Goal: Task Accomplishment & Management: Manage account settings

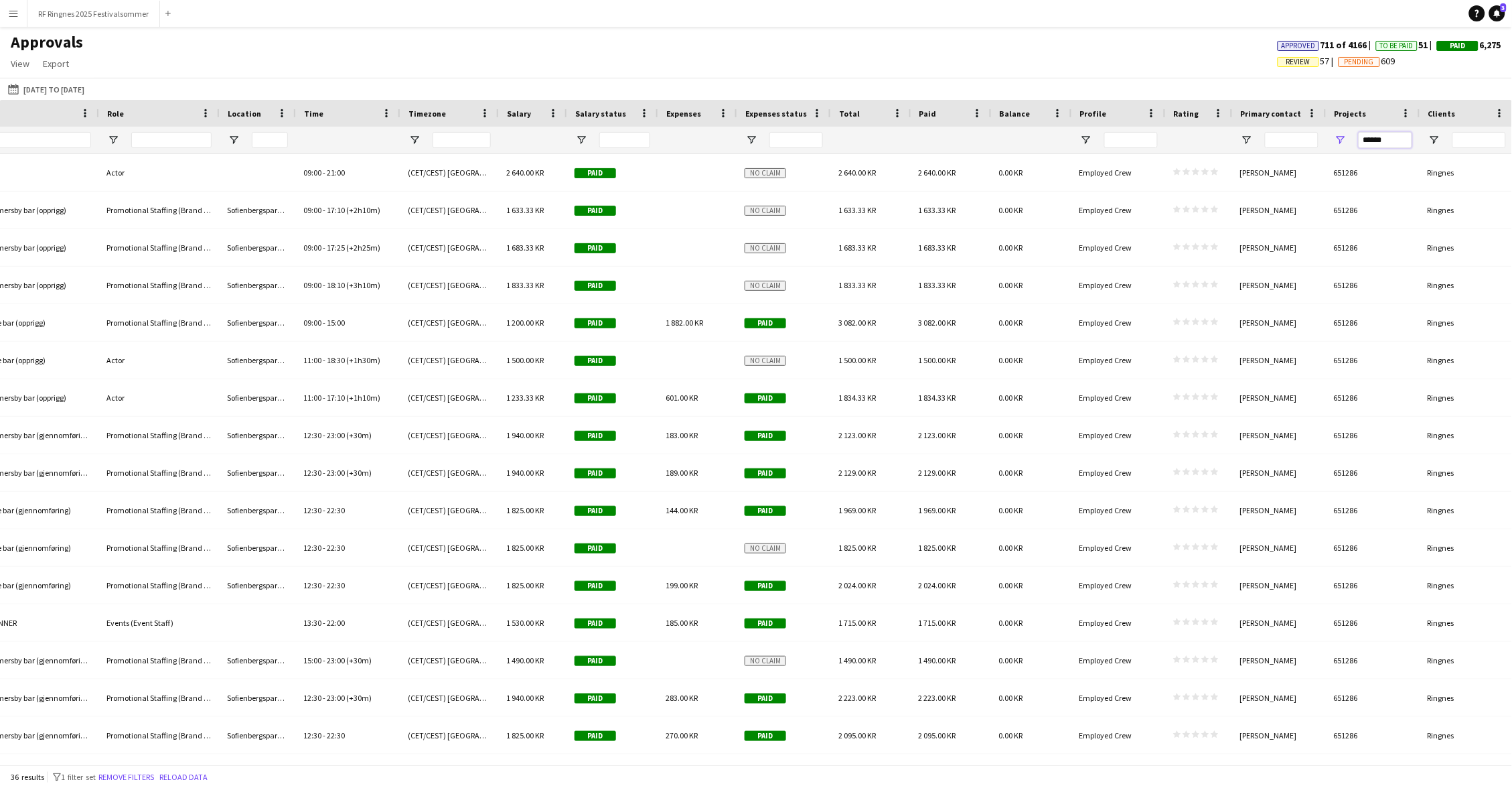
click at [1395, 138] on input "******" at bounding box center [1386, 139] width 54 height 16
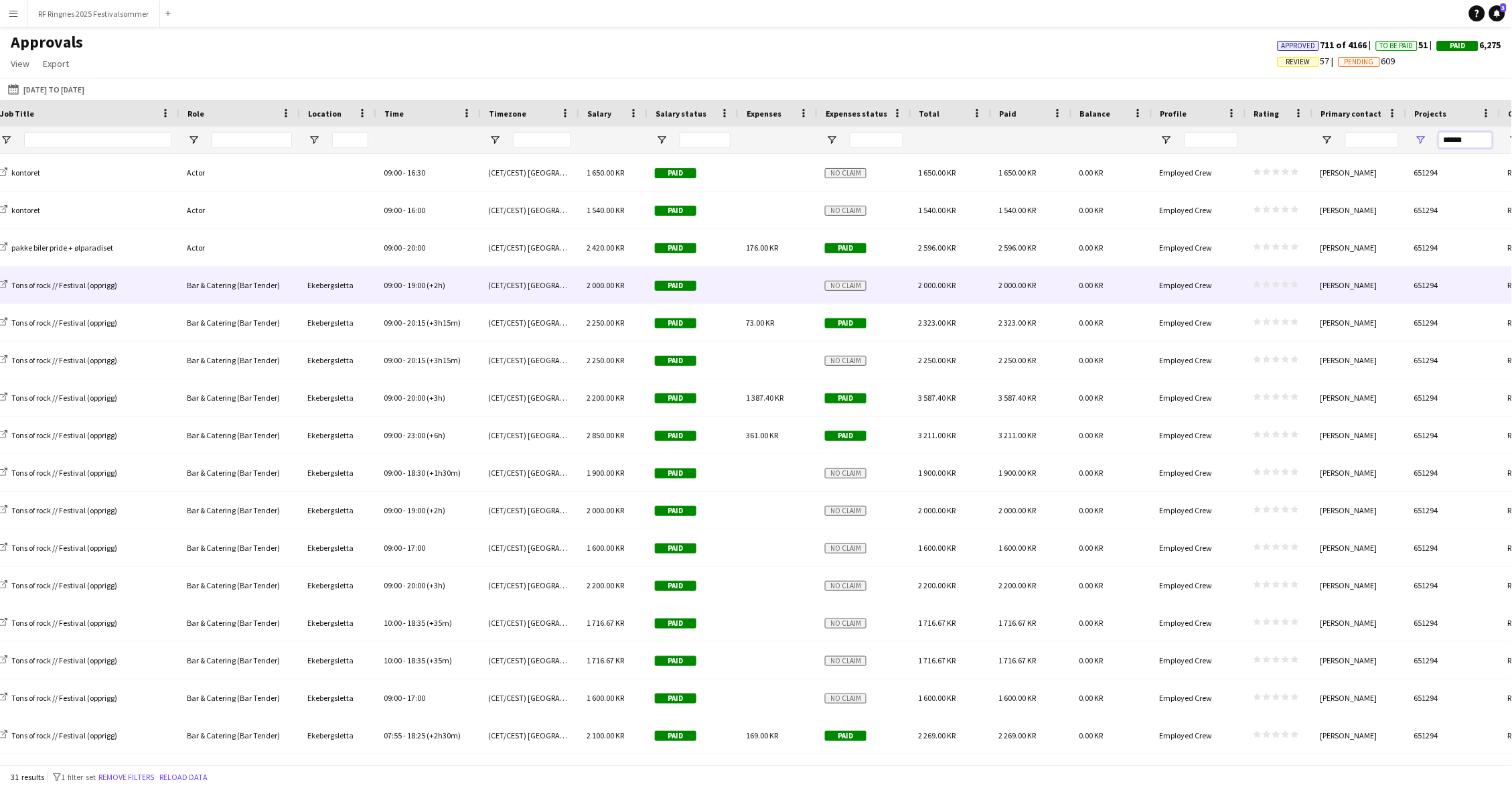
scroll to position [0, 595]
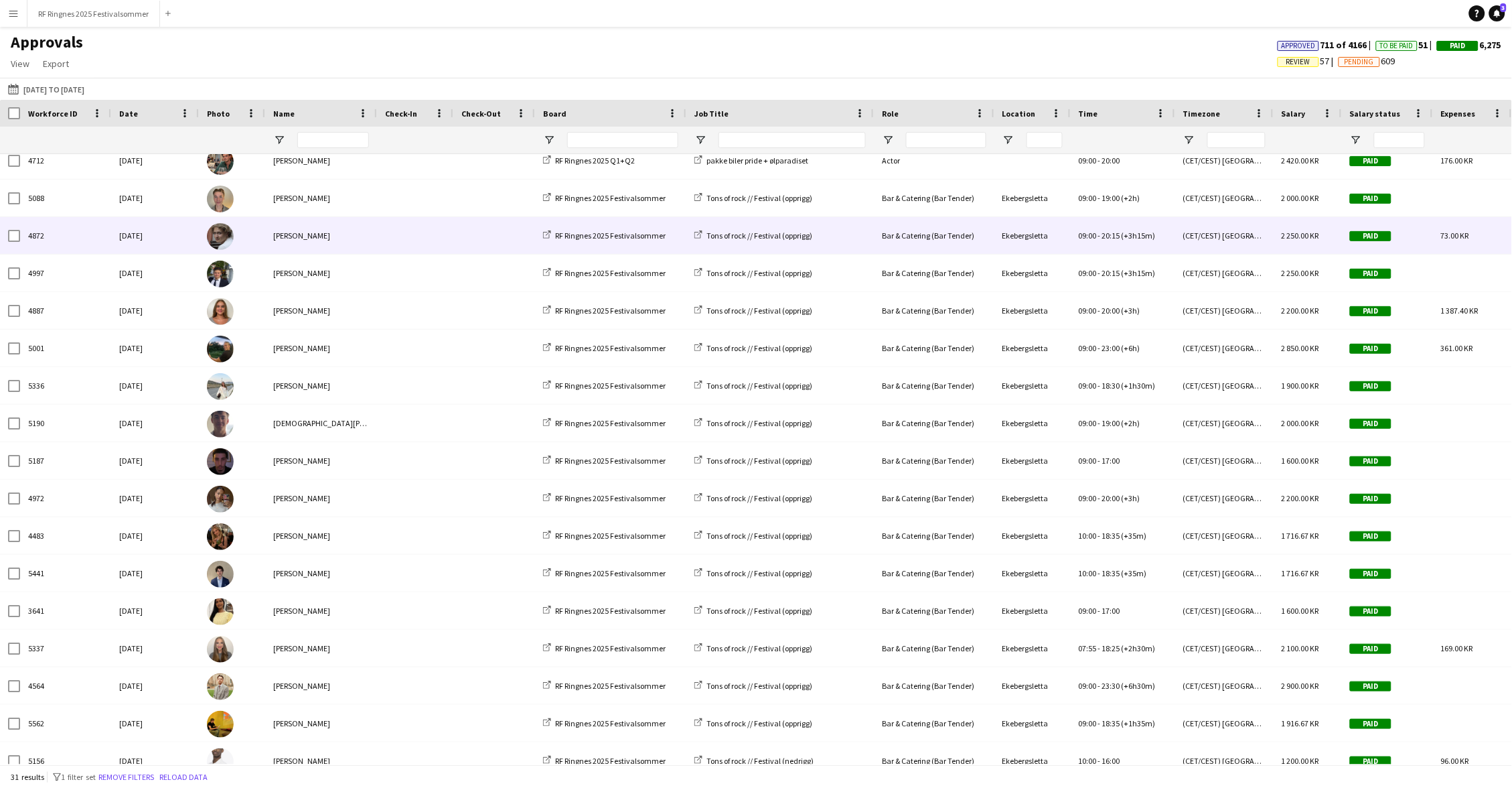
type input "******"
click at [423, 231] on span at bounding box center [415, 235] width 61 height 37
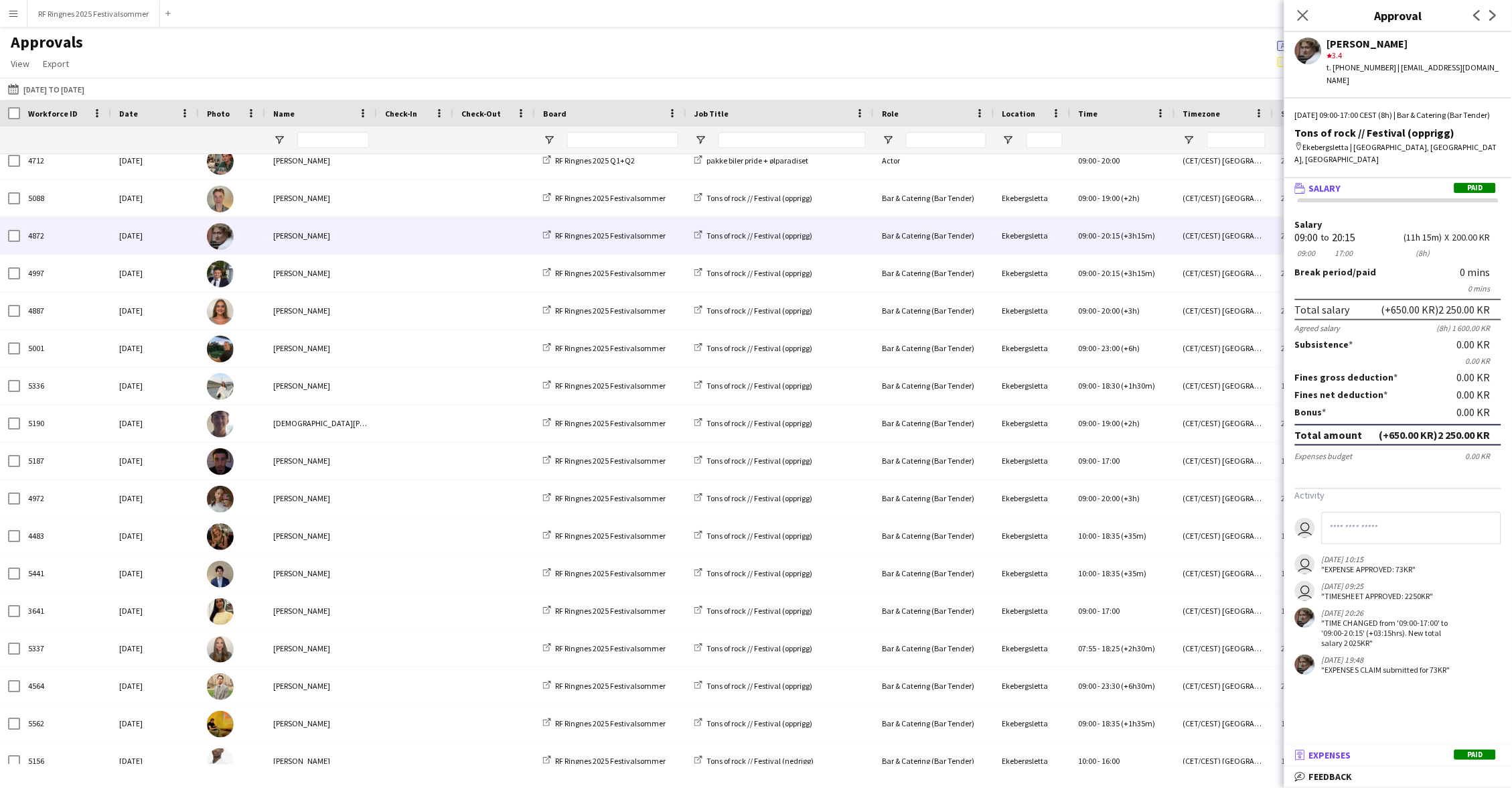
click at [1338, 756] on span "Expenses" at bounding box center [1330, 755] width 42 height 12
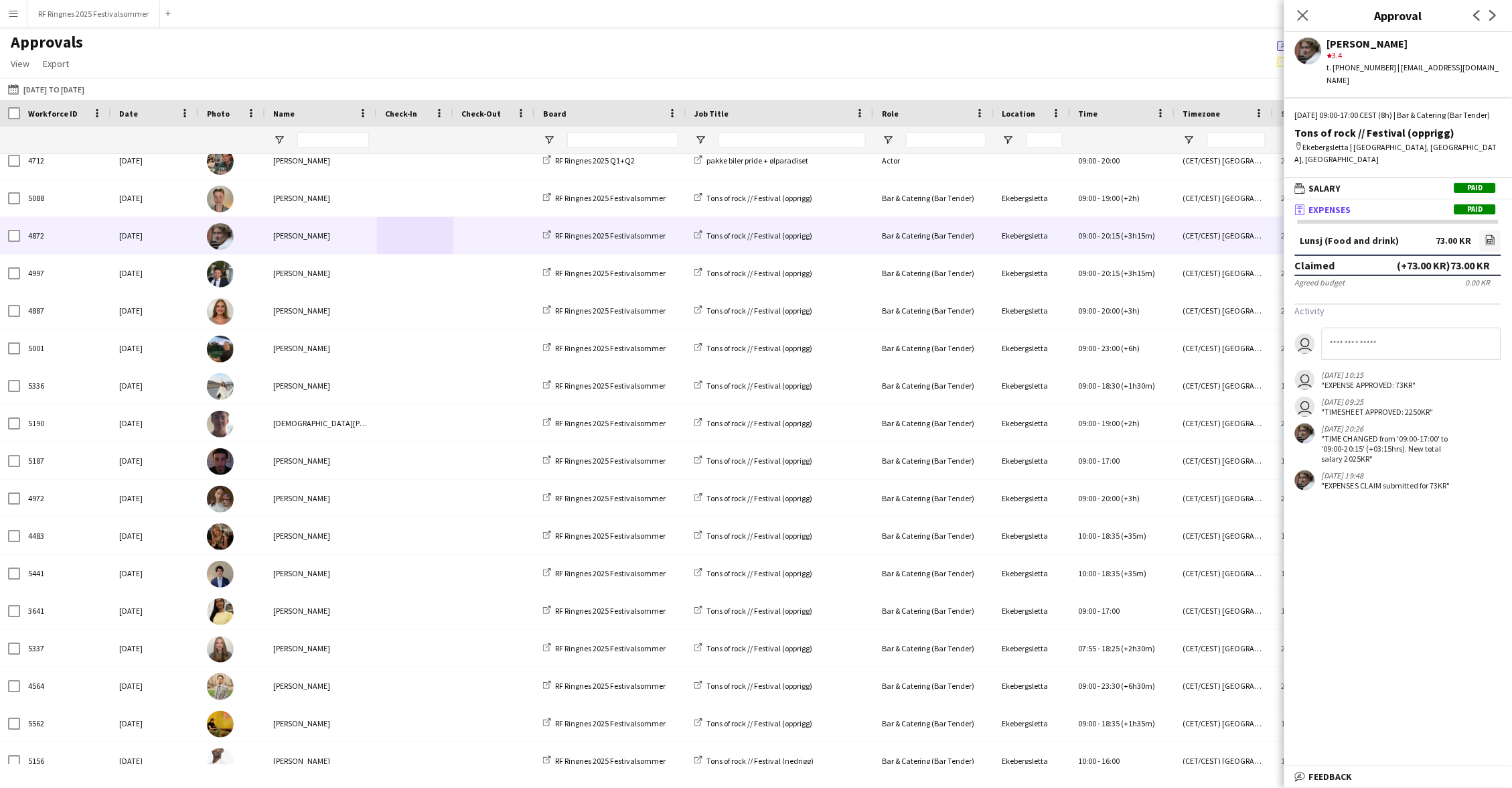
click at [1017, 28] on main "Approvals View Customise view Customise filters Reset Filters Reset View Reset …" at bounding box center [756, 397] width 1512 height 743
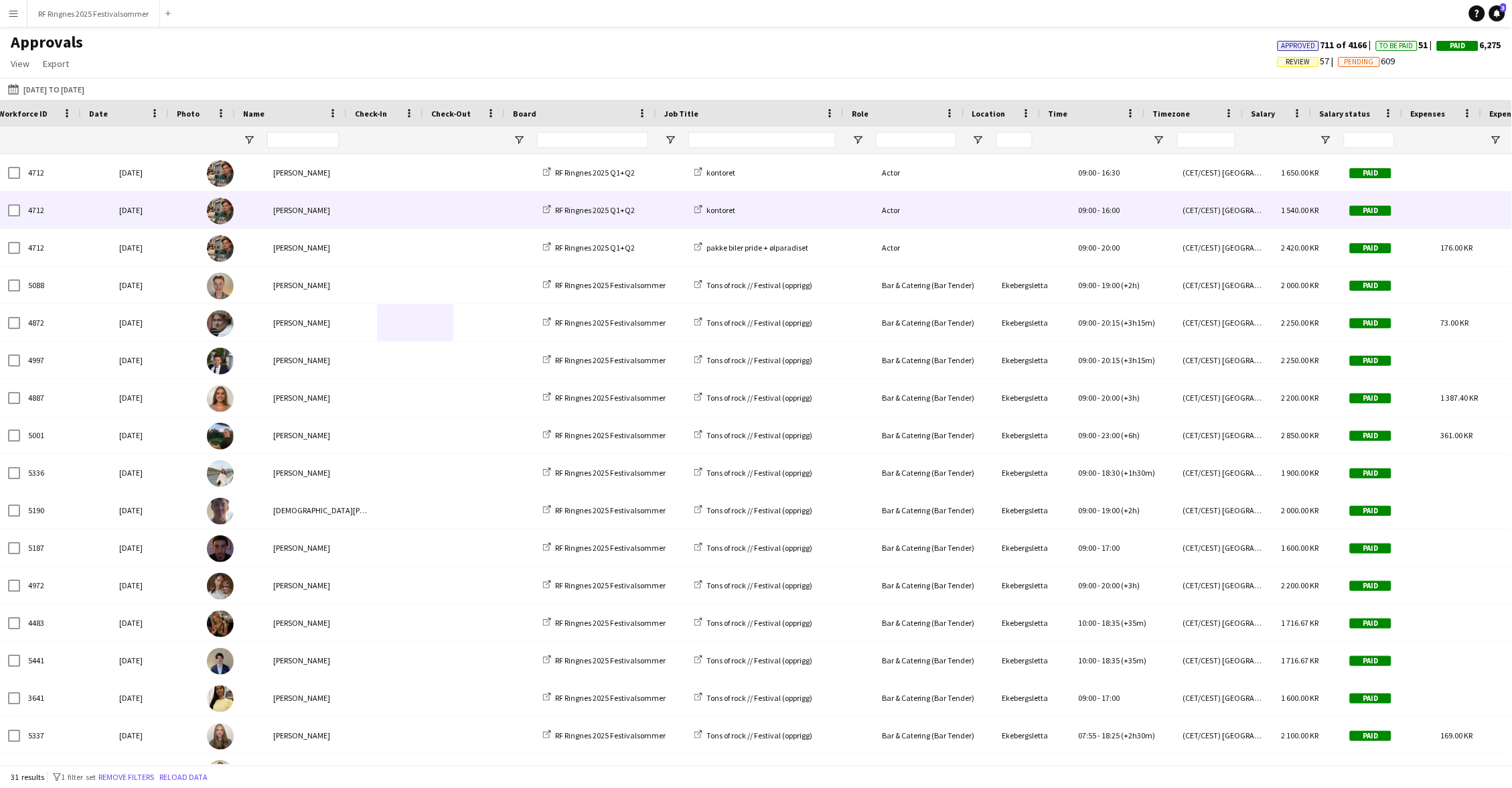
scroll to position [0, -14]
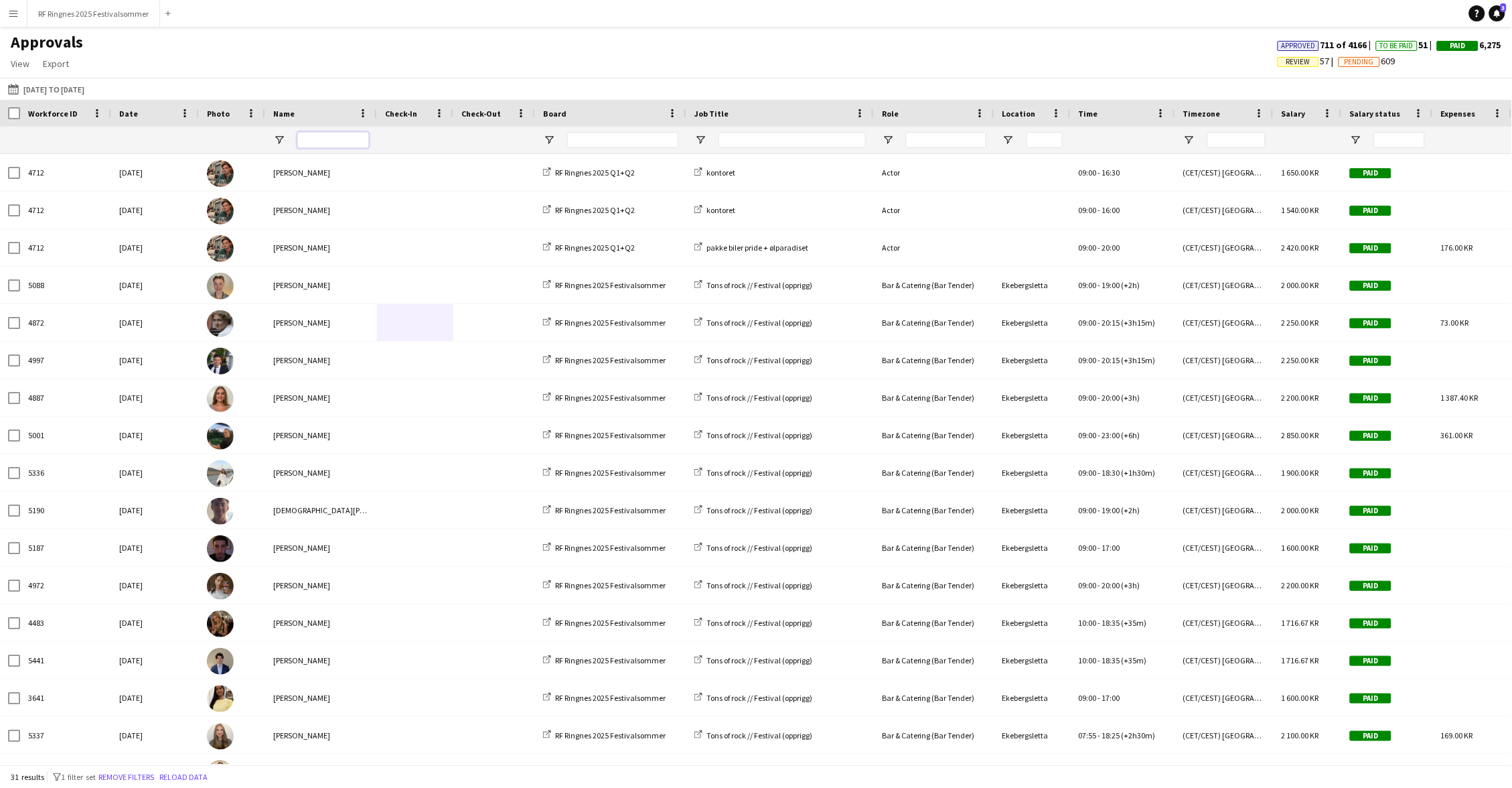
click at [316, 140] on input "Name Filter Input" at bounding box center [333, 139] width 72 height 16
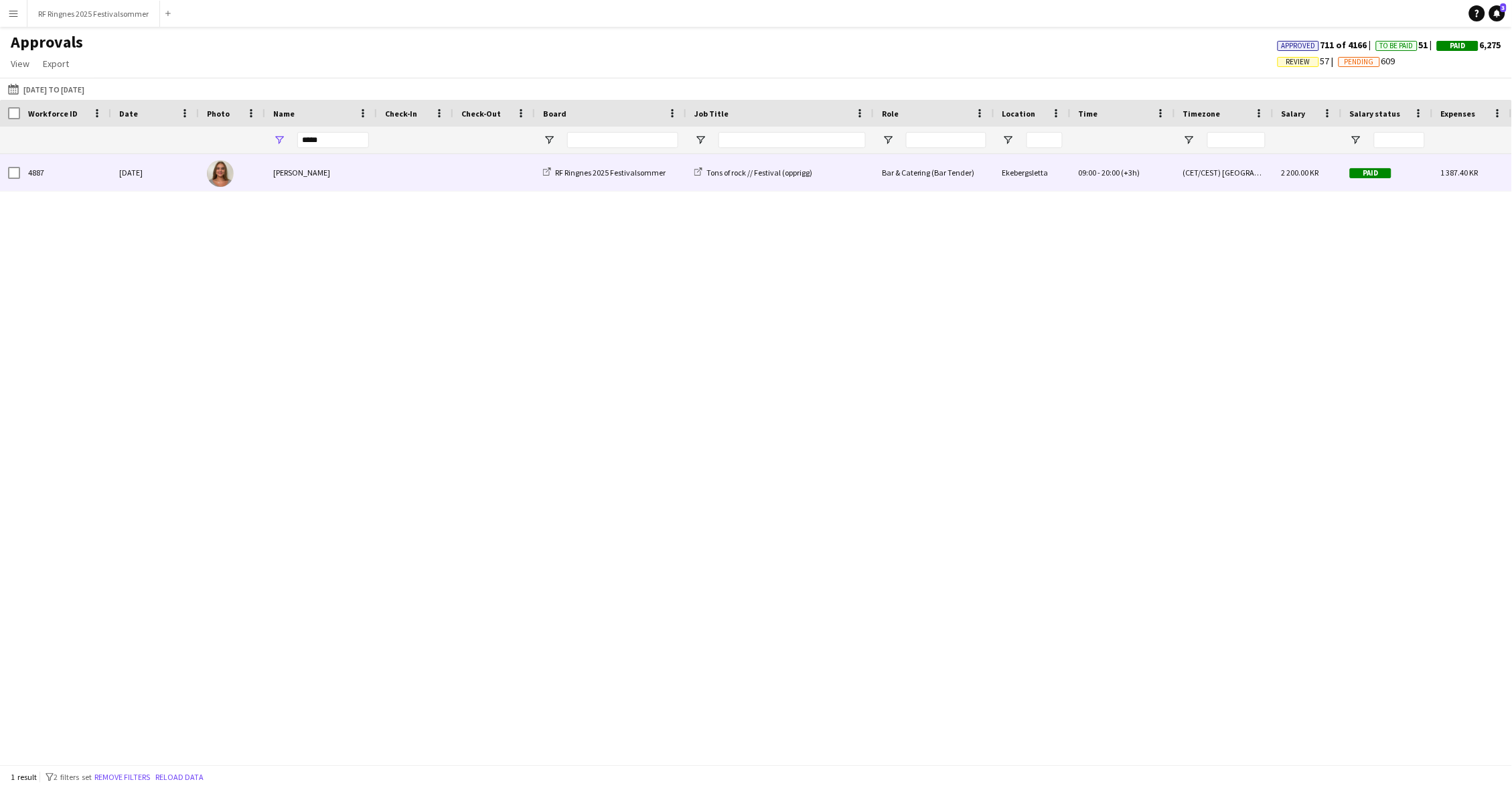
click at [399, 177] on span at bounding box center [415, 172] width 61 height 37
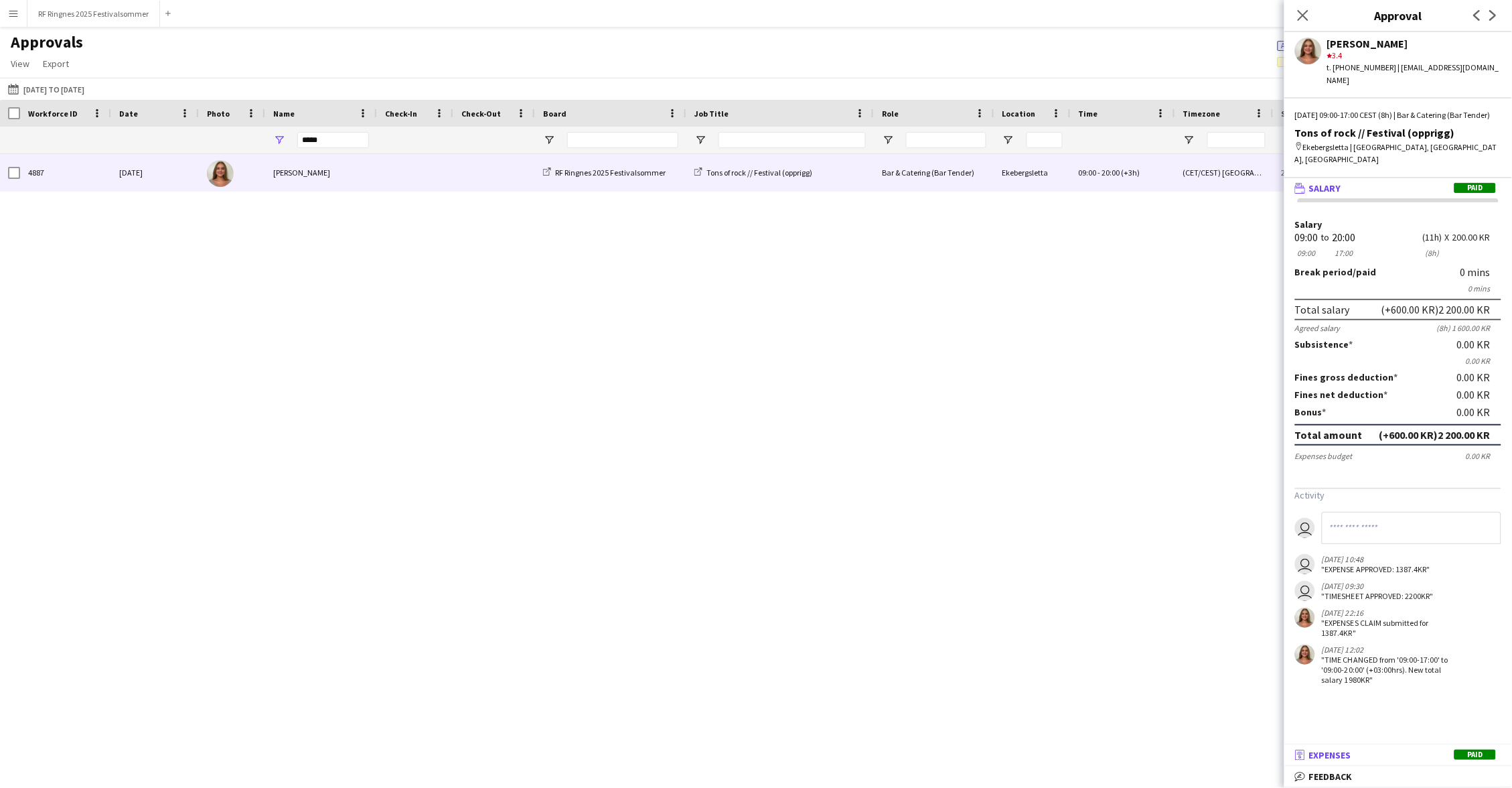
click at [1421, 756] on mat-panel-title "receipt Expenses Paid" at bounding box center [1396, 755] width 222 height 12
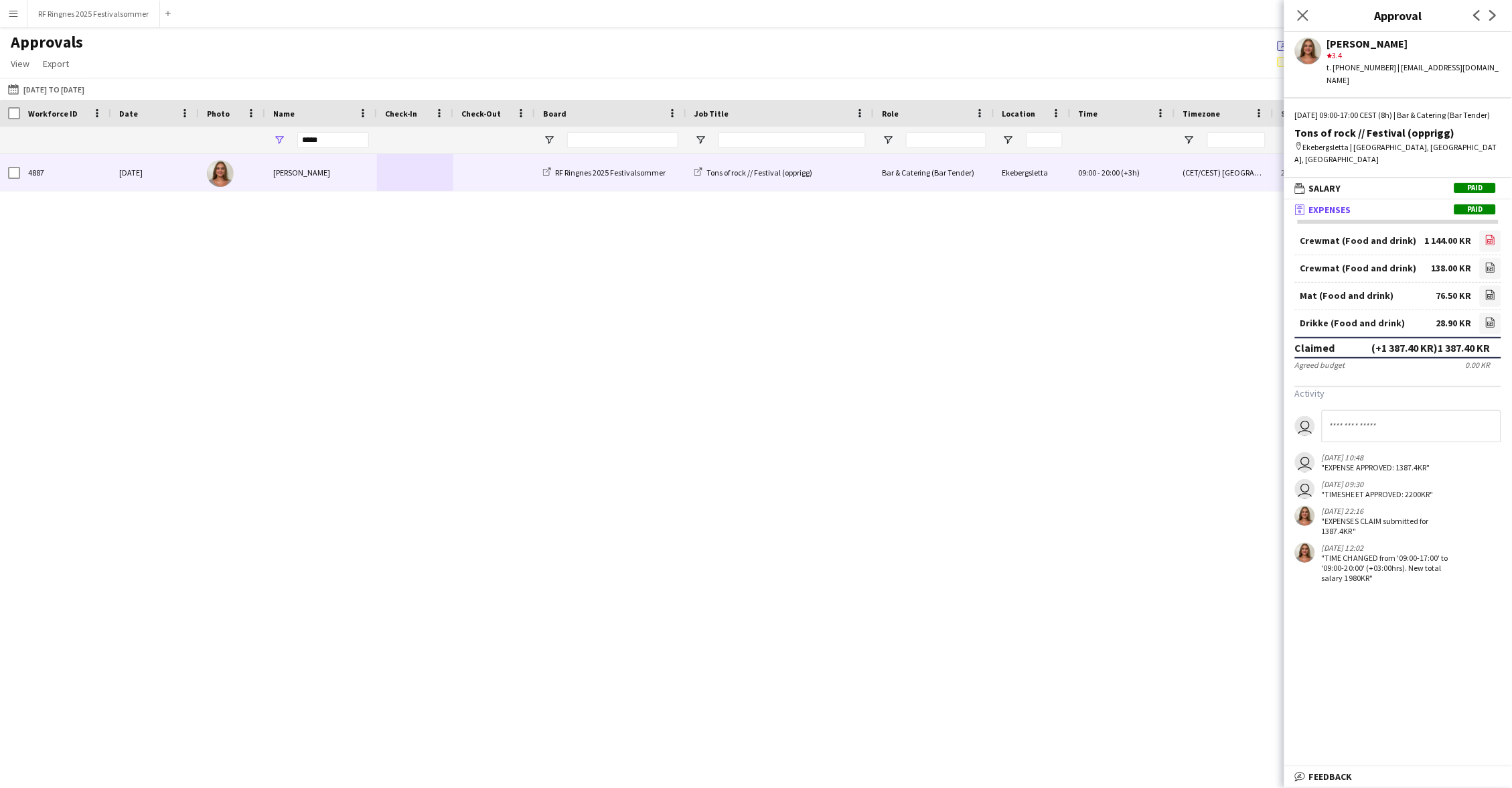
click at [1489, 239] on icon at bounding box center [1491, 241] width 5 height 4
drag, startPoint x: 331, startPoint y: 142, endPoint x: 253, endPoint y: 142, distance: 78.0
click at [253, 142] on div at bounding box center [1144, 139] width 2289 height 26
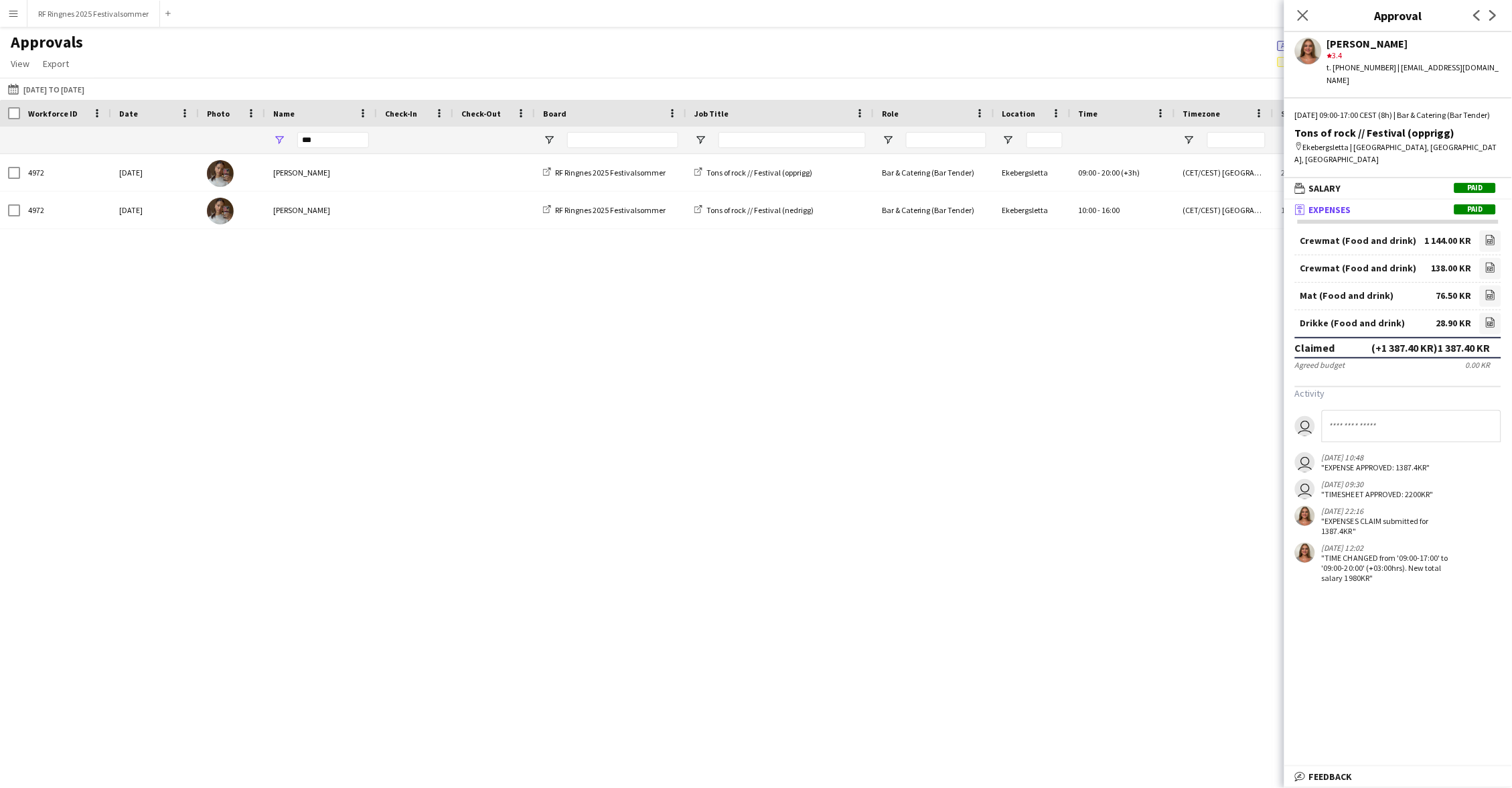
drag, startPoint x: 341, startPoint y: 150, endPoint x: 383, endPoint y: 164, distance: 44.3
click at [383, 164] on div at bounding box center [414, 172] width 76 height 37
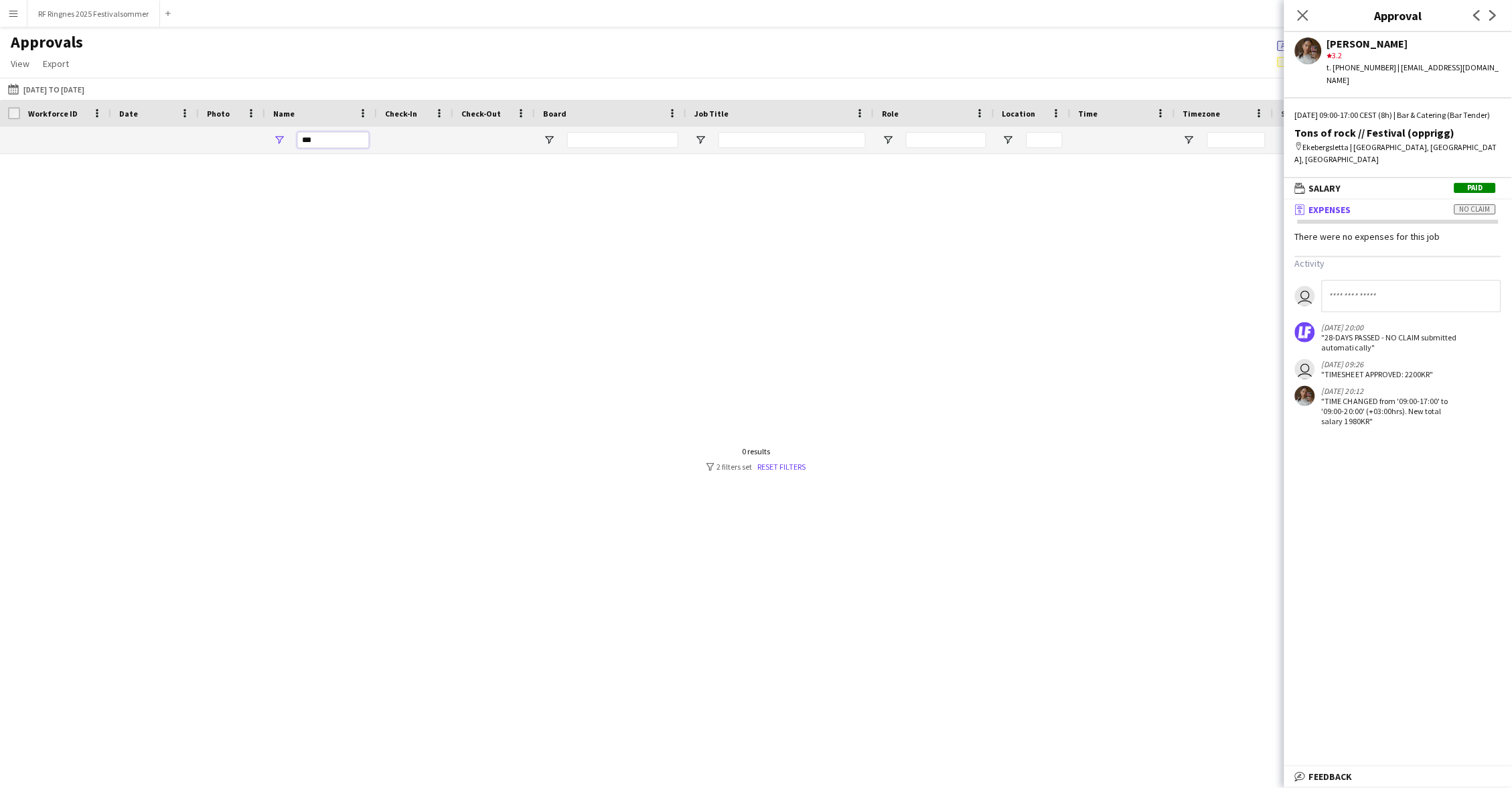
click at [325, 142] on input "***" at bounding box center [333, 139] width 72 height 16
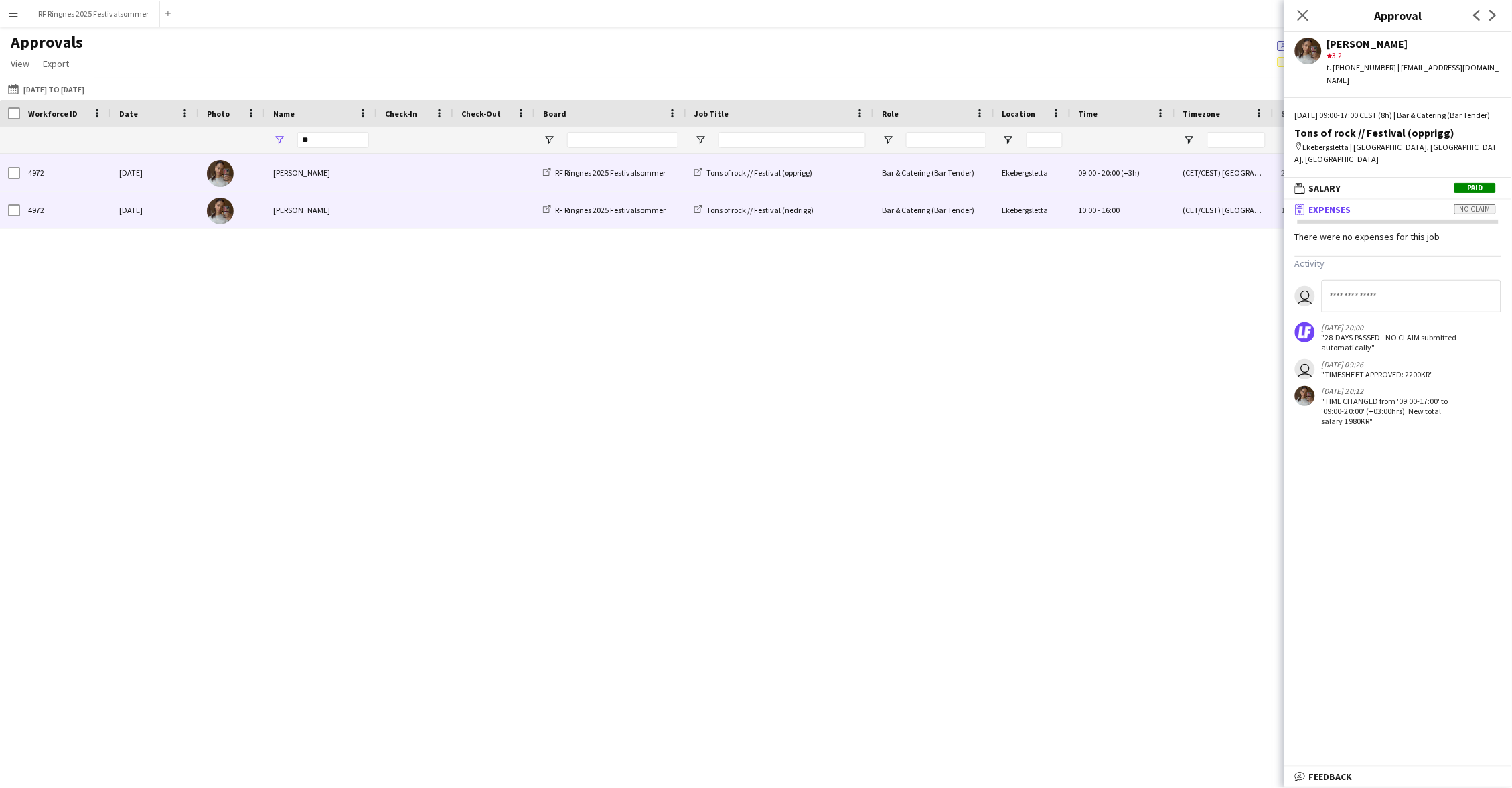
click at [495, 200] on span at bounding box center [494, 209] width 66 height 37
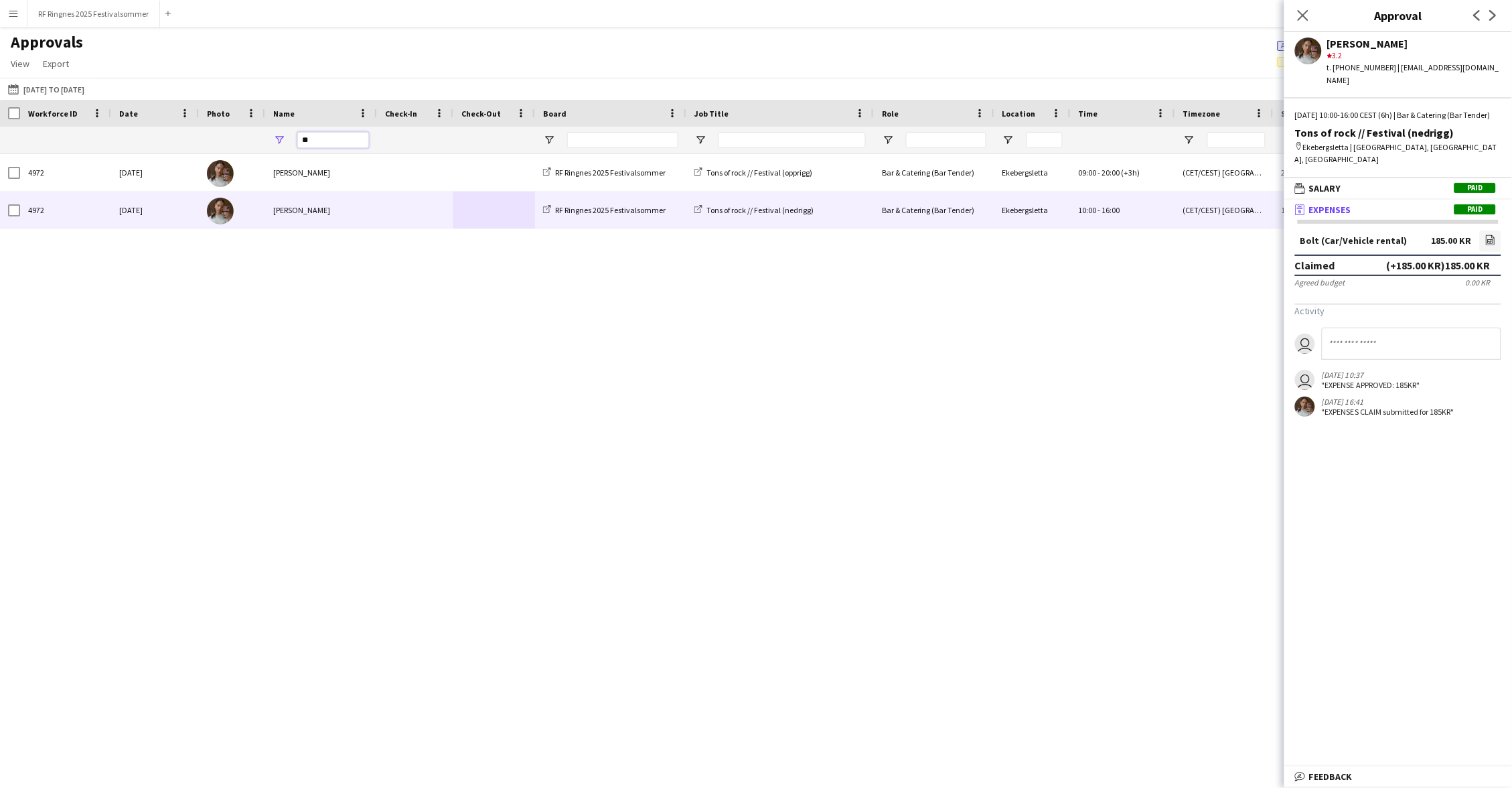
drag, startPoint x: 318, startPoint y: 139, endPoint x: 287, endPoint y: 139, distance: 31.0
click at [287, 139] on div "**" at bounding box center [320, 139] width 112 height 26
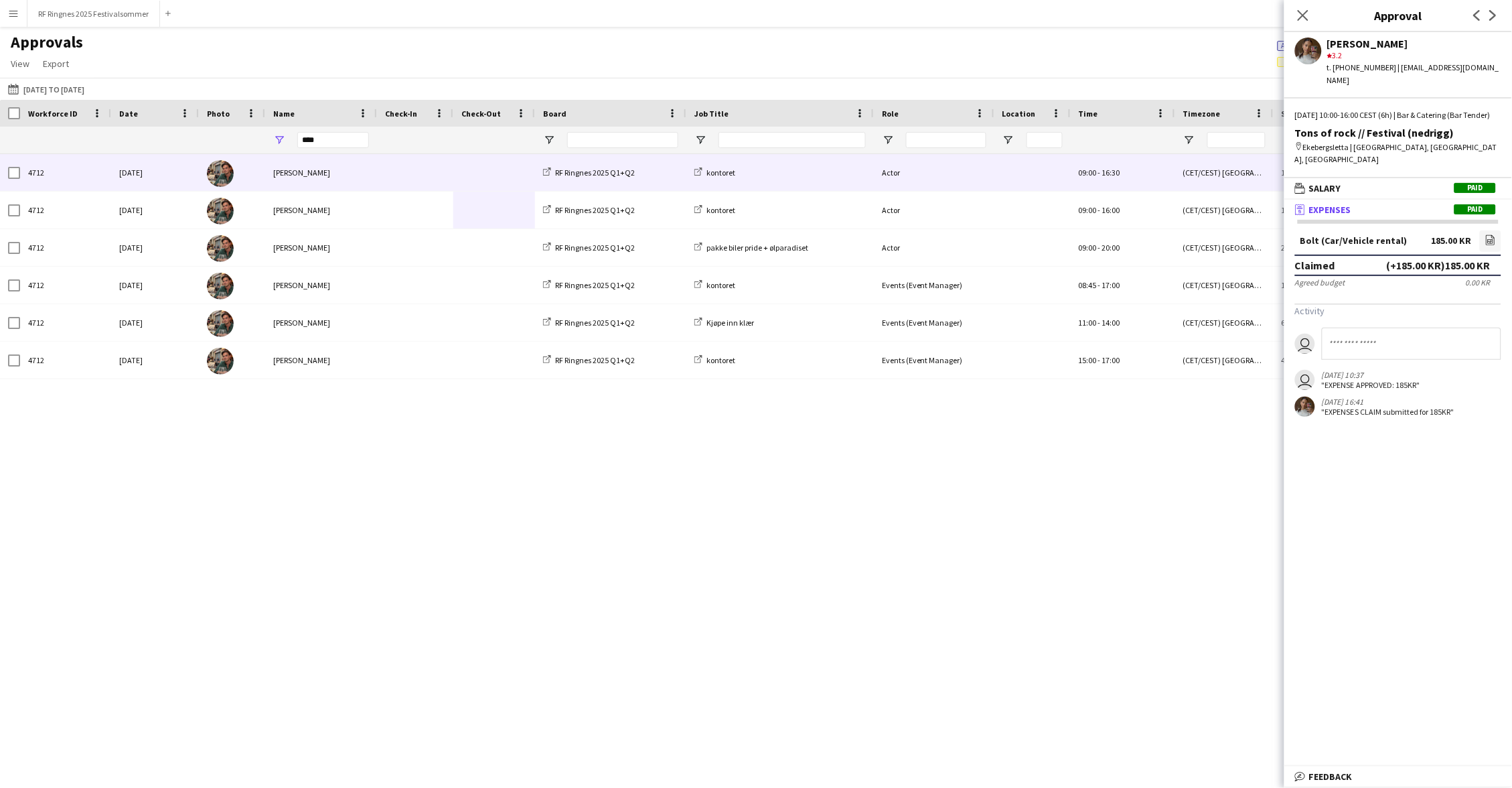
click at [351, 172] on div "[PERSON_NAME]" at bounding box center [320, 172] width 112 height 37
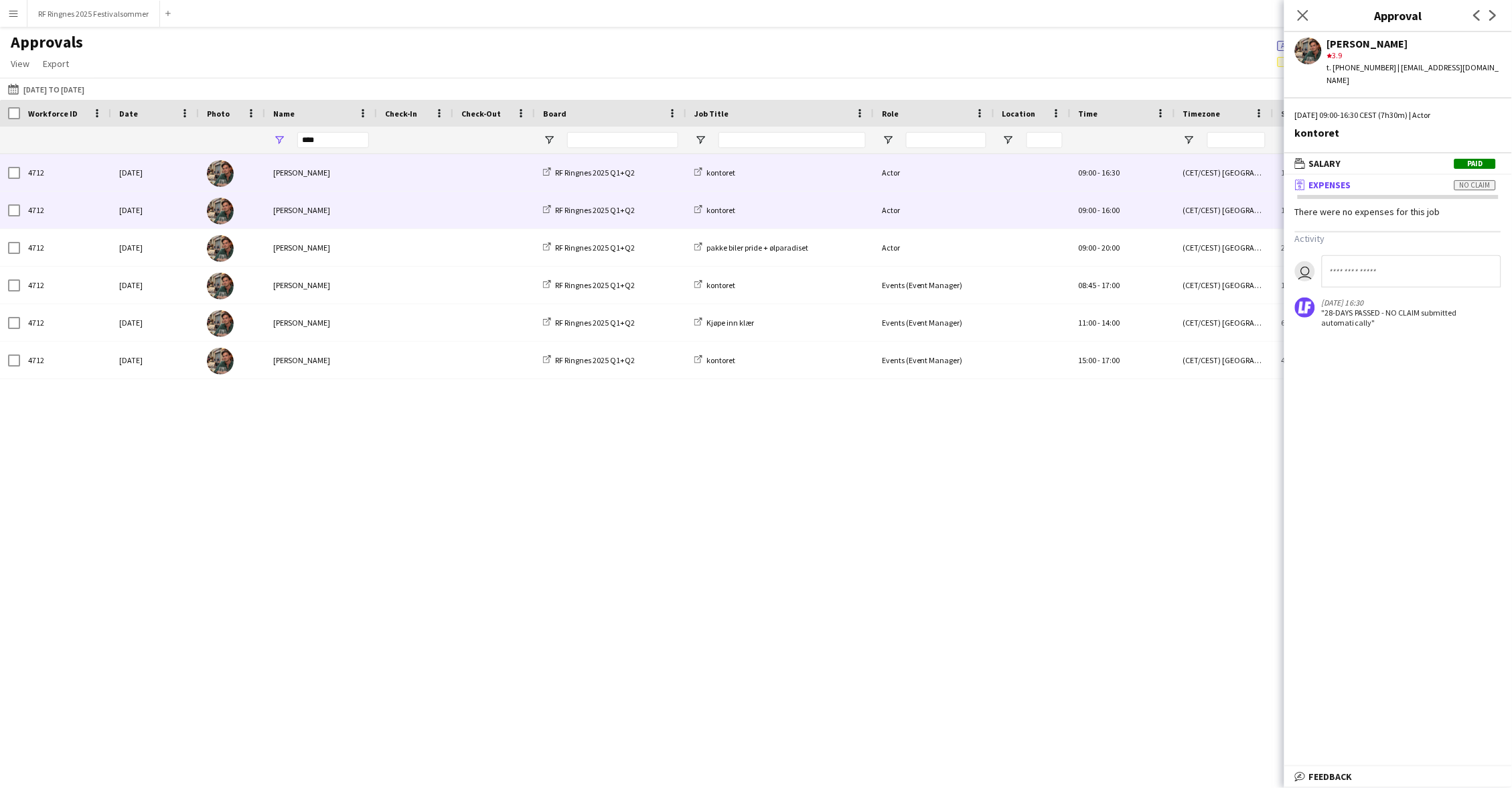
click at [353, 203] on div "[PERSON_NAME]" at bounding box center [320, 209] width 112 height 37
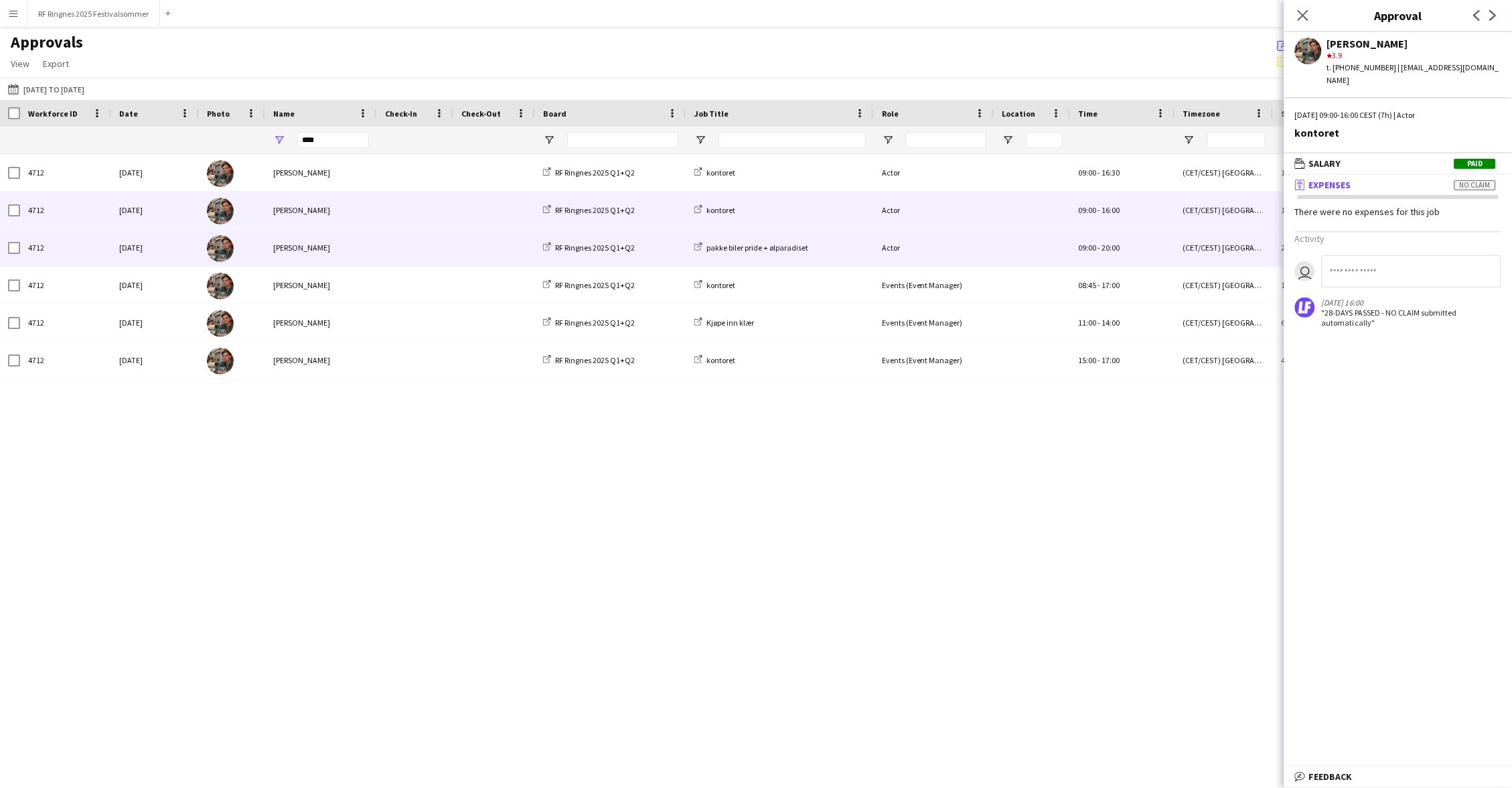
click at [355, 235] on div "[PERSON_NAME]" at bounding box center [320, 247] width 112 height 37
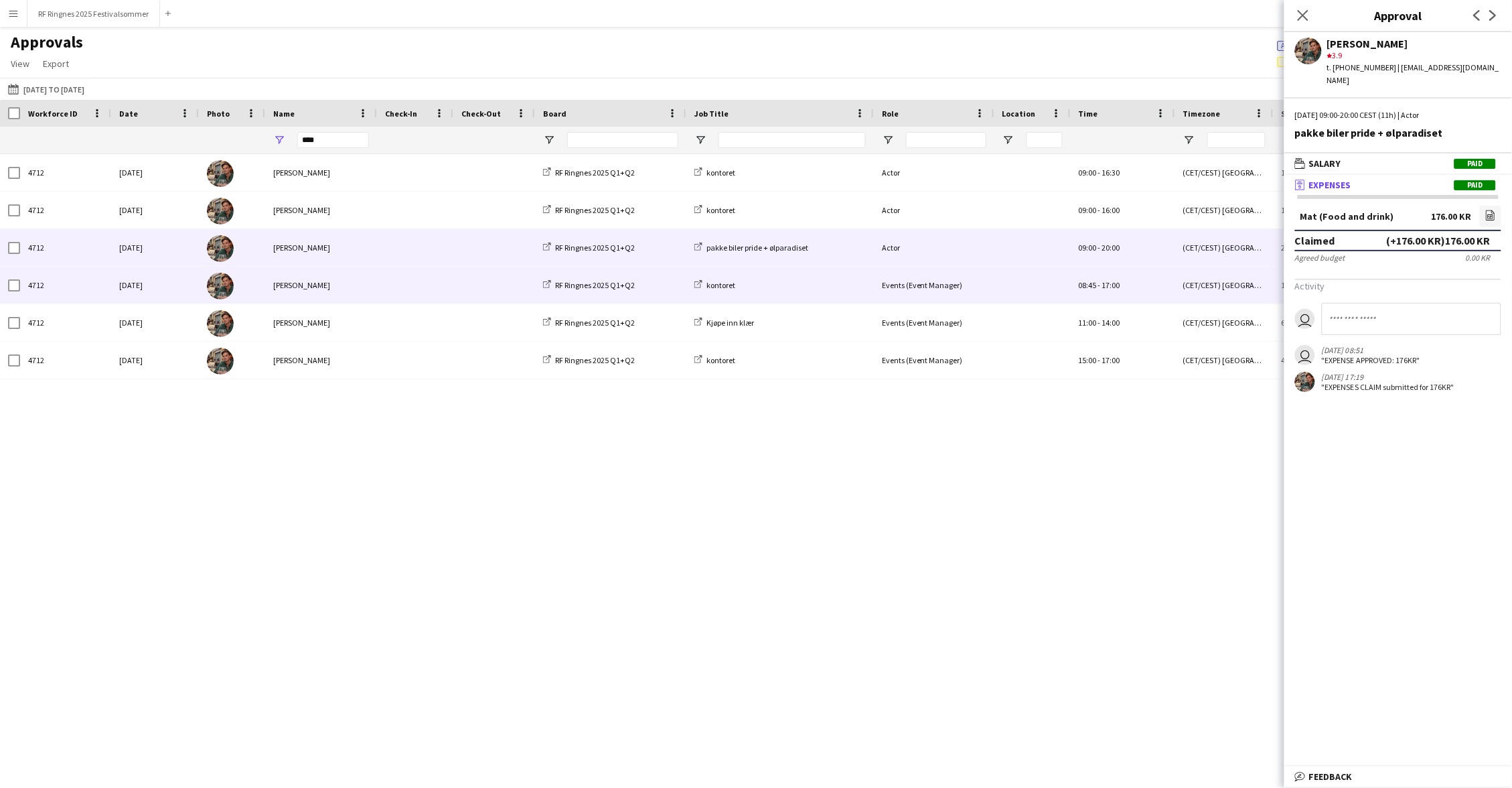
click at [364, 284] on div "[PERSON_NAME]" at bounding box center [320, 285] width 112 height 37
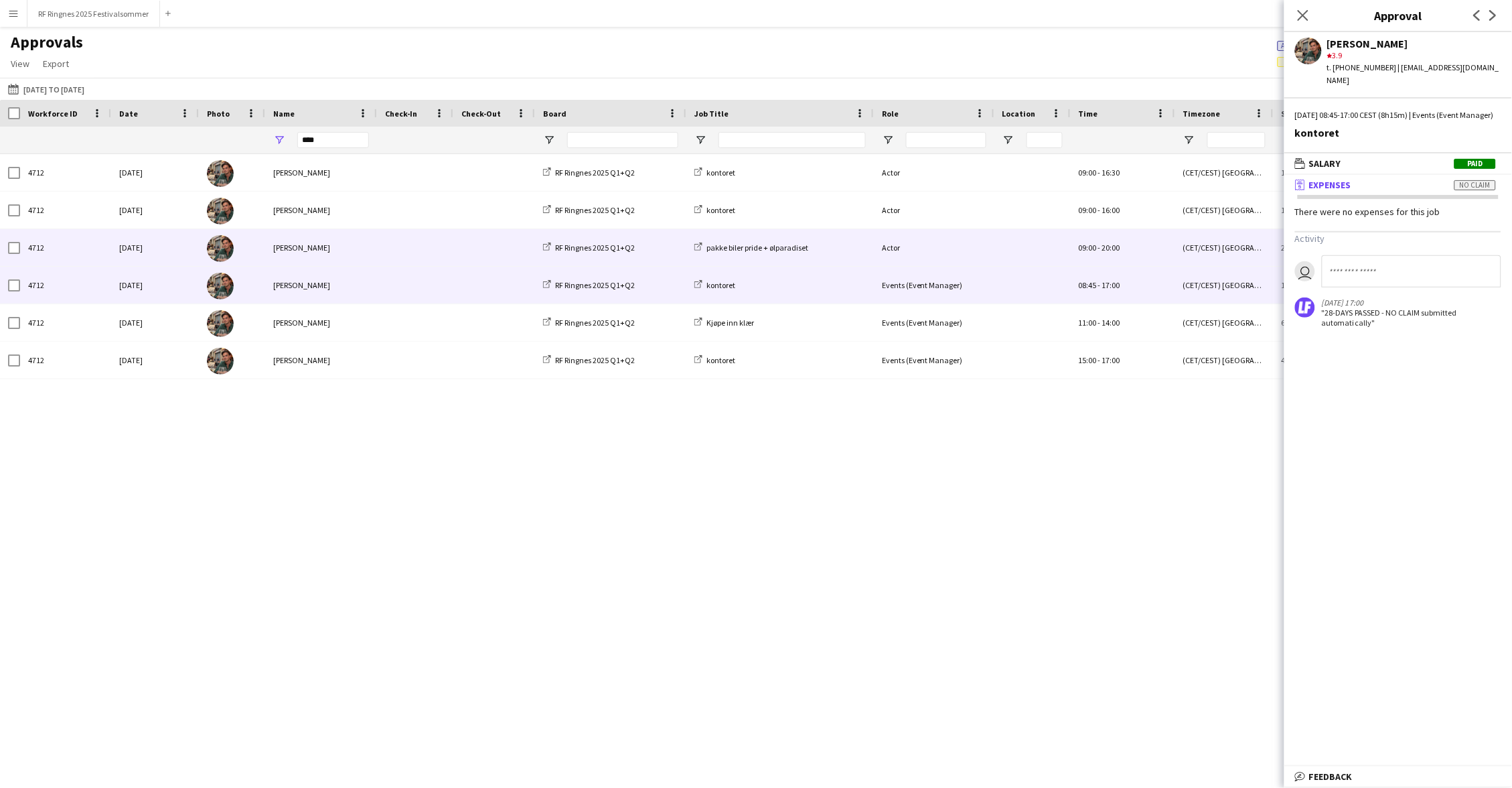
click at [345, 252] on div "[PERSON_NAME]" at bounding box center [320, 247] width 112 height 37
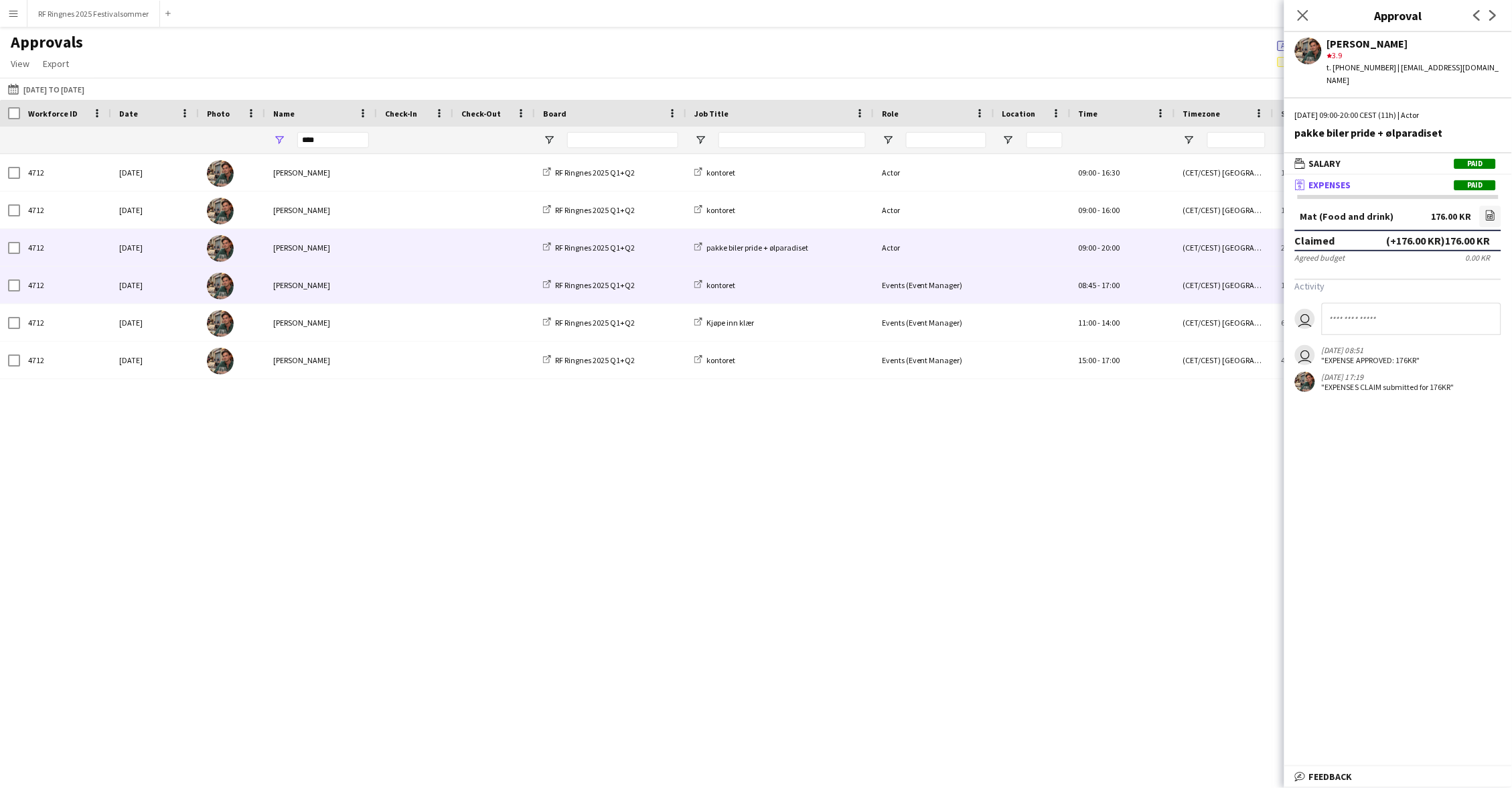
click at [349, 284] on div "[PERSON_NAME]" at bounding box center [320, 285] width 112 height 37
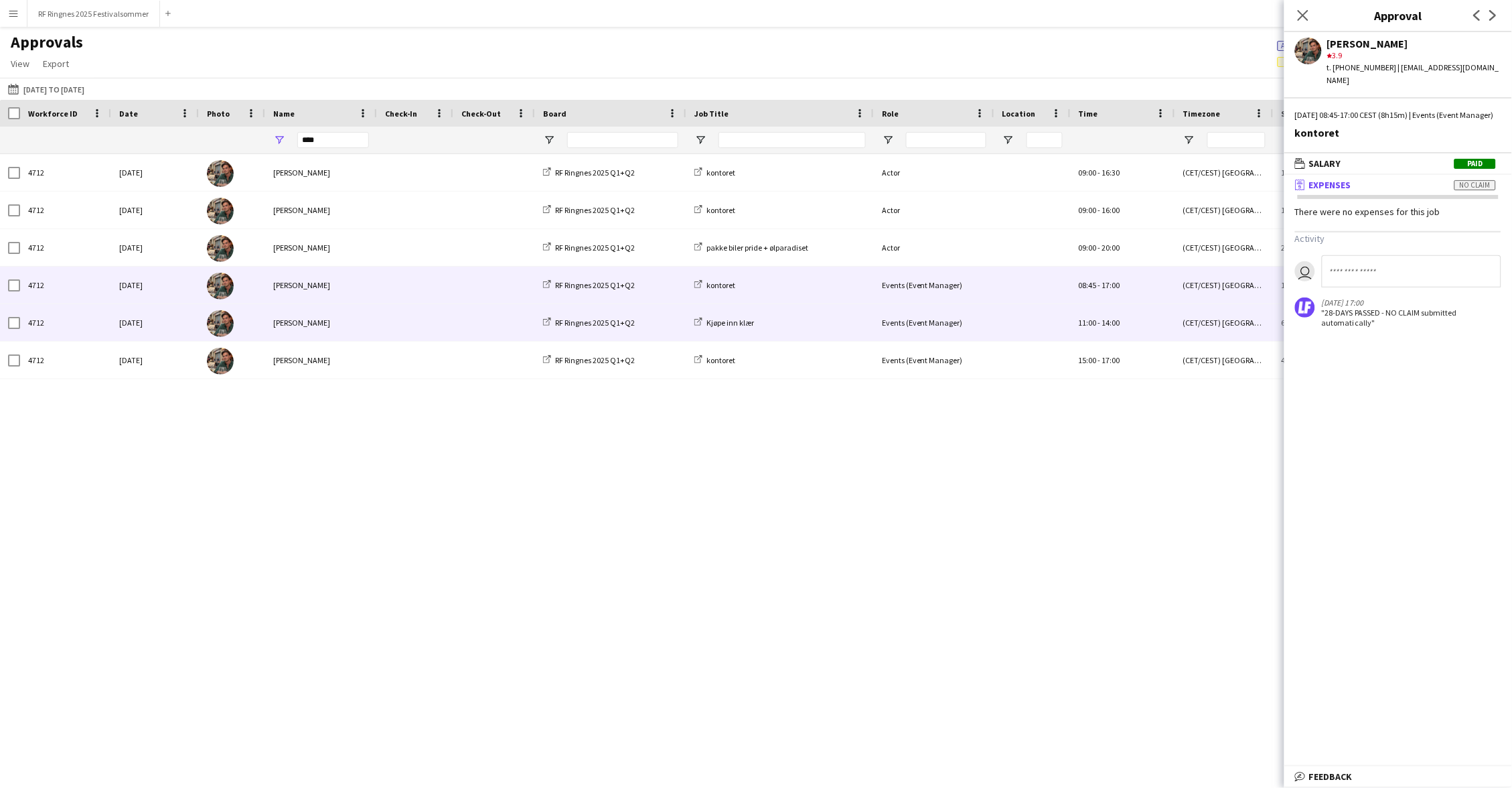
click at [359, 320] on div "[PERSON_NAME]" at bounding box center [320, 322] width 112 height 37
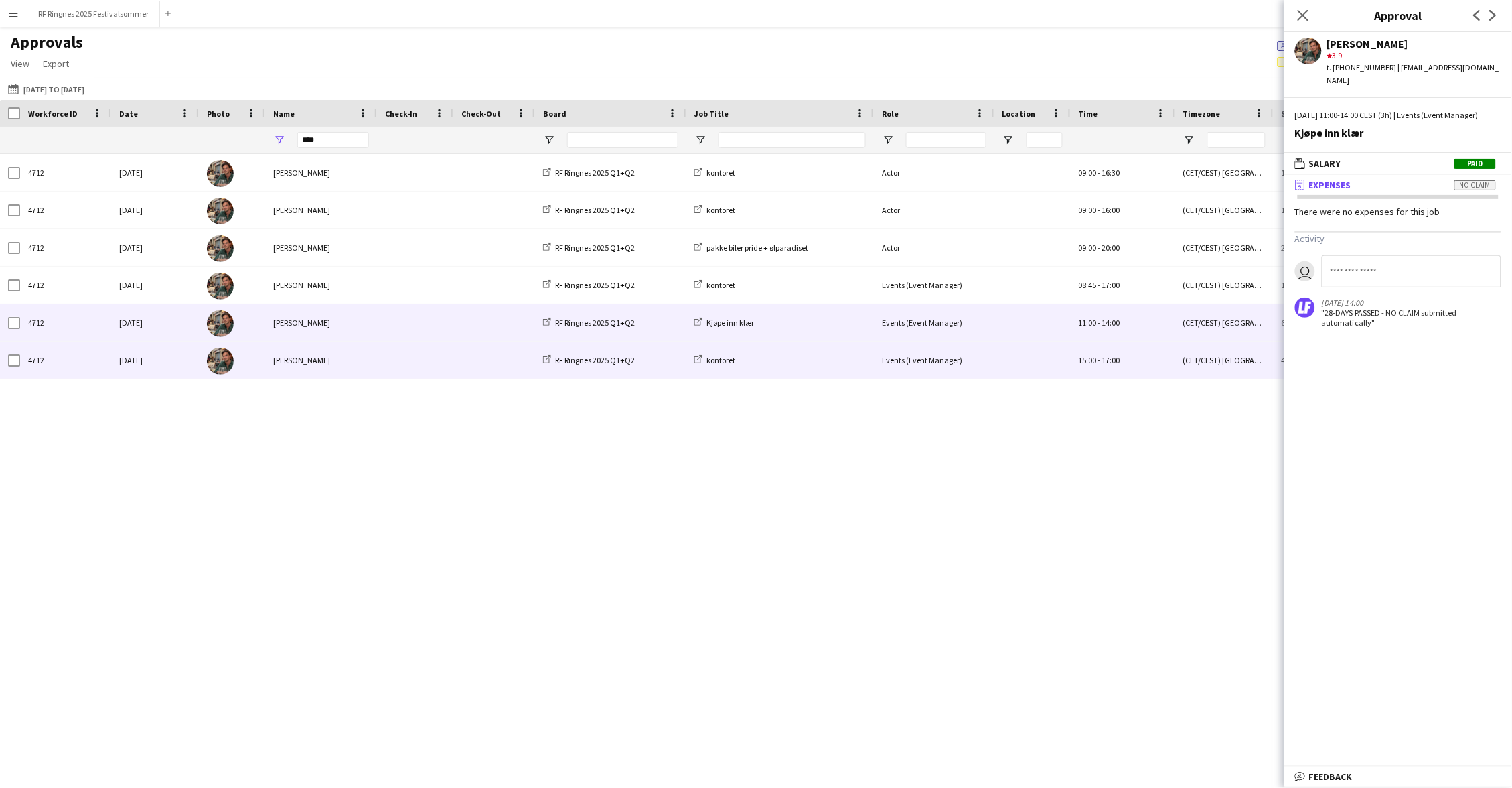
click at [366, 350] on div "[PERSON_NAME]" at bounding box center [320, 360] width 112 height 37
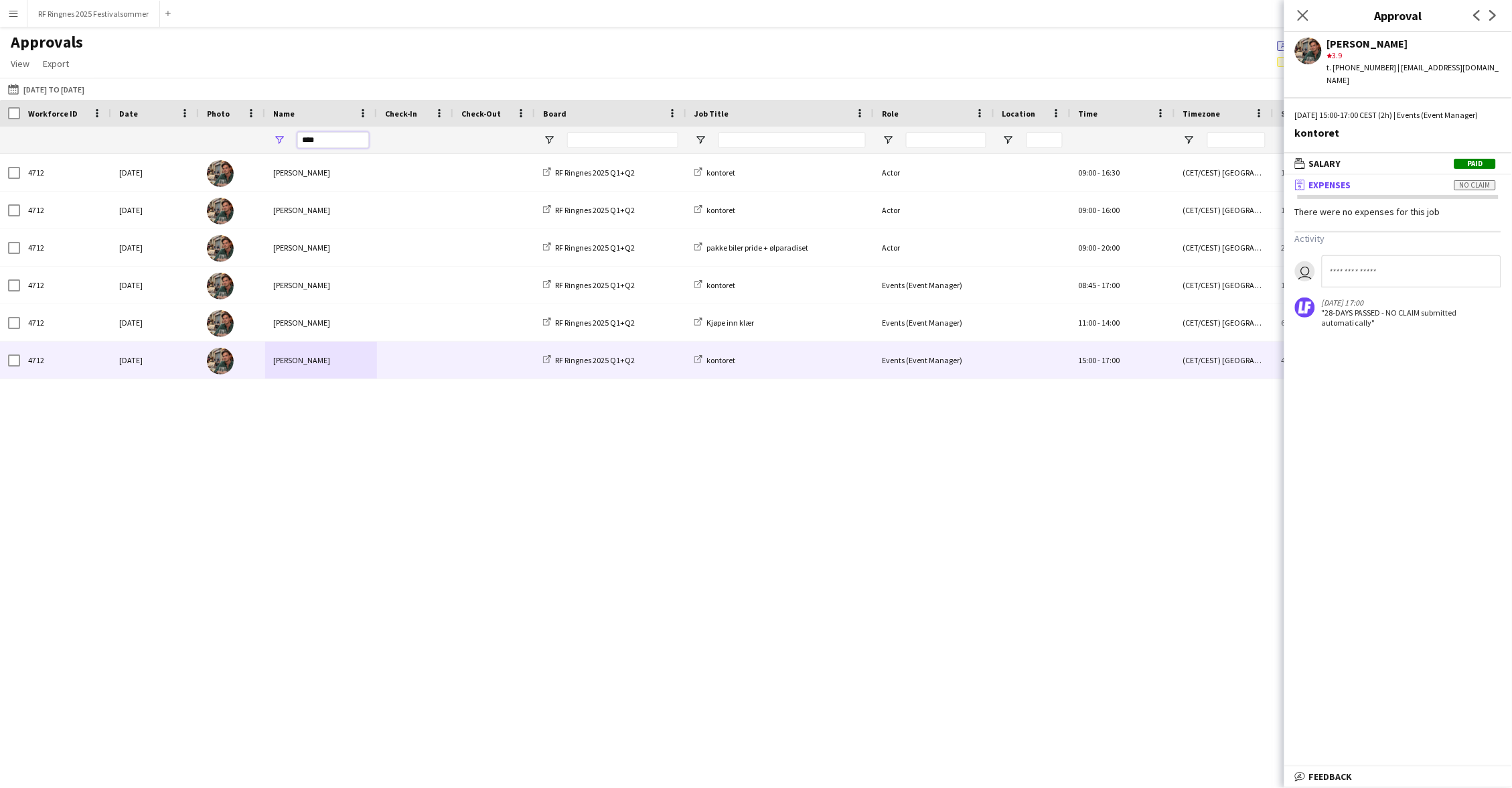
drag, startPoint x: 331, startPoint y: 139, endPoint x: 271, endPoint y: 139, distance: 60.0
click at [271, 139] on div "****" at bounding box center [320, 139] width 112 height 26
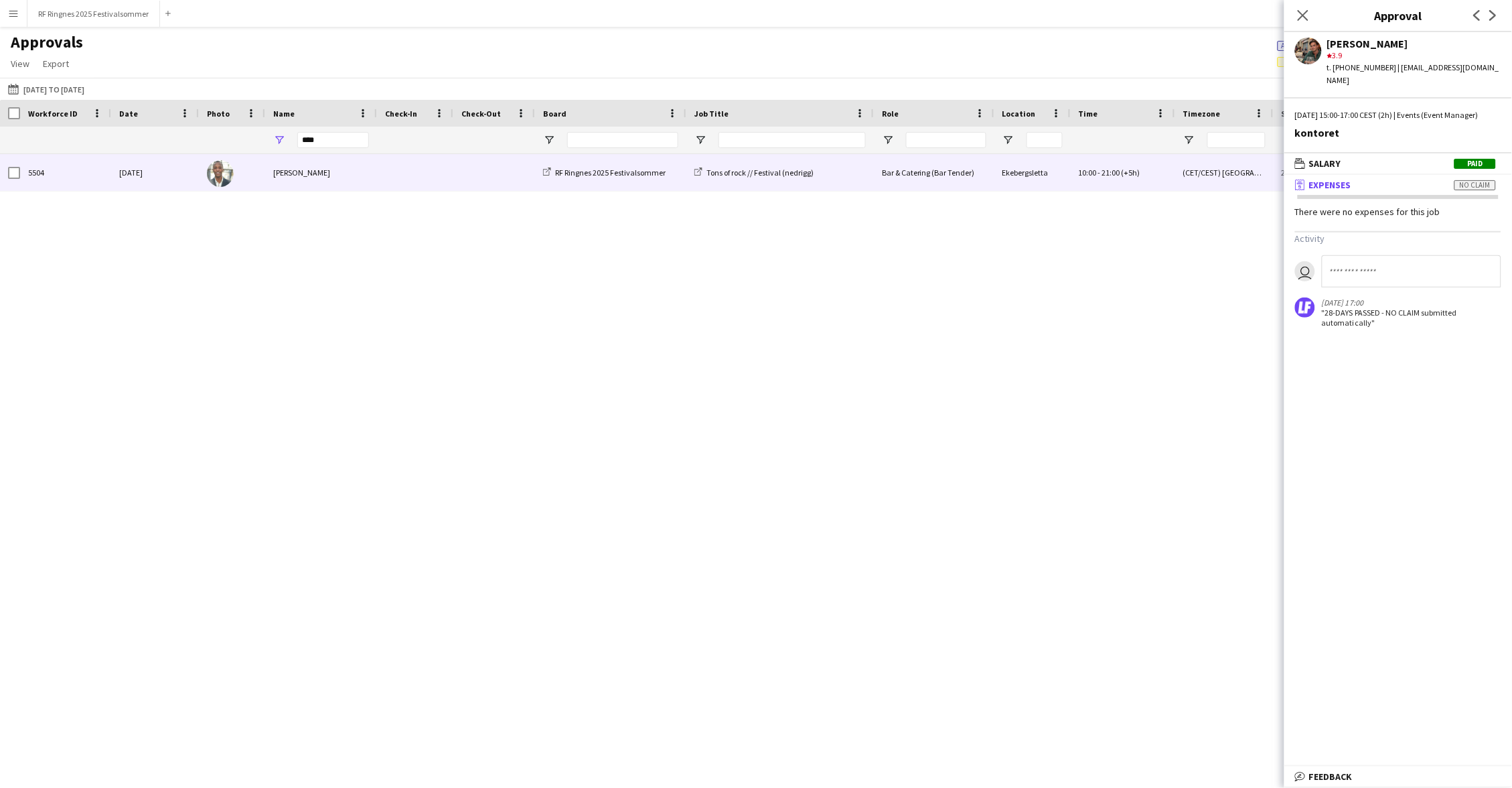
click at [334, 173] on div "[PERSON_NAME]" at bounding box center [320, 172] width 112 height 37
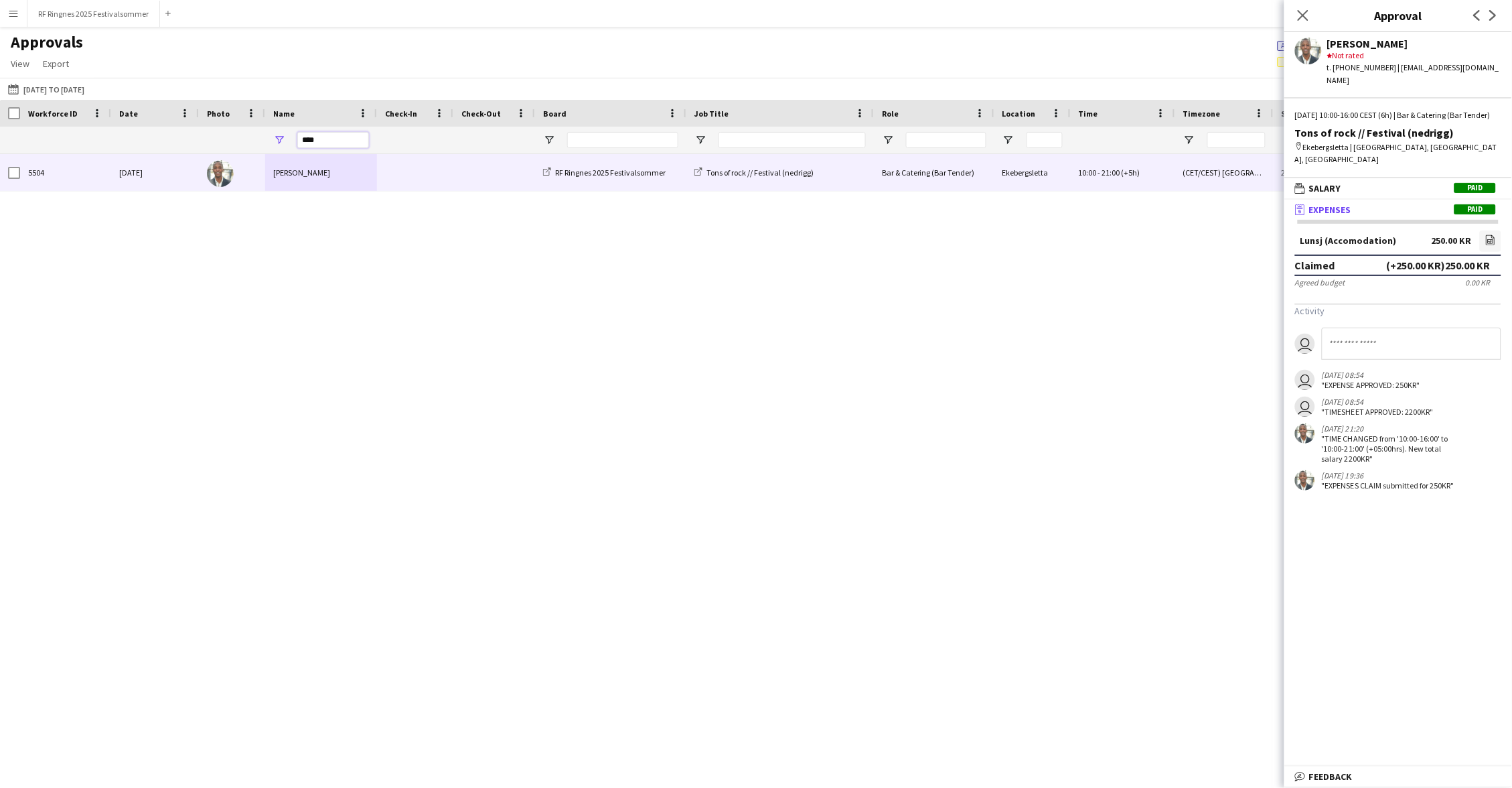
drag, startPoint x: 315, startPoint y: 139, endPoint x: 274, endPoint y: 139, distance: 41.0
click at [274, 139] on div "****" at bounding box center [320, 139] width 112 height 26
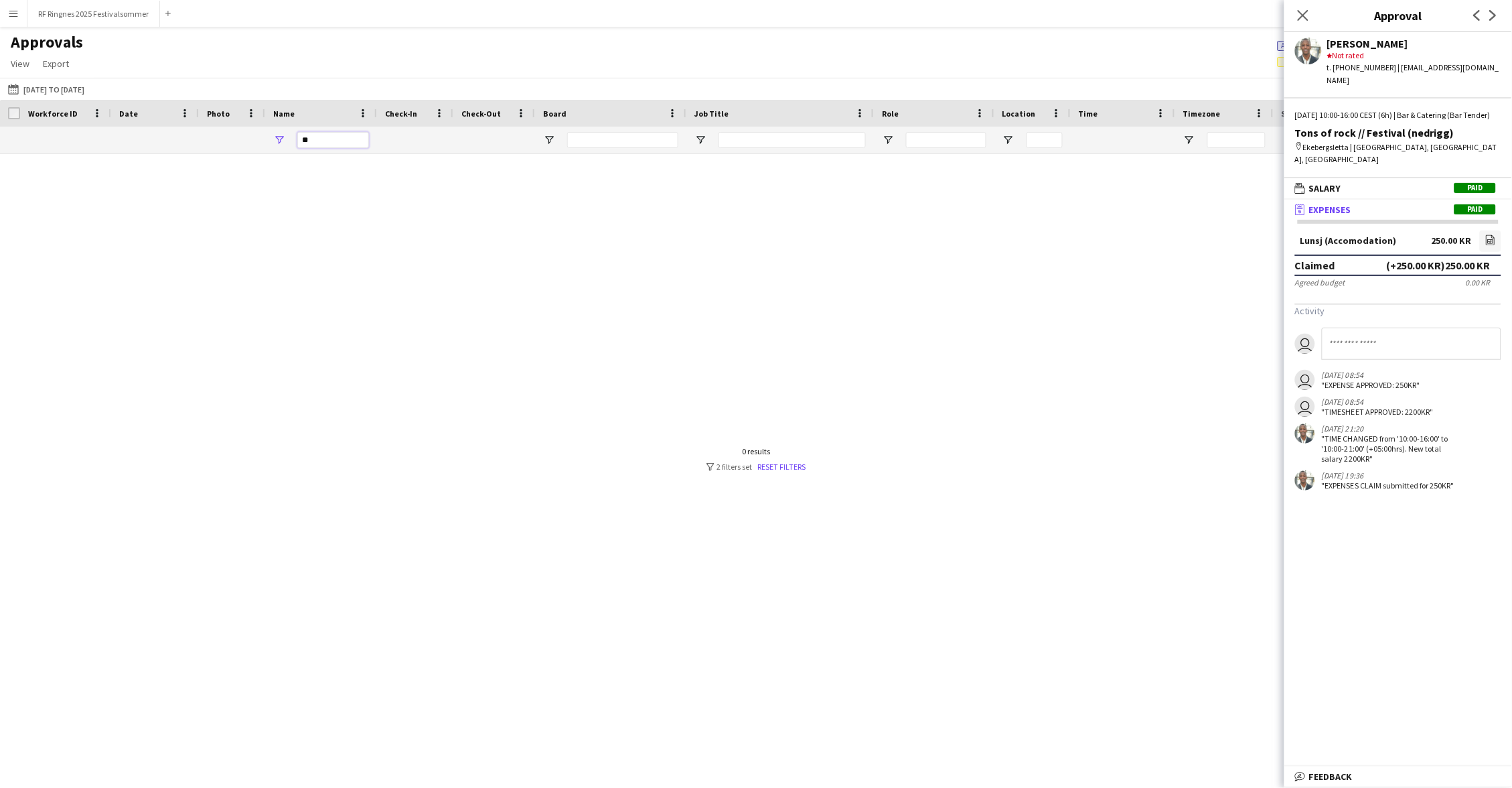
type input "*"
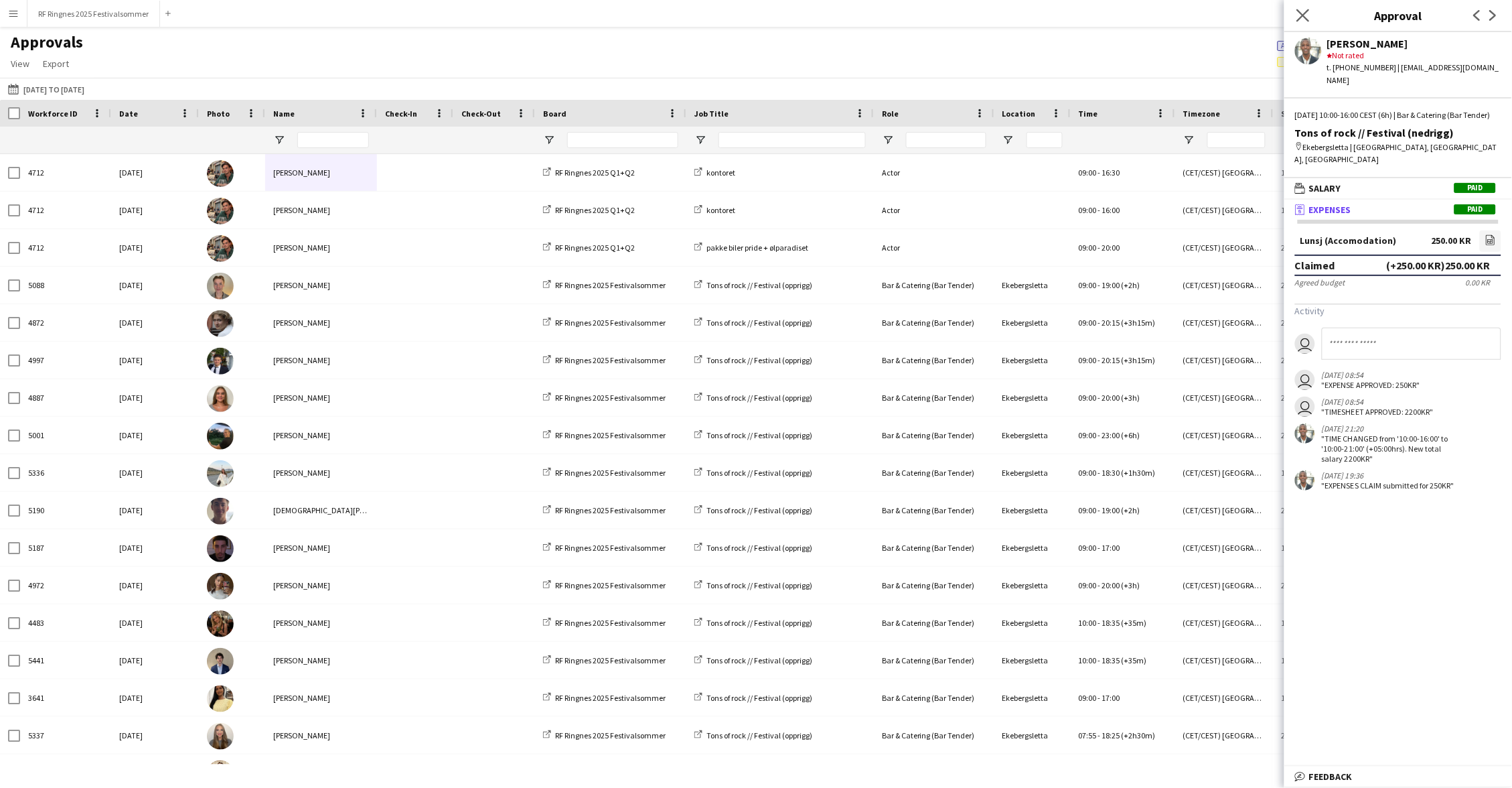
click at [1310, 15] on app-icon "Close pop-in" at bounding box center [1304, 15] width 20 height 20
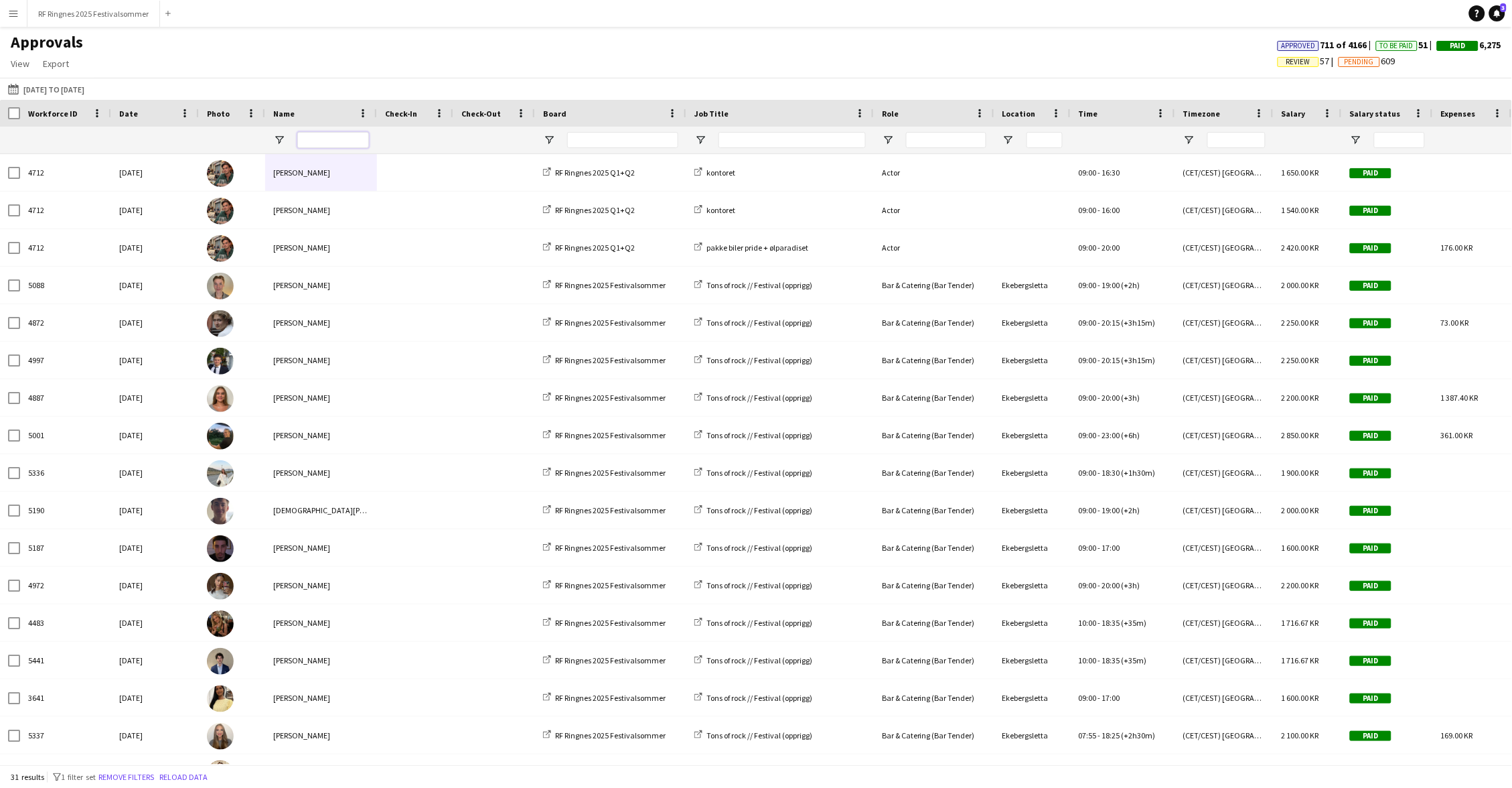
click at [319, 140] on input "Name Filter Input" at bounding box center [333, 139] width 72 height 16
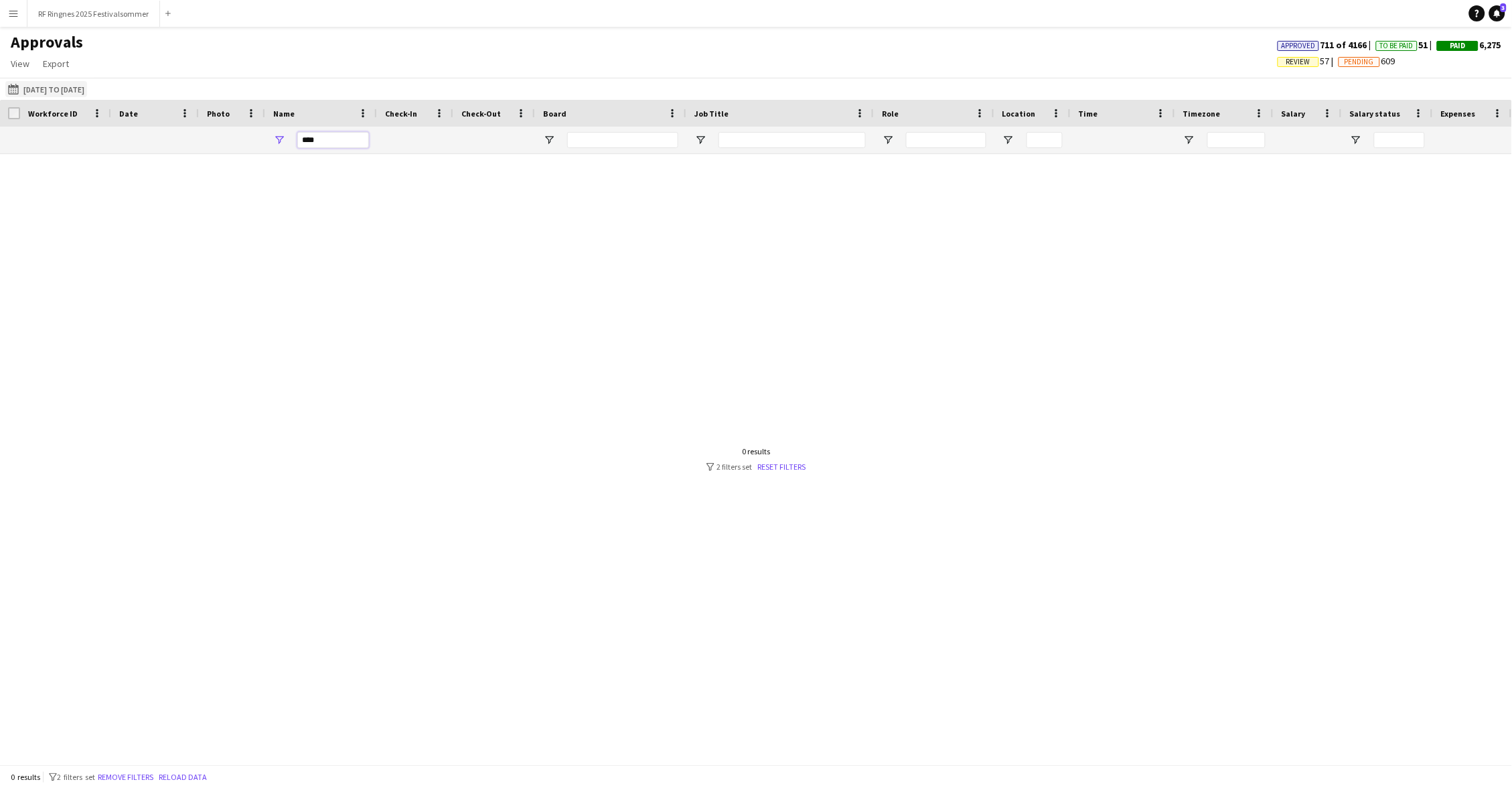
type input "****"
click at [87, 90] on button "[DATE] to [DATE] [DATE] to [DATE]" at bounding box center [46, 89] width 82 height 16
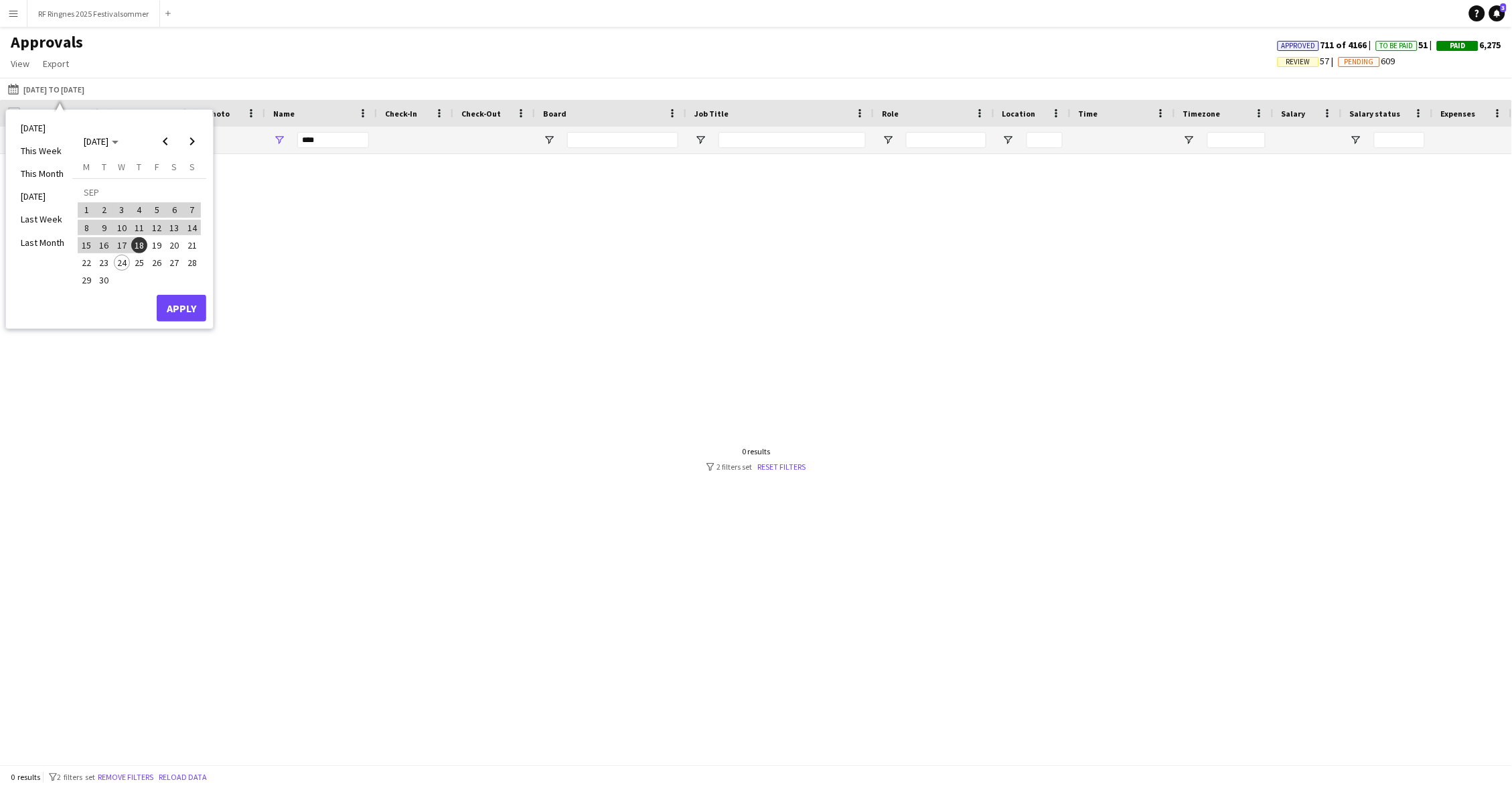
click at [243, 48] on div "Approvals View Customise view Customise filters Reset Filters Reset View Reset …" at bounding box center [756, 55] width 1512 height 45
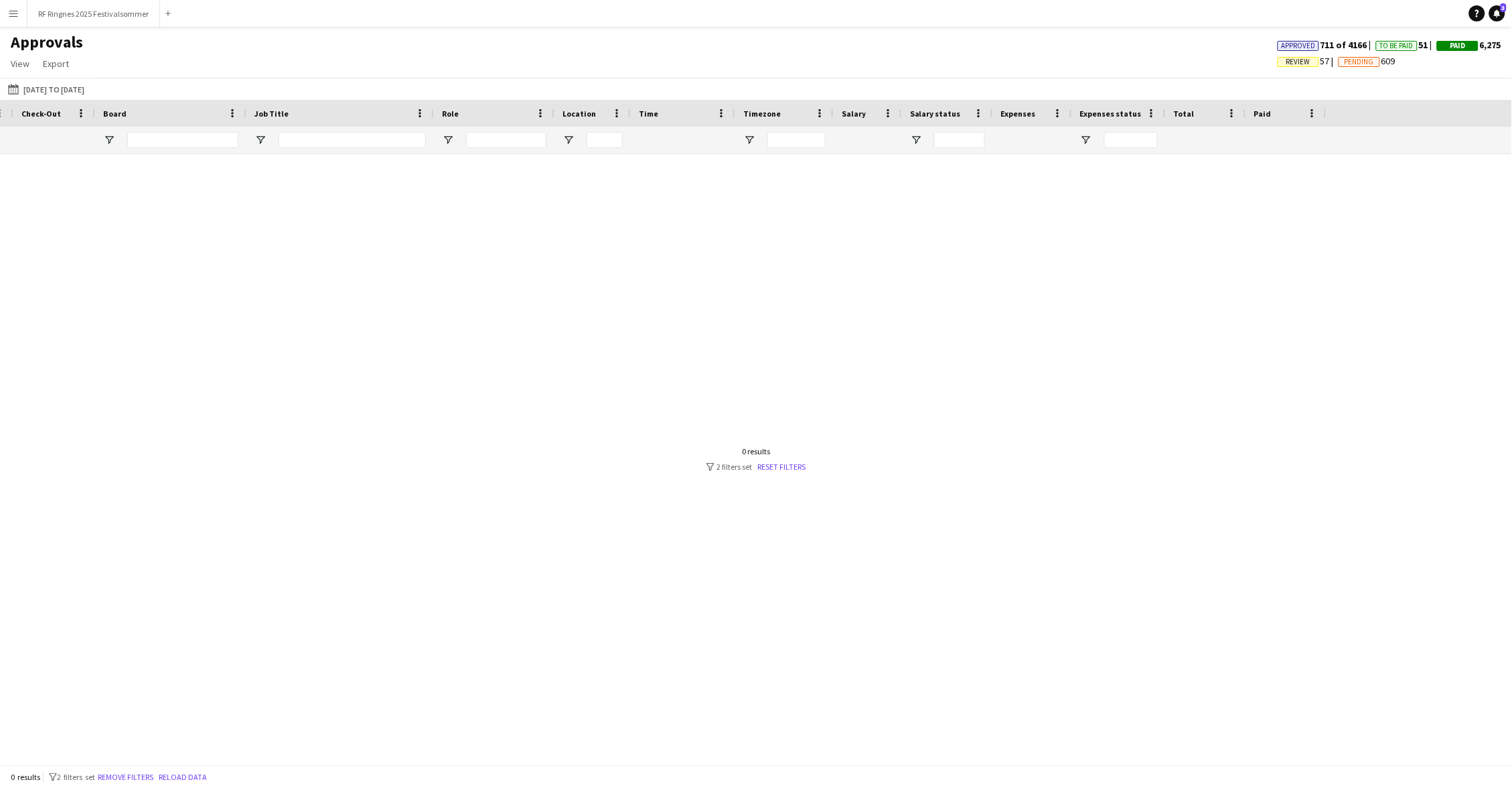
scroll to position [0, 2]
drag, startPoint x: 329, startPoint y: 144, endPoint x: 296, endPoint y: 144, distance: 33.0
click at [296, 144] on div "****" at bounding box center [320, 139] width 112 height 26
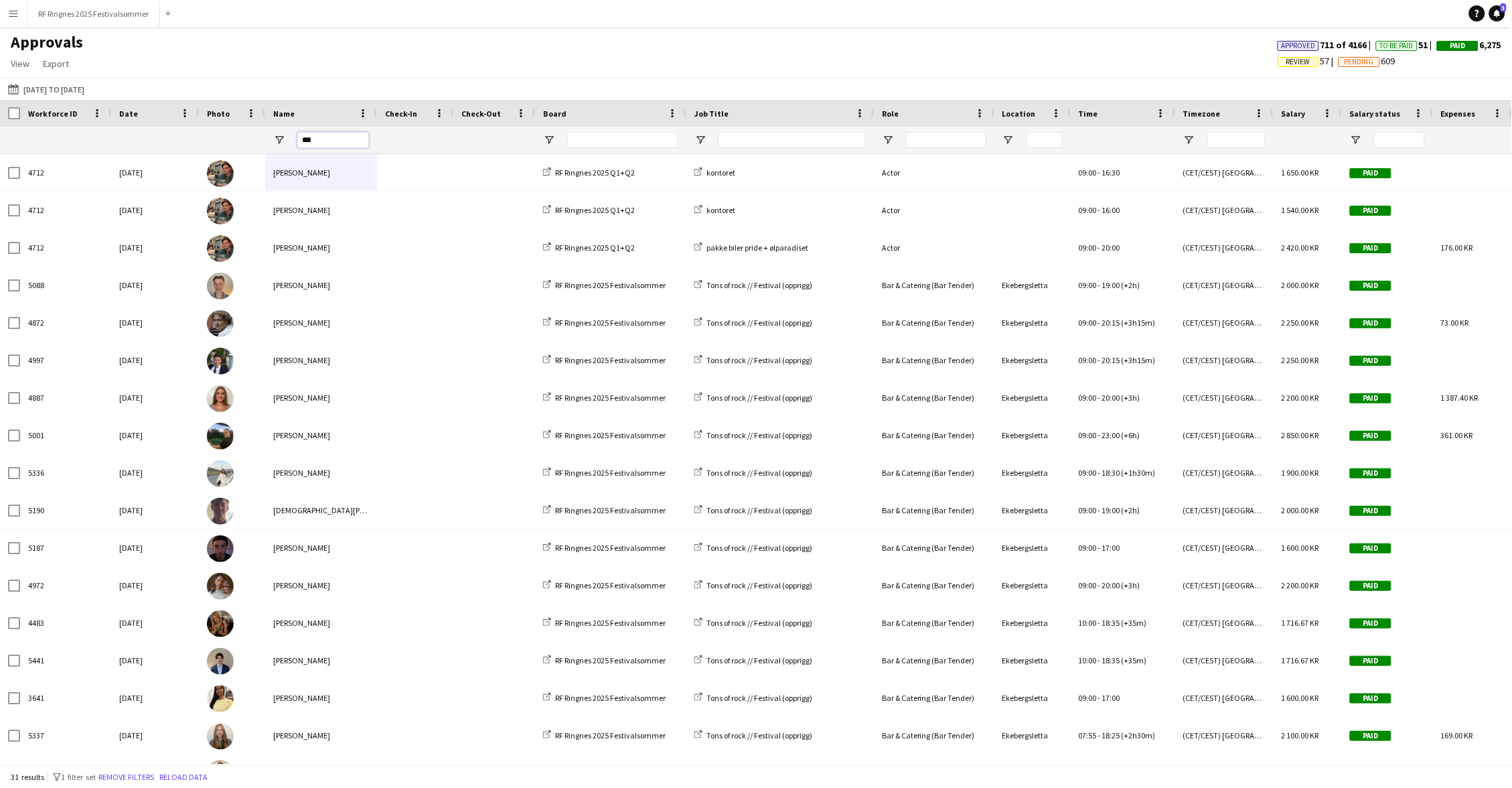
type input "****"
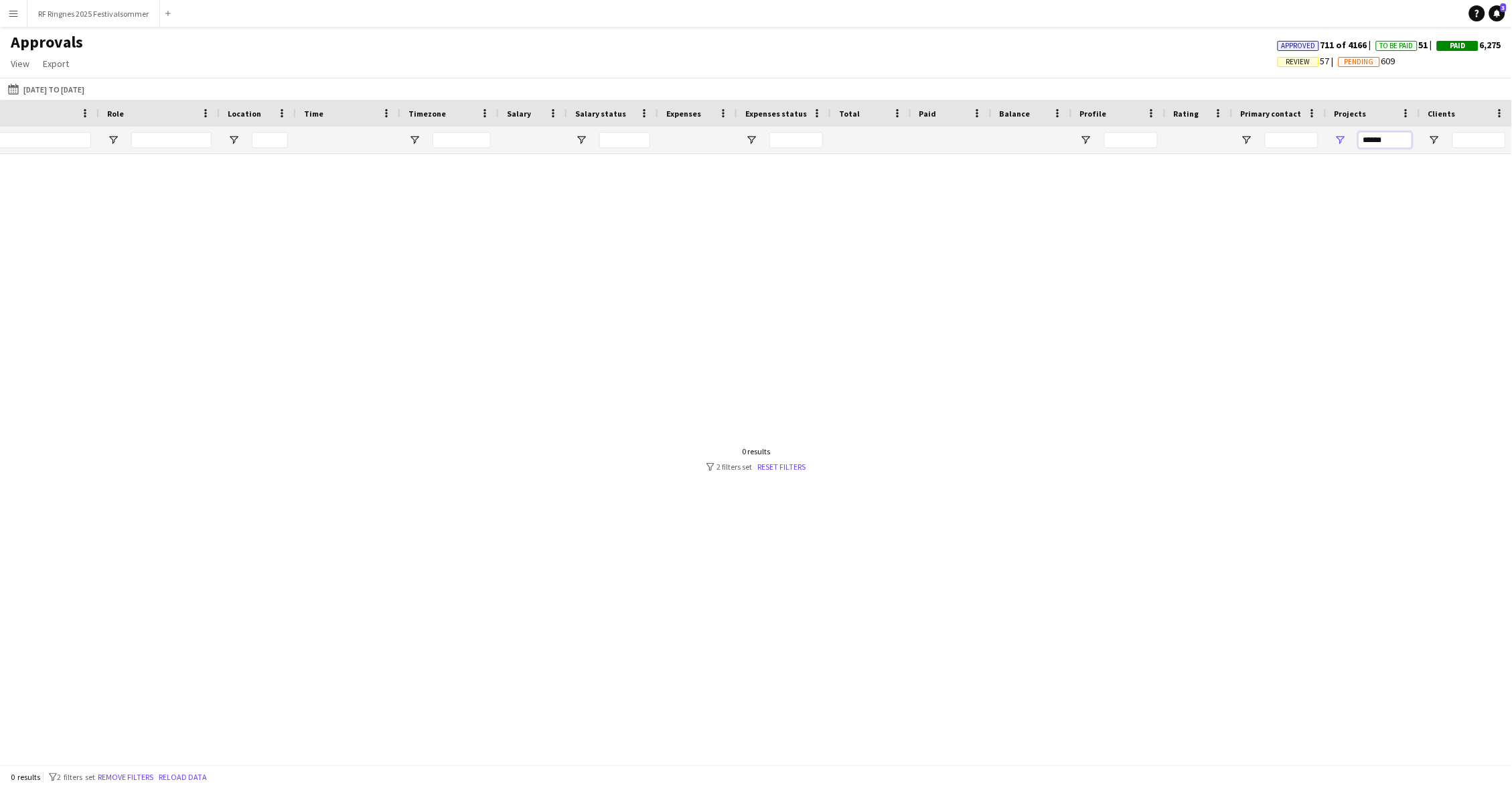
drag, startPoint x: 1394, startPoint y: 141, endPoint x: 1360, endPoint y: 139, distance: 34.1
click at [1360, 139] on input "******" at bounding box center [1386, 139] width 54 height 16
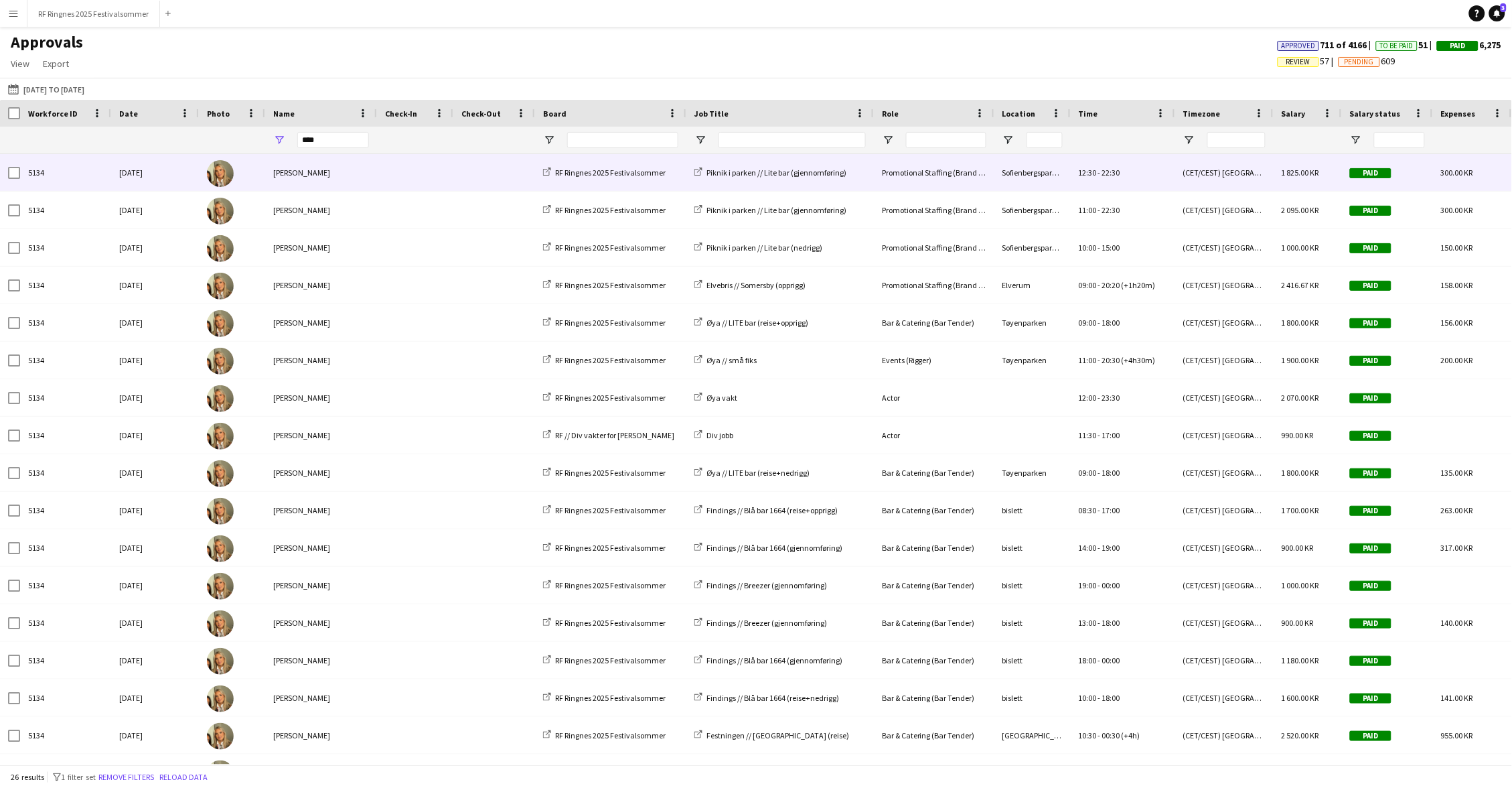
click at [342, 176] on div "[PERSON_NAME]" at bounding box center [320, 172] width 112 height 37
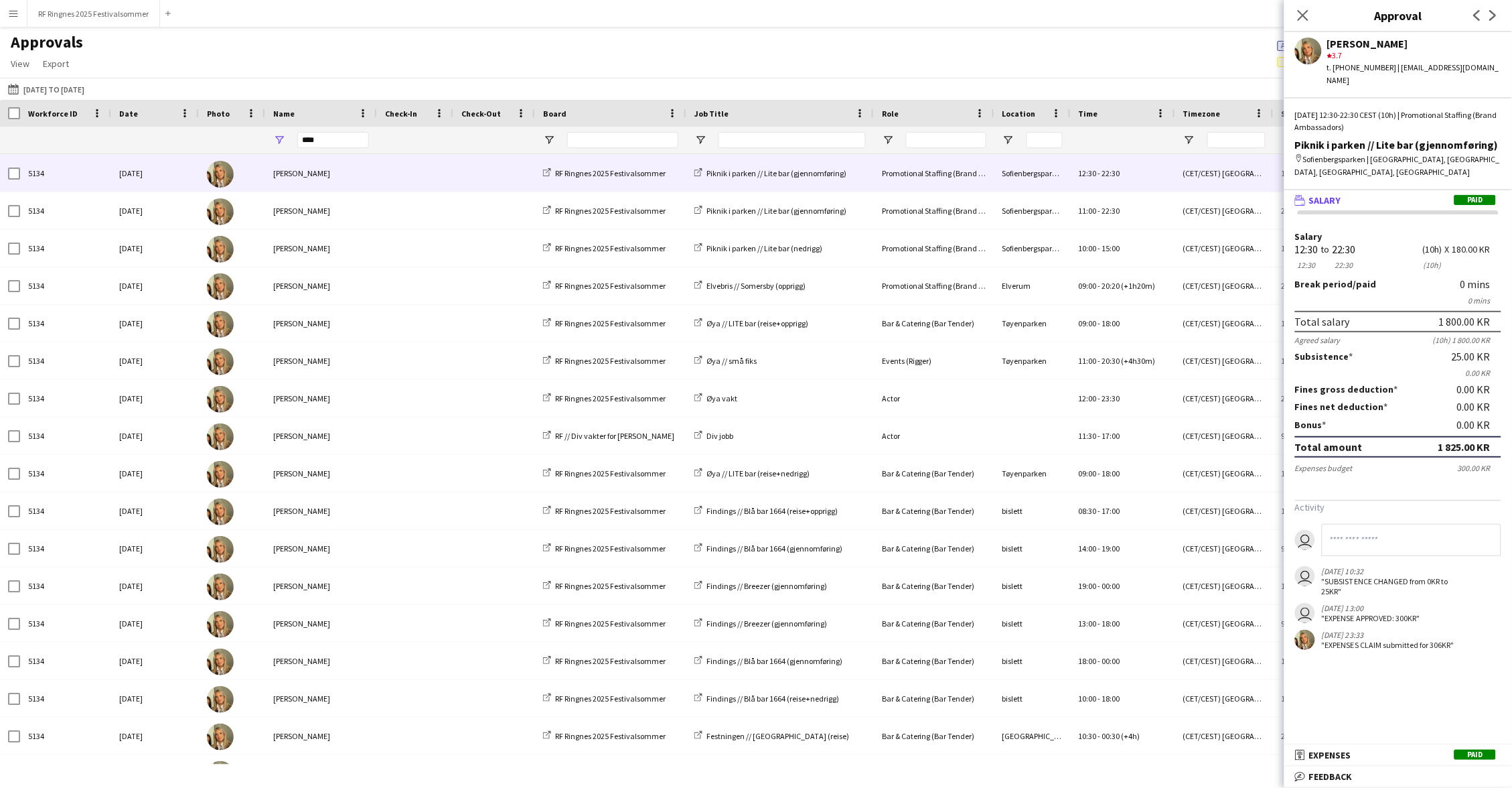
click at [1328, 745] on mat-expansion-panel "wallet Salary Paid Salary 12:30 12:30 to 22:30 22:30 (10h) (10h) X 180.00 KR Br…" at bounding box center [1398, 468] width 228 height 555
click at [1329, 752] on span "Expenses" at bounding box center [1330, 755] width 42 height 12
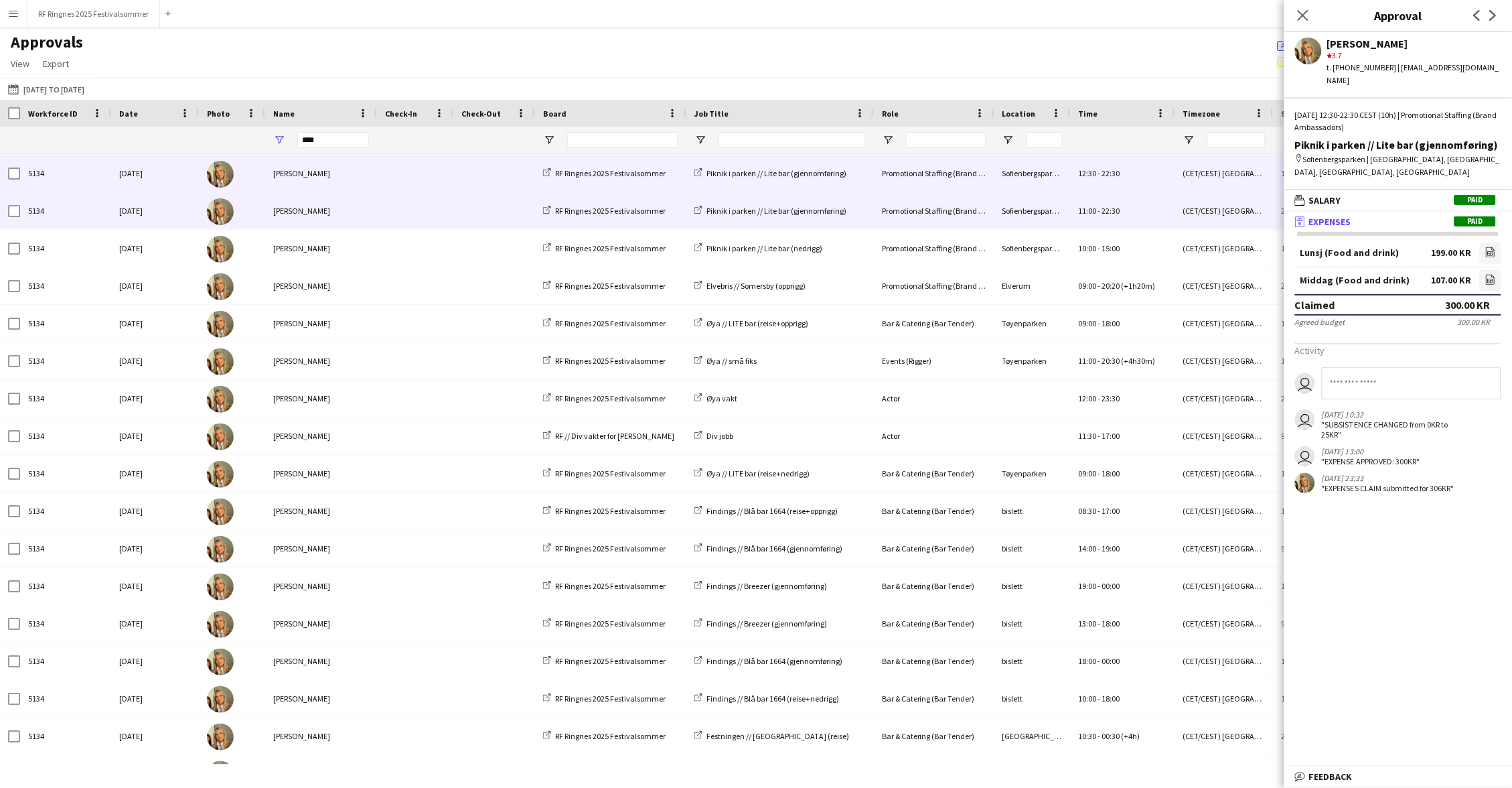
click at [404, 212] on span at bounding box center [415, 210] width 61 height 37
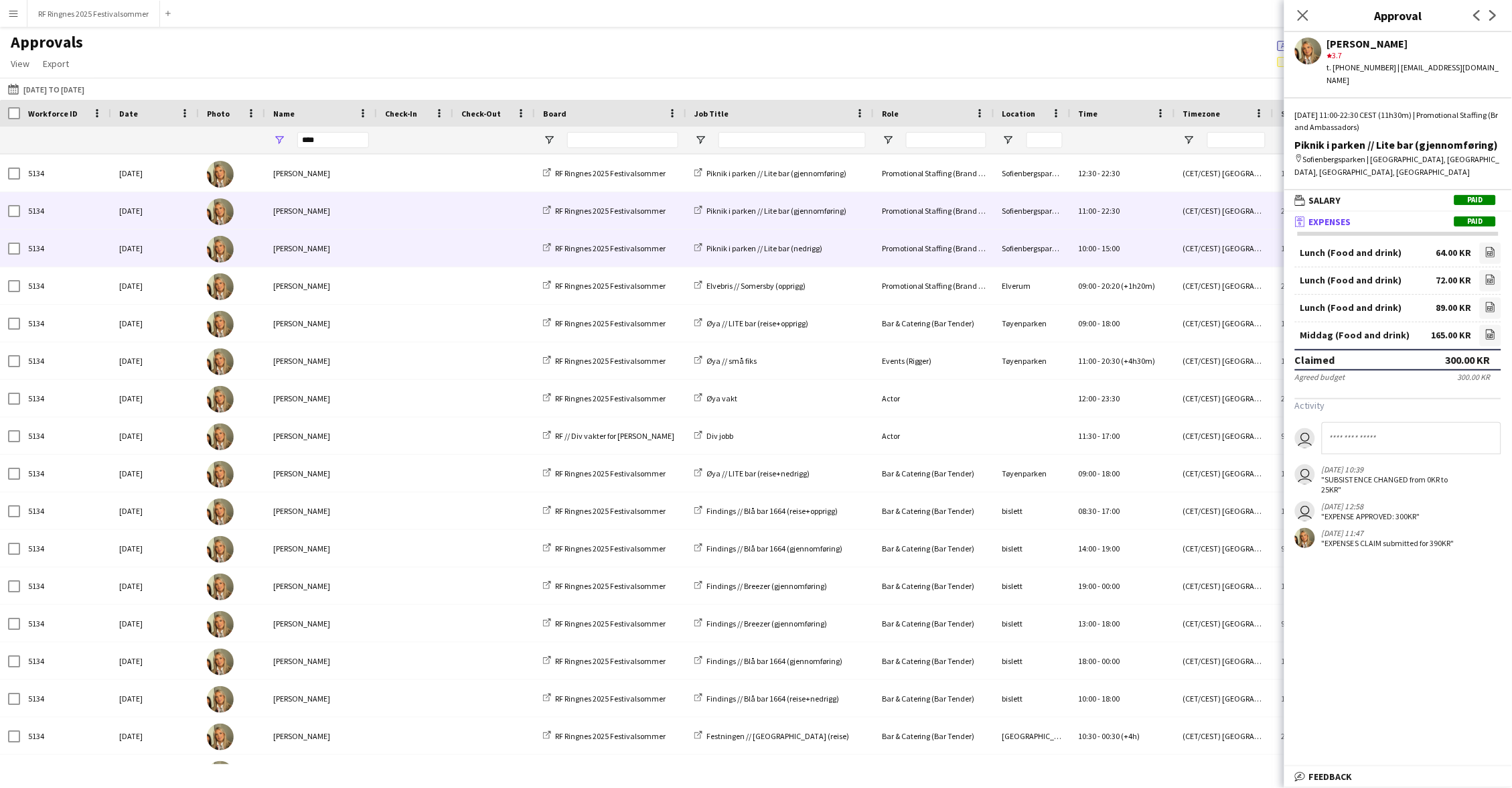
click at [408, 242] on span at bounding box center [415, 248] width 61 height 37
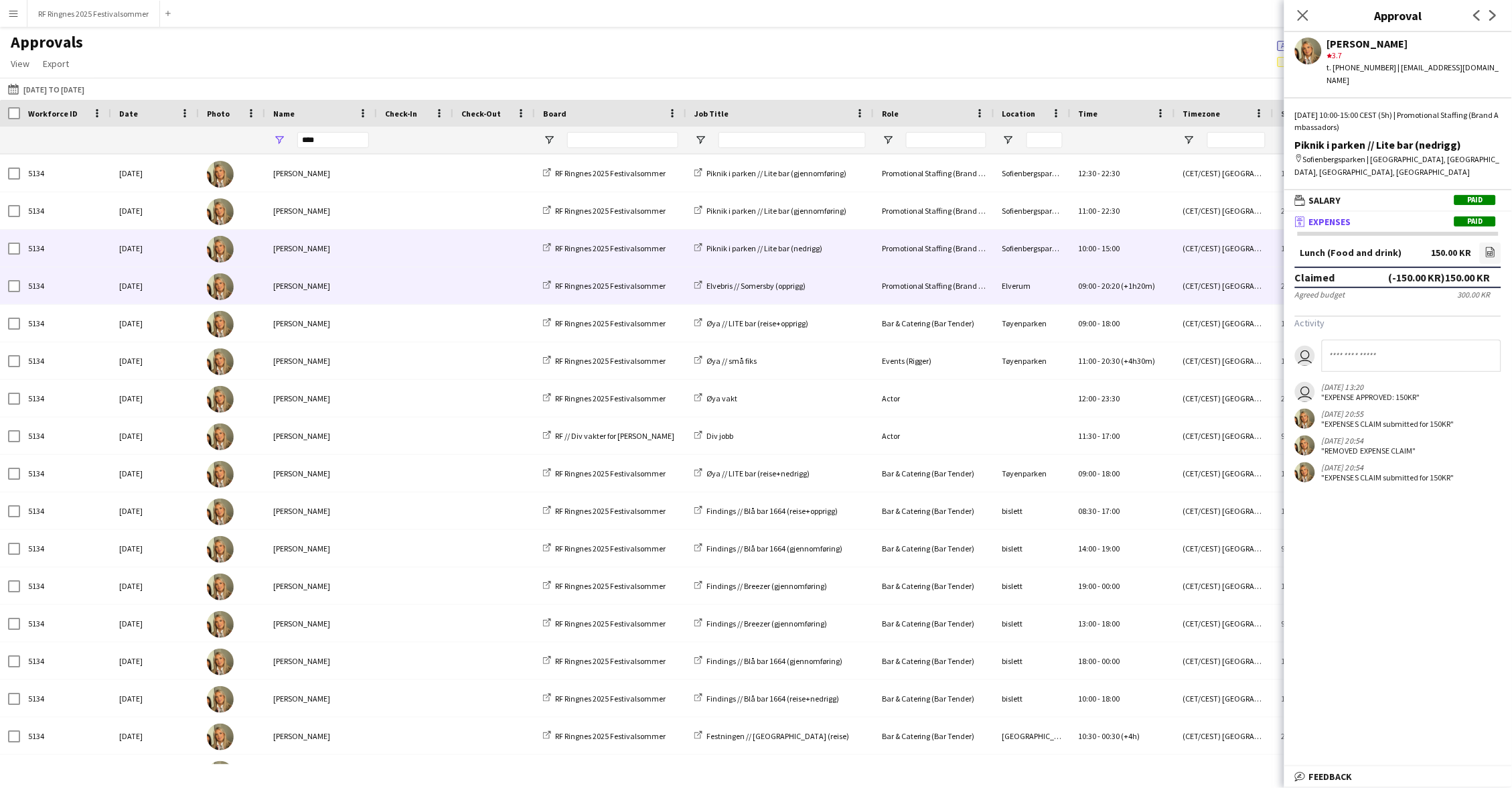
click at [420, 288] on span at bounding box center [415, 285] width 61 height 37
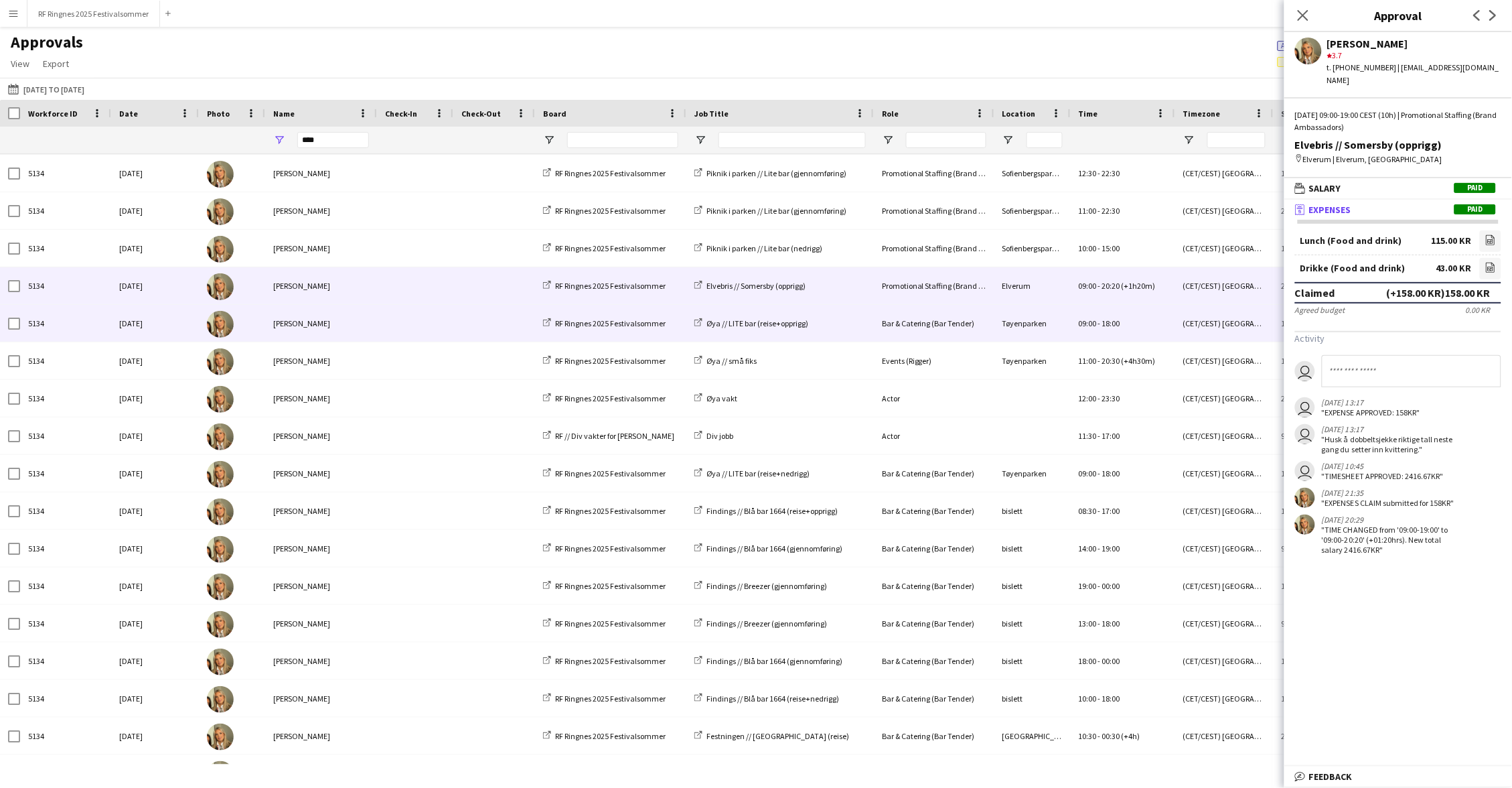
click at [417, 320] on span at bounding box center [415, 323] width 61 height 37
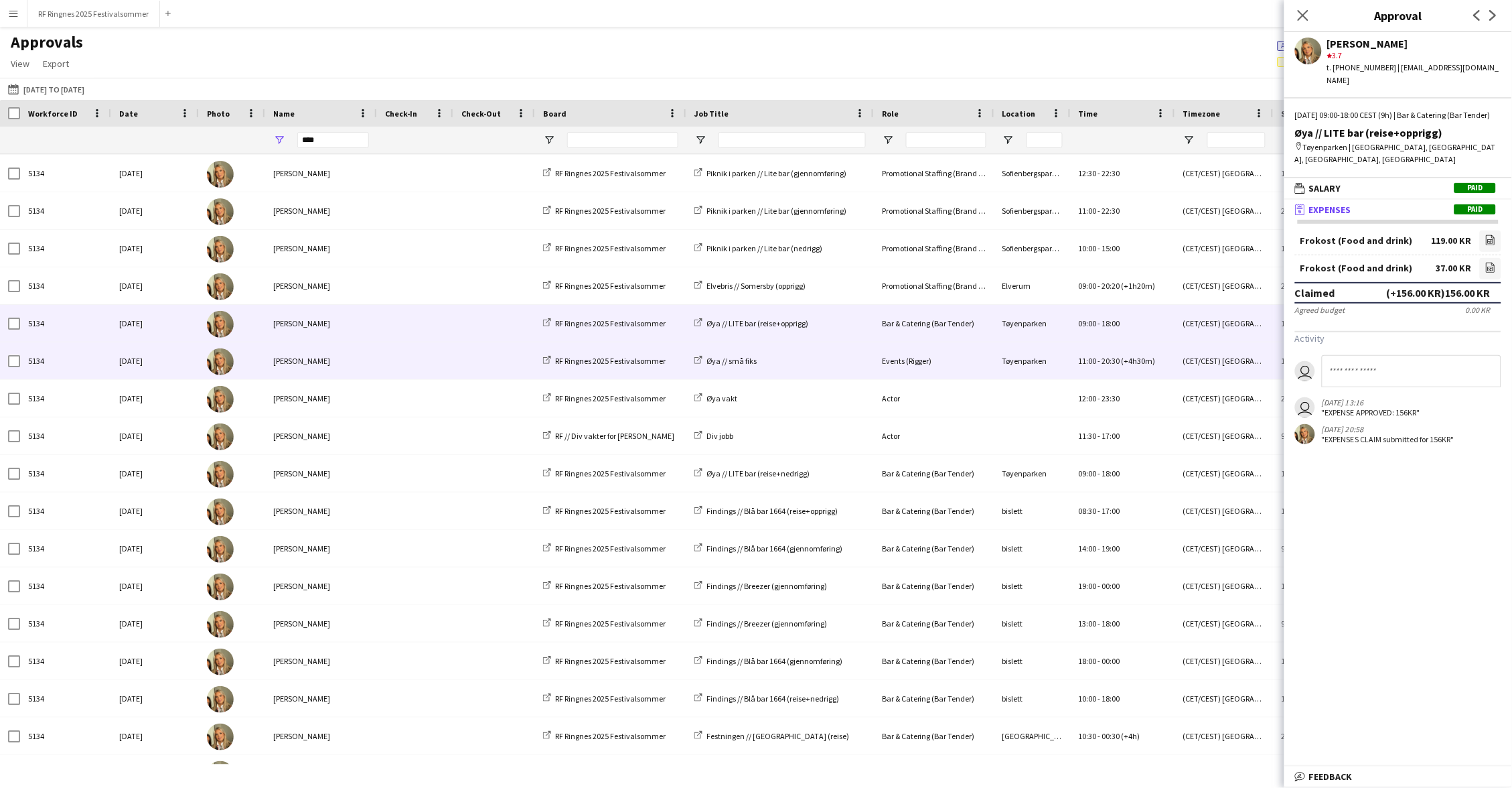
click at [413, 362] on span at bounding box center [415, 361] width 61 height 37
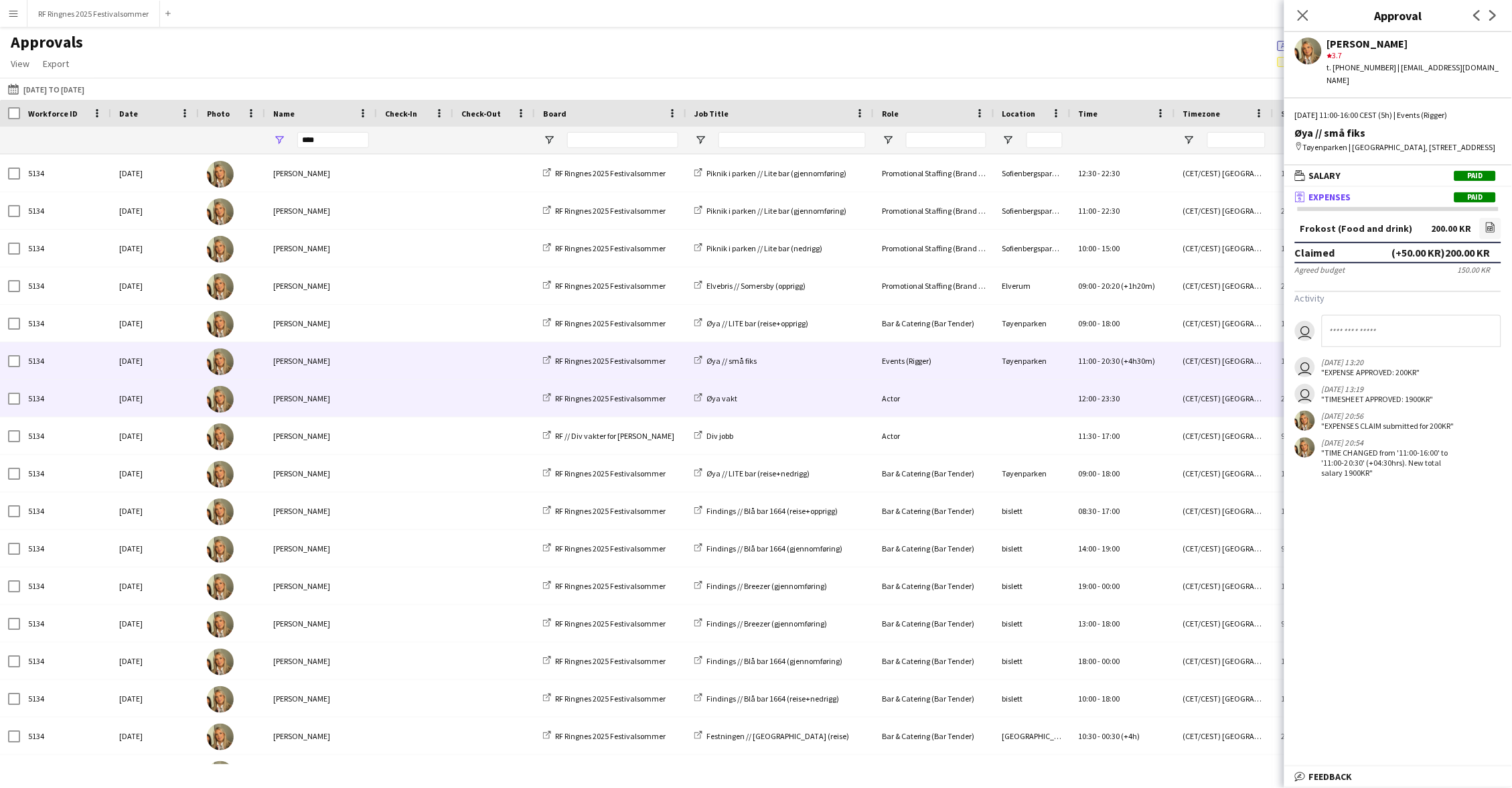
click at [409, 409] on span at bounding box center [415, 397] width 61 height 37
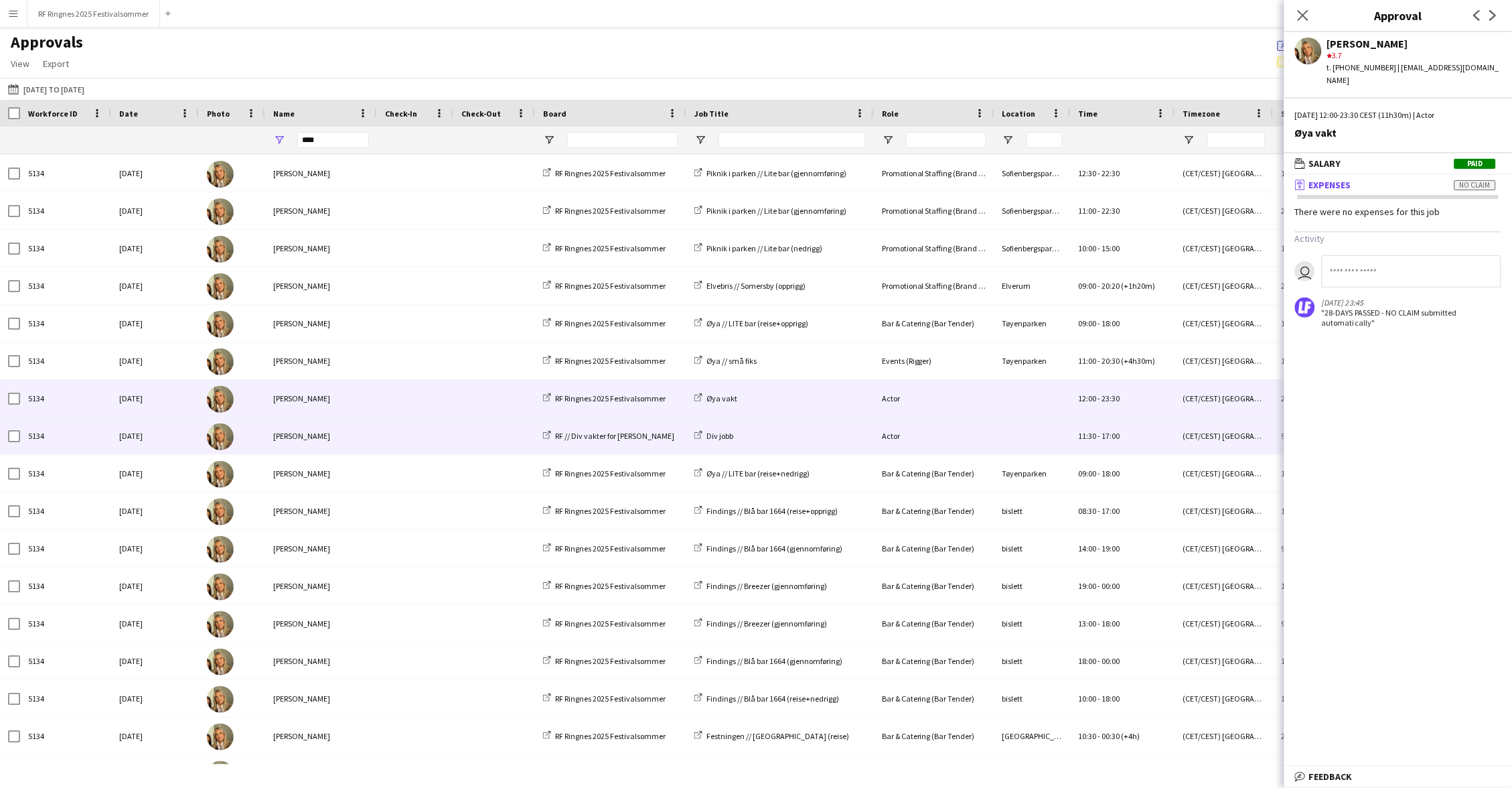
click at [412, 427] on span at bounding box center [415, 435] width 61 height 37
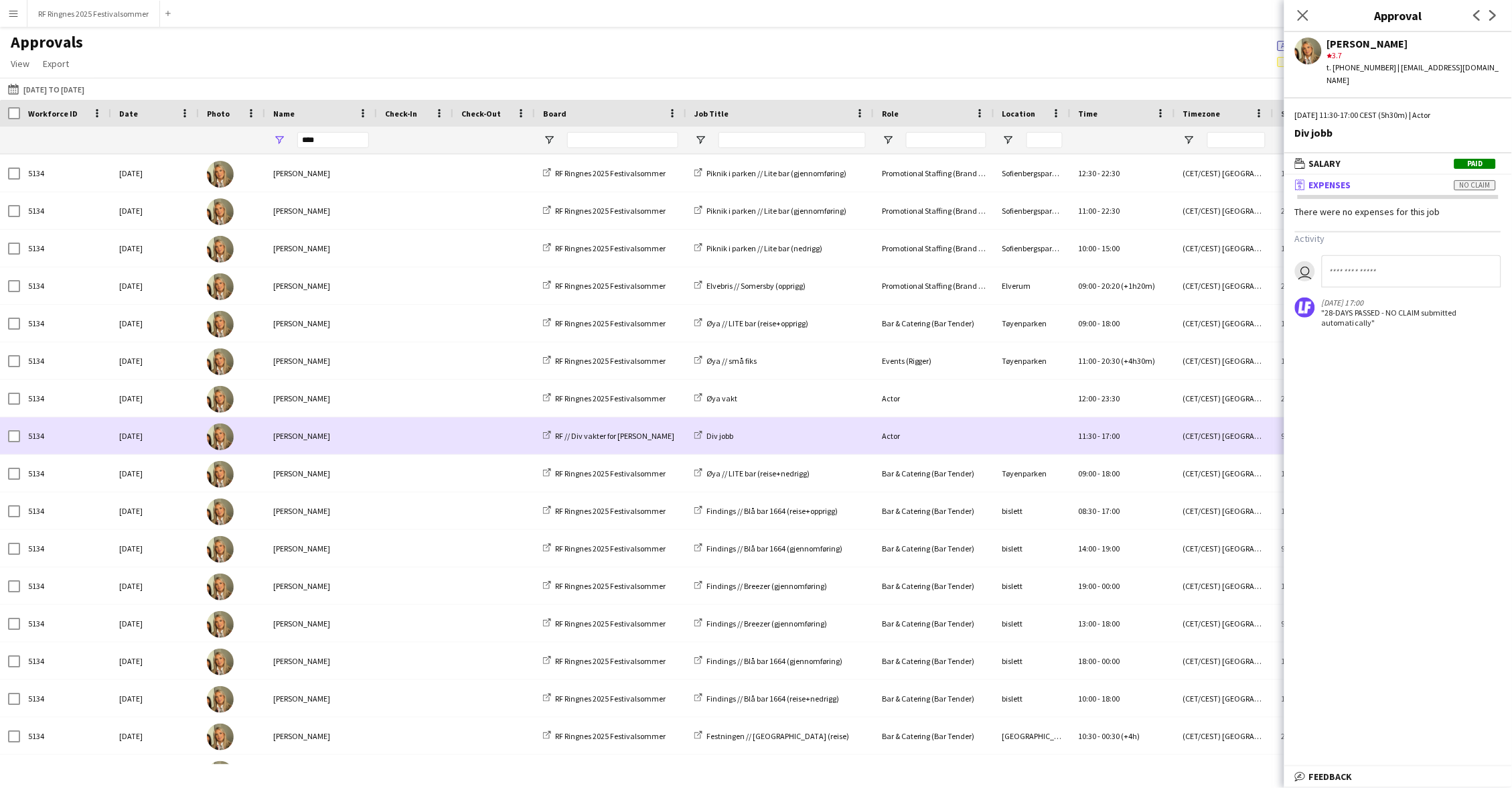
click at [413, 458] on span at bounding box center [415, 473] width 61 height 37
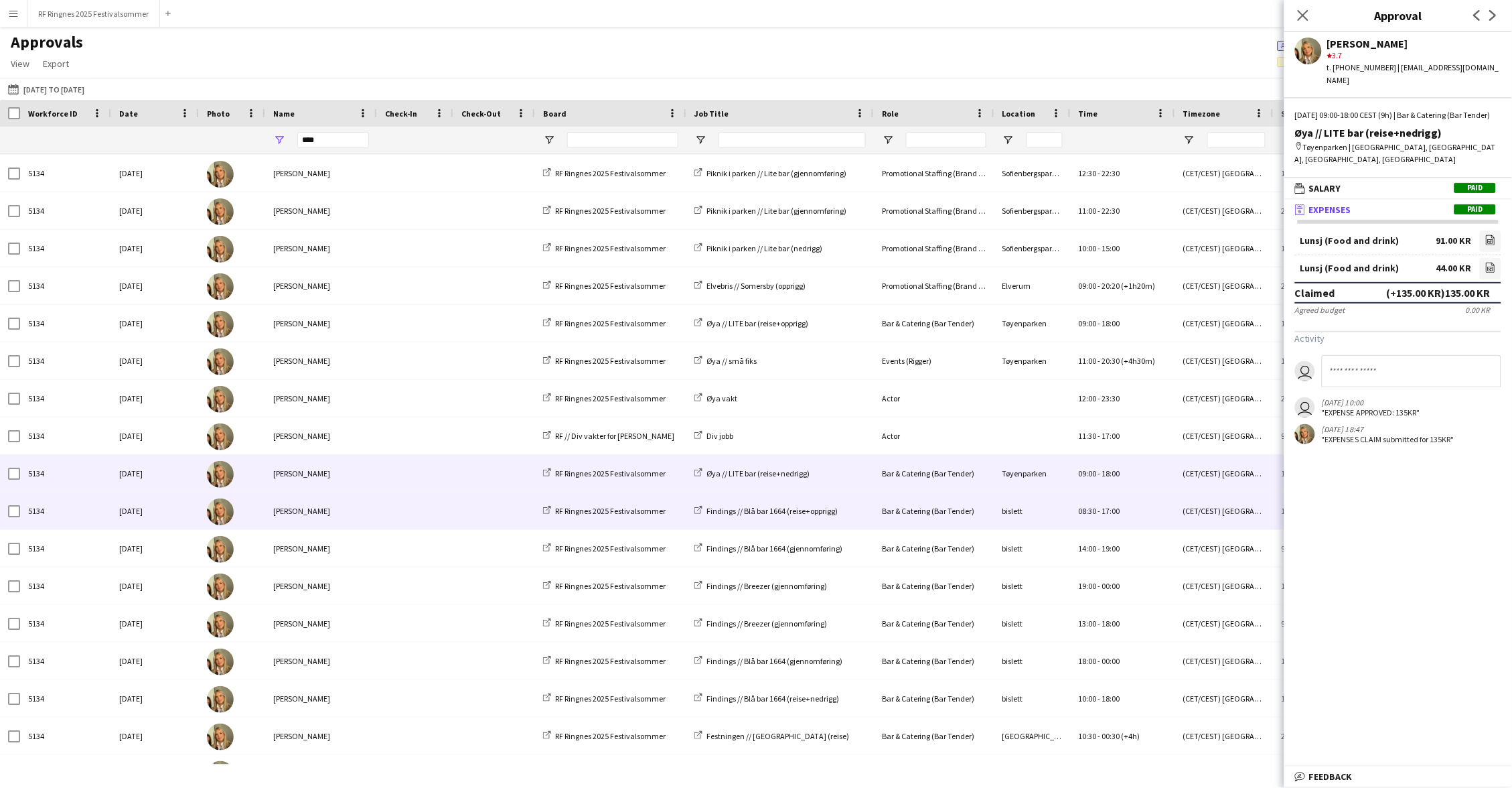
click at [414, 492] on span at bounding box center [415, 510] width 61 height 37
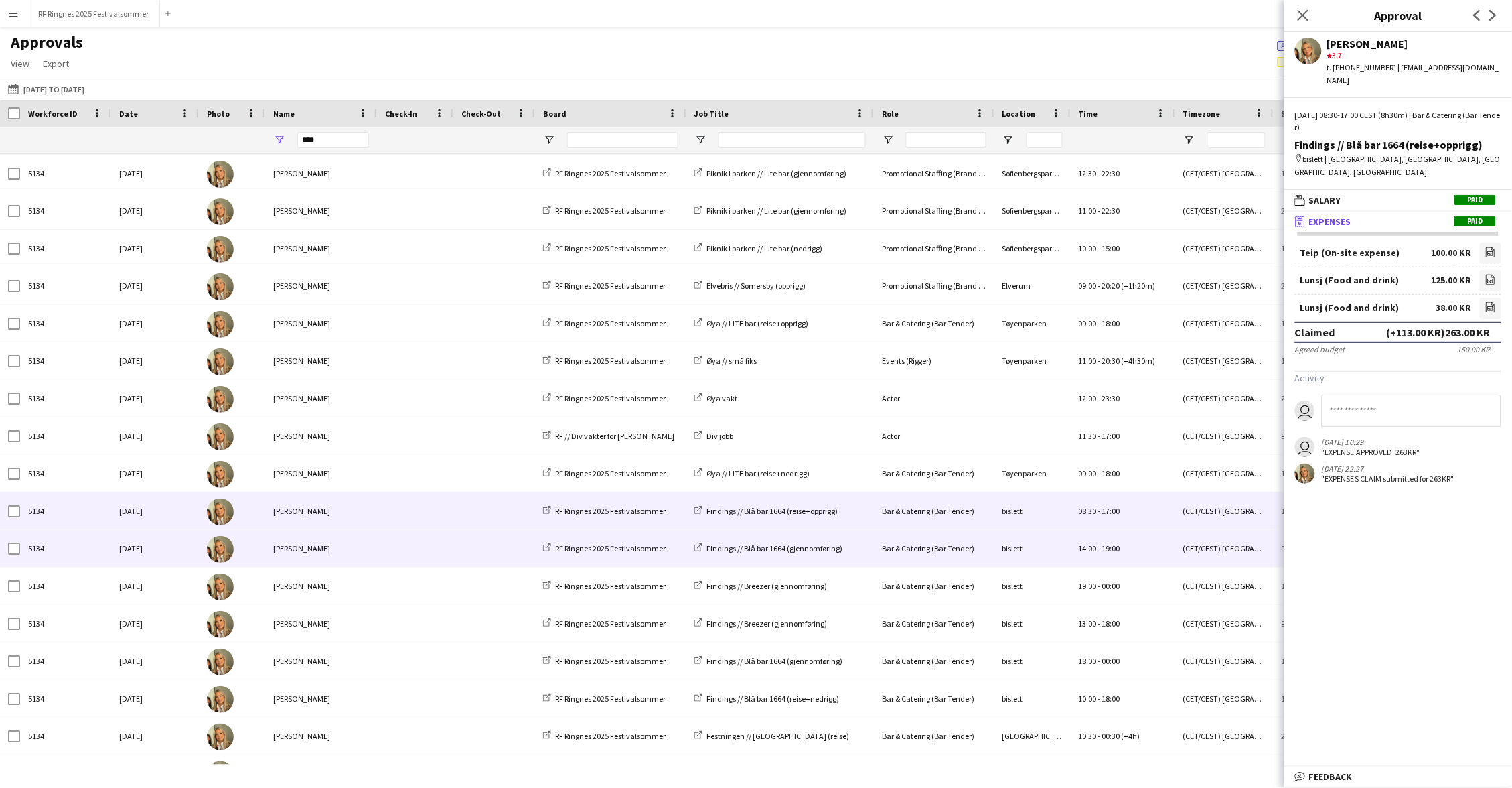
click at [426, 547] on span at bounding box center [415, 548] width 61 height 37
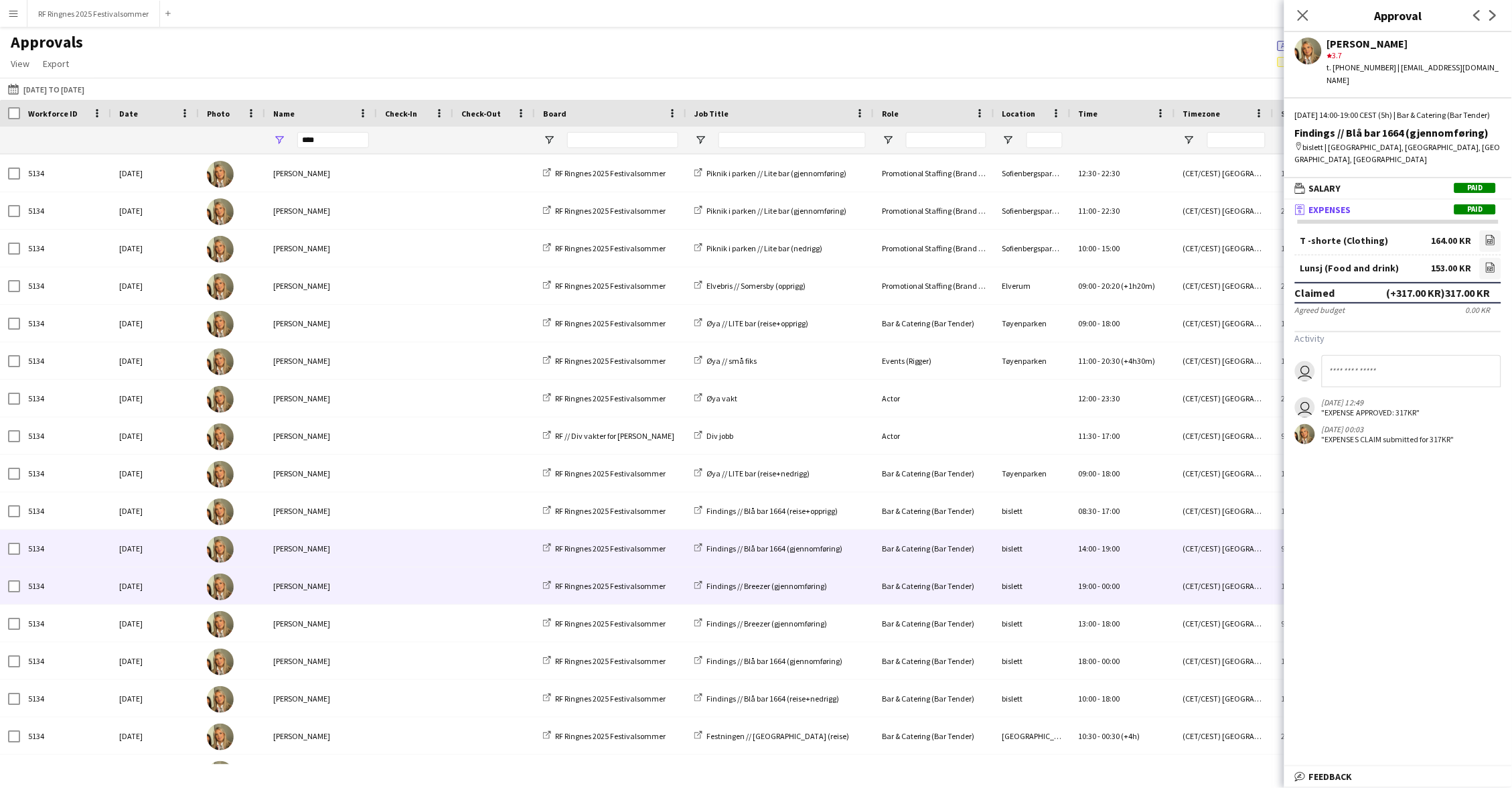
click at [434, 579] on span at bounding box center [415, 585] width 61 height 37
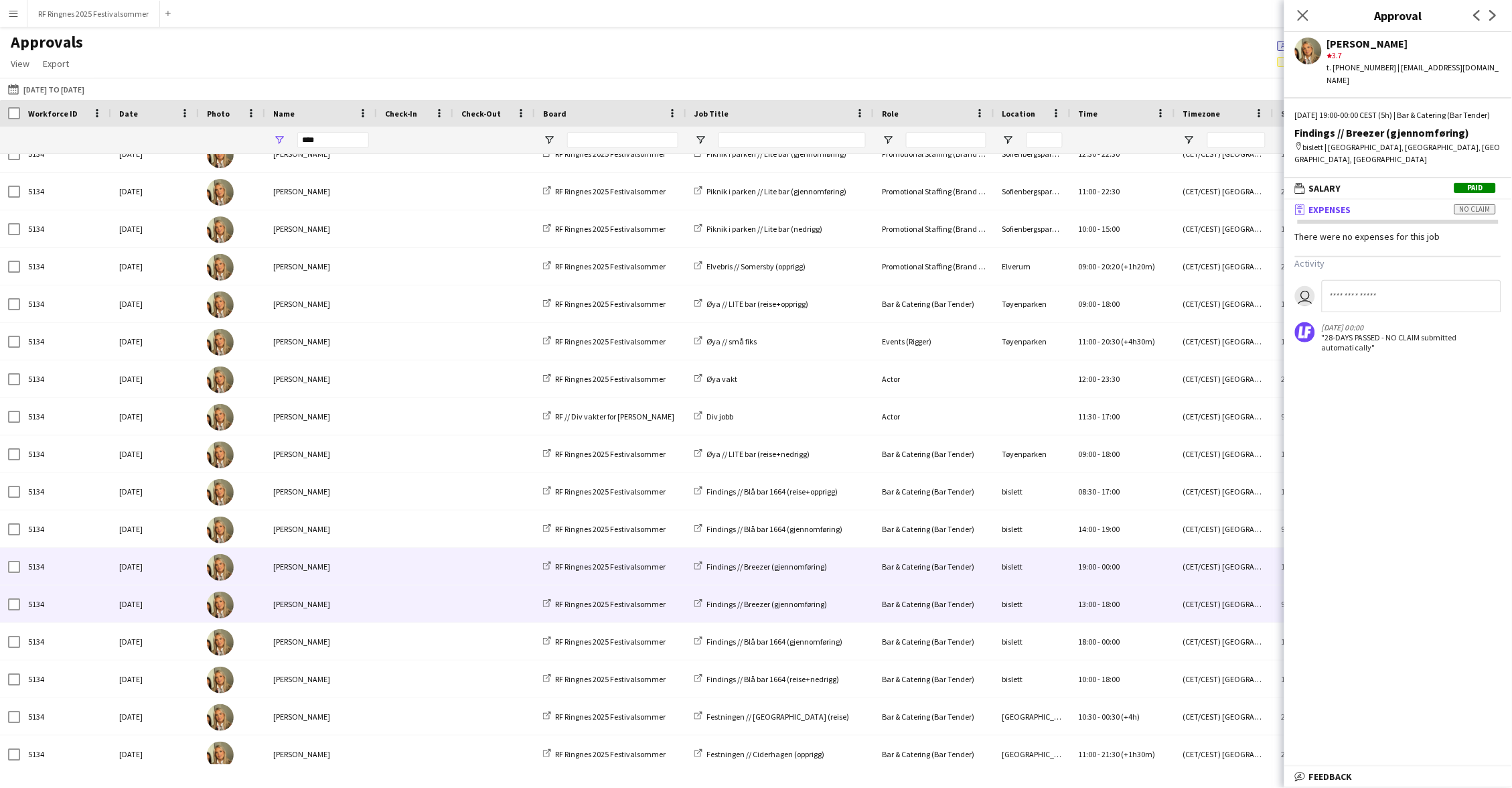
click at [436, 609] on span at bounding box center [415, 603] width 61 height 37
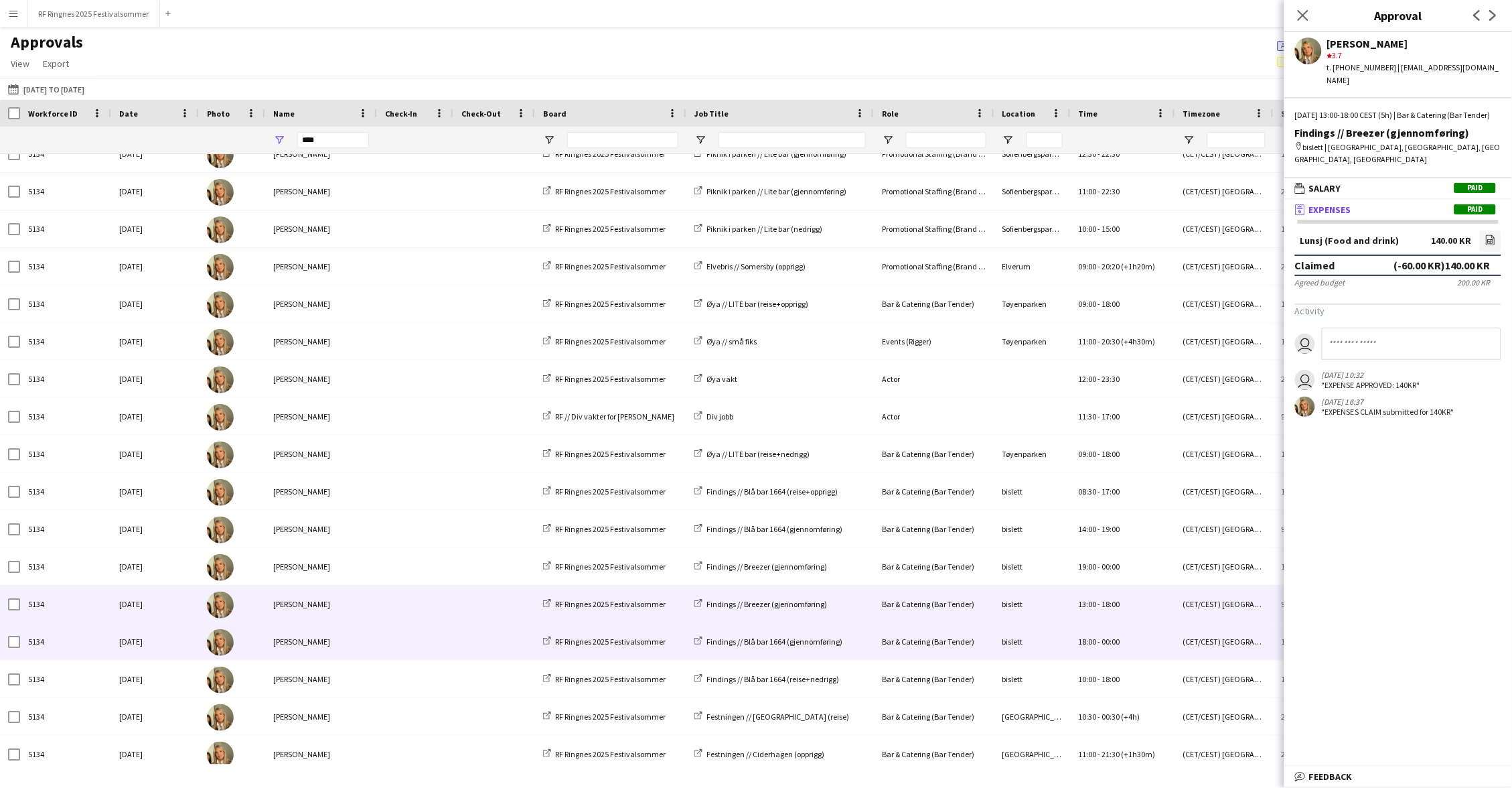
click at [438, 638] on span at bounding box center [415, 641] width 61 height 37
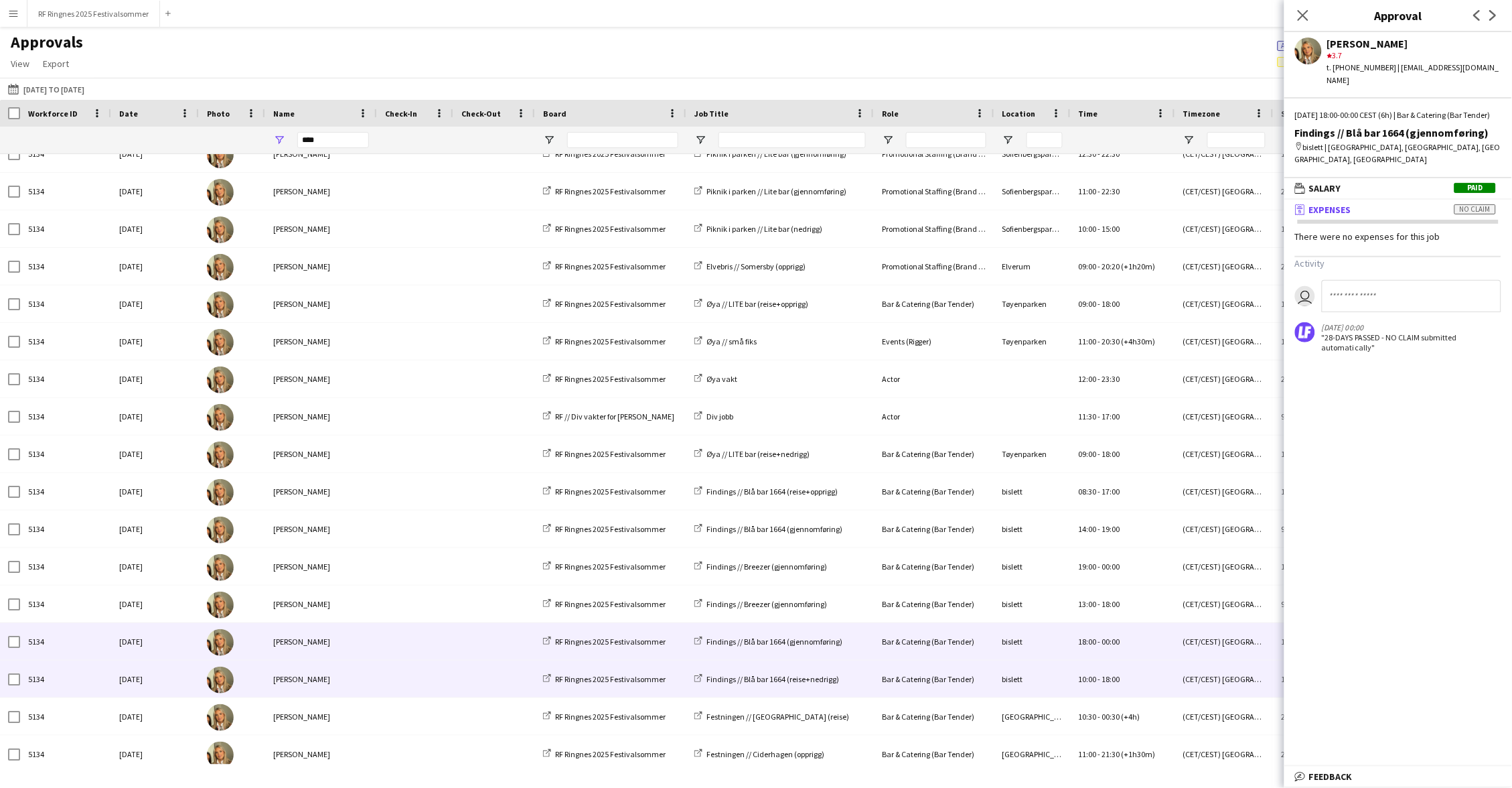
click at [436, 673] on span at bounding box center [415, 679] width 61 height 37
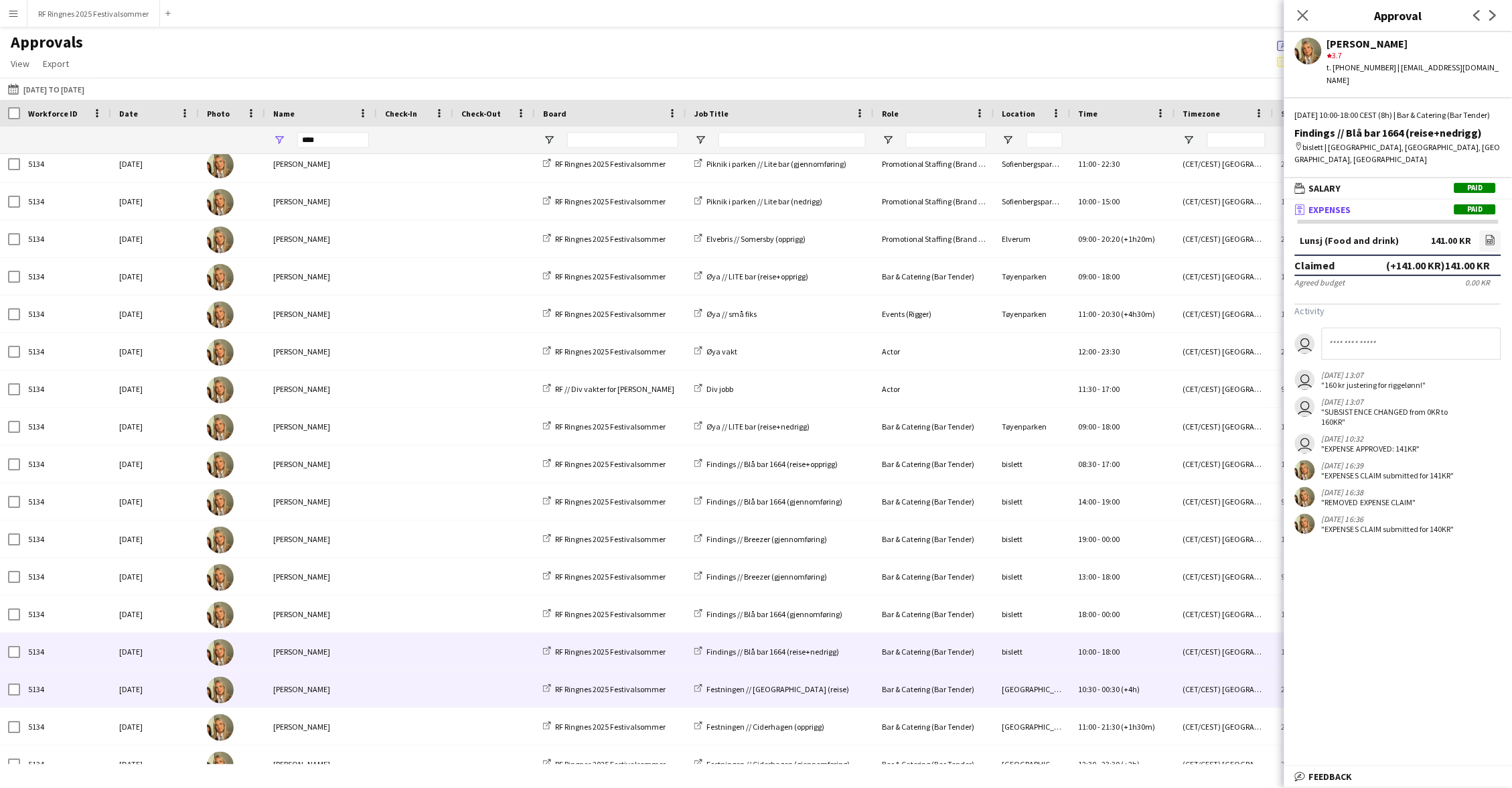
click at [438, 680] on span at bounding box center [415, 689] width 61 height 37
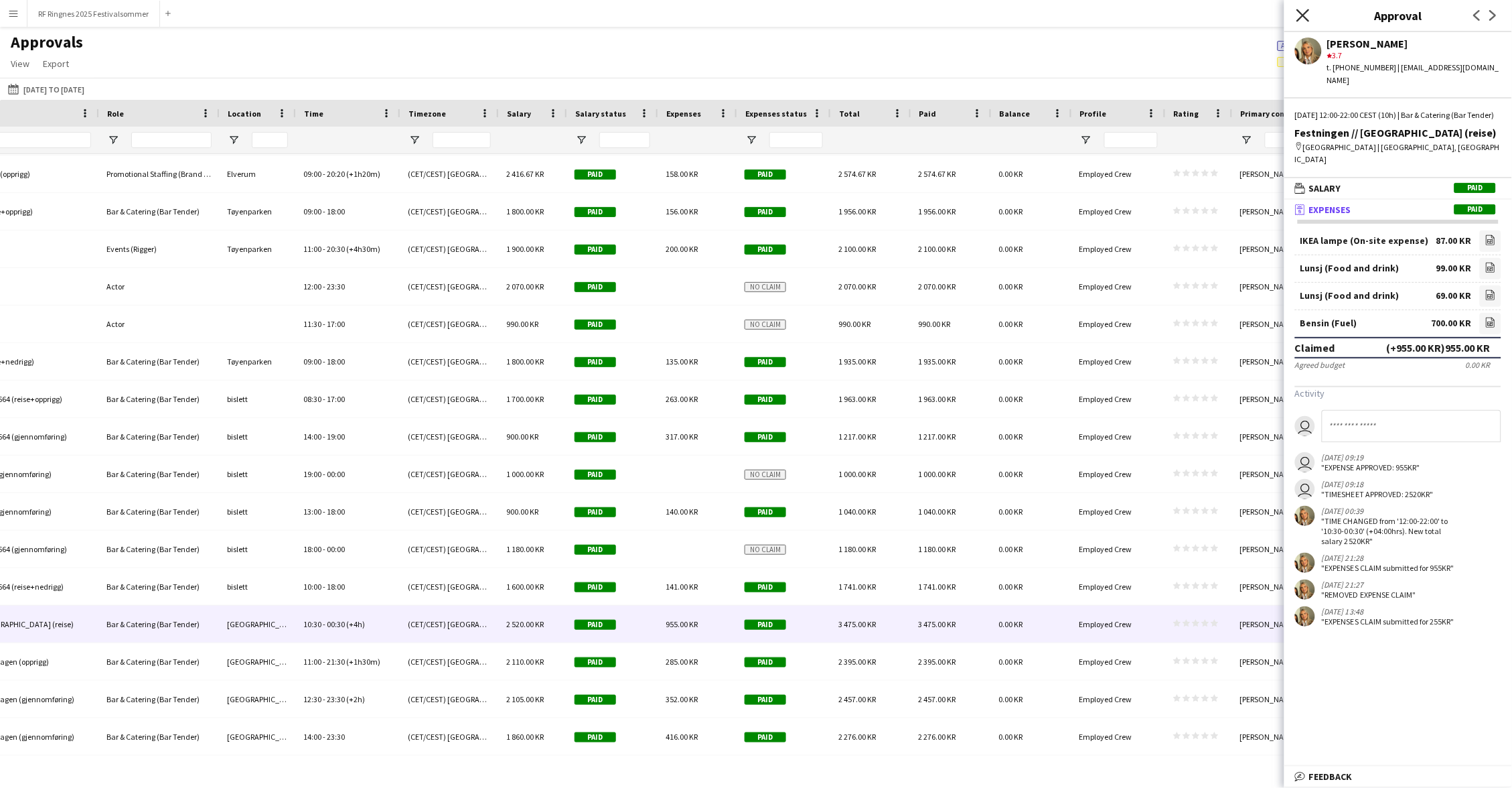
click at [1303, 16] on icon at bounding box center [1303, 15] width 13 height 13
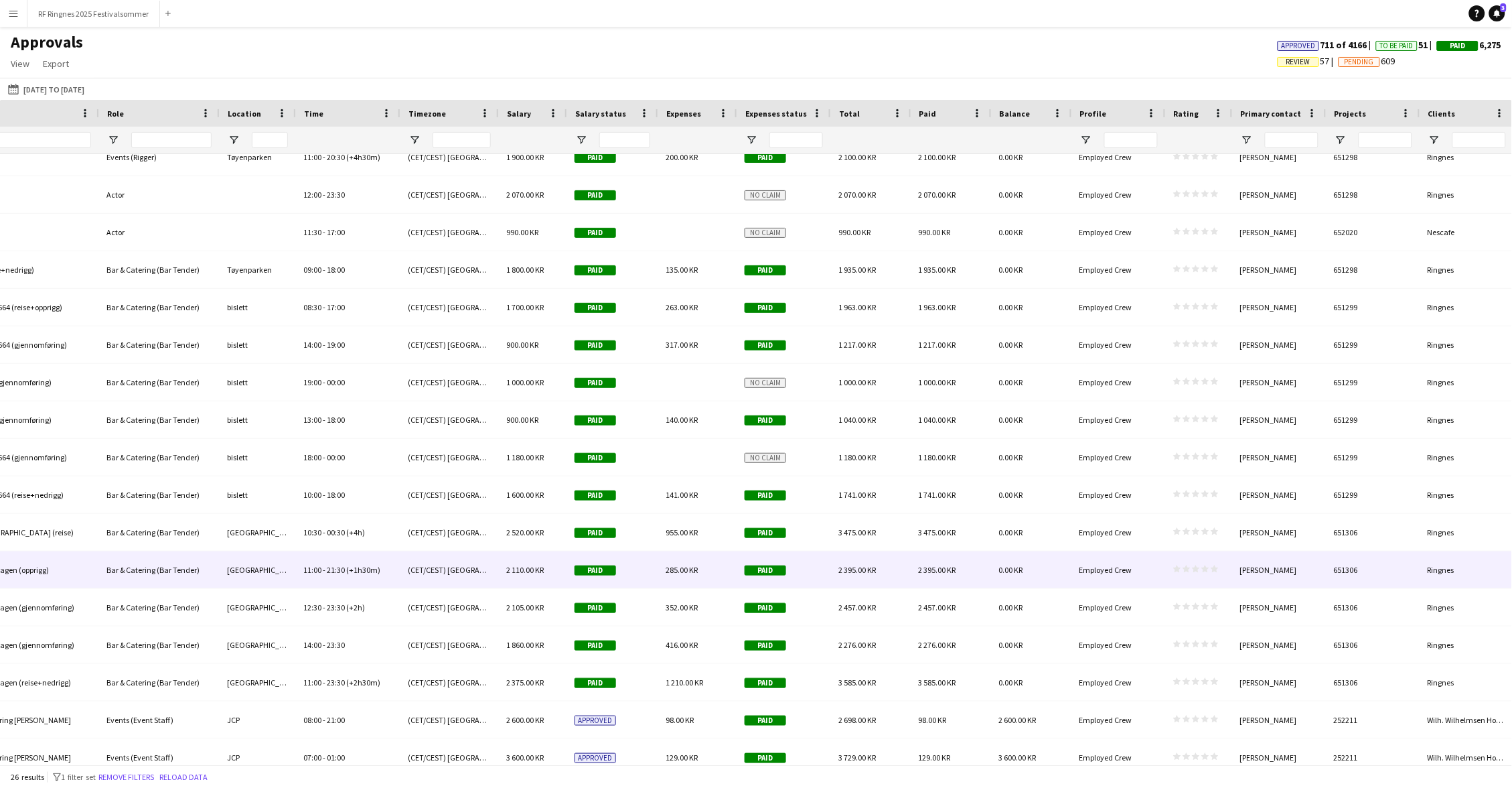
click at [1175, 575] on div "star star star star star star star star star star" at bounding box center [1198, 569] width 67 height 37
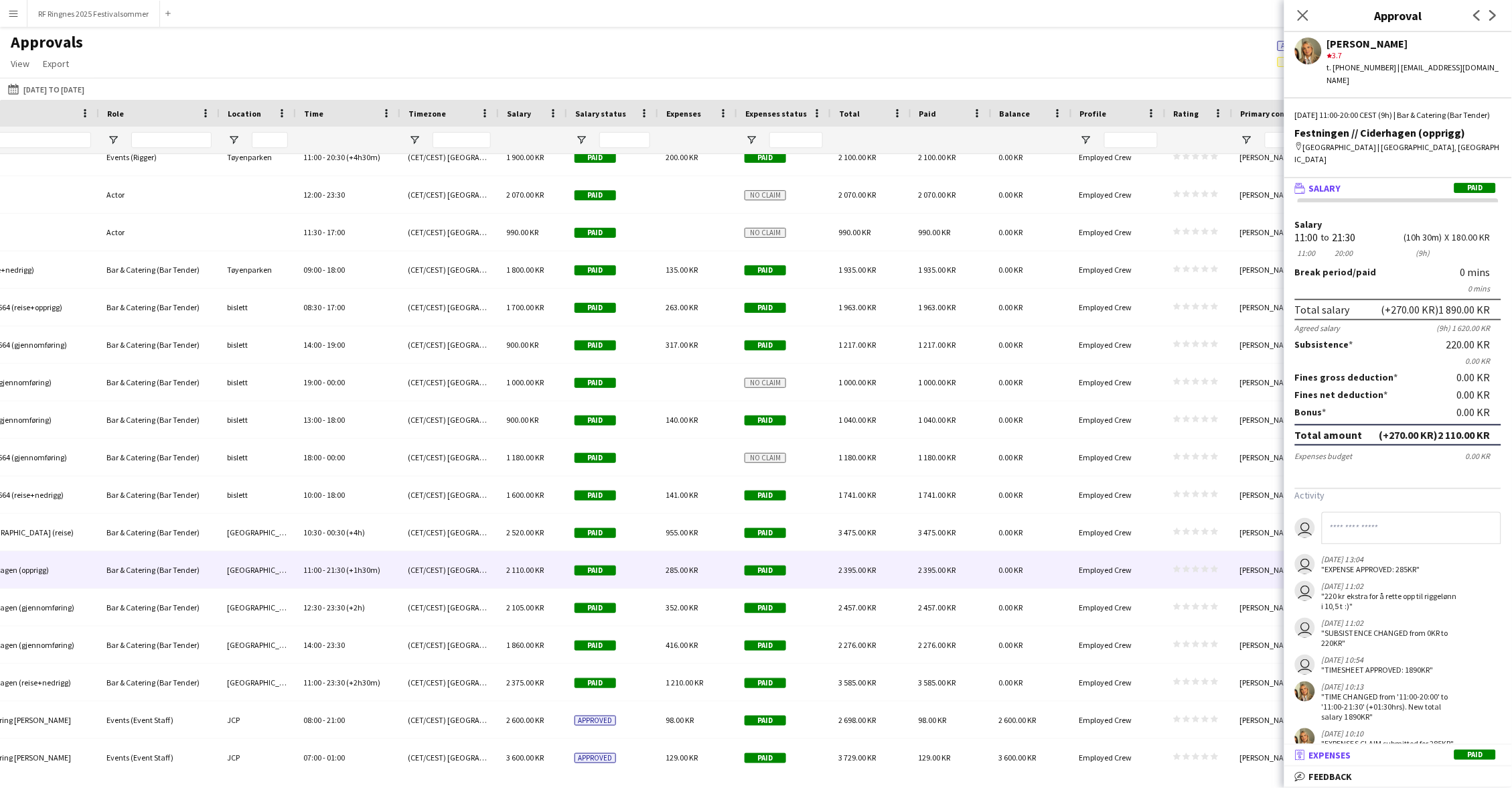
click at [1373, 762] on mat-expansion-panel-header "receipt Expenses Paid" at bounding box center [1398, 756] width 228 height 21
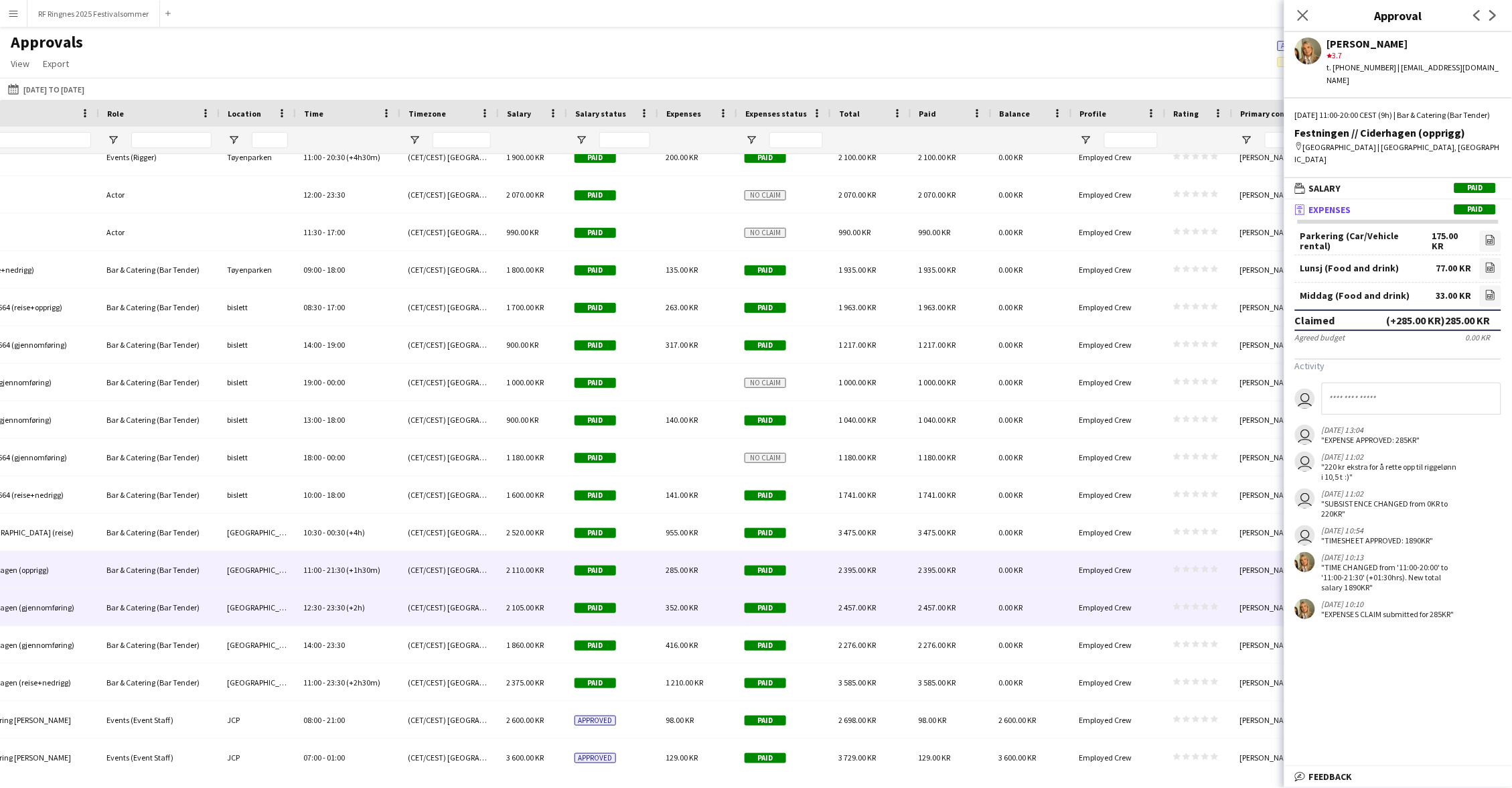
click at [819, 612] on div "Paid" at bounding box center [783, 607] width 94 height 37
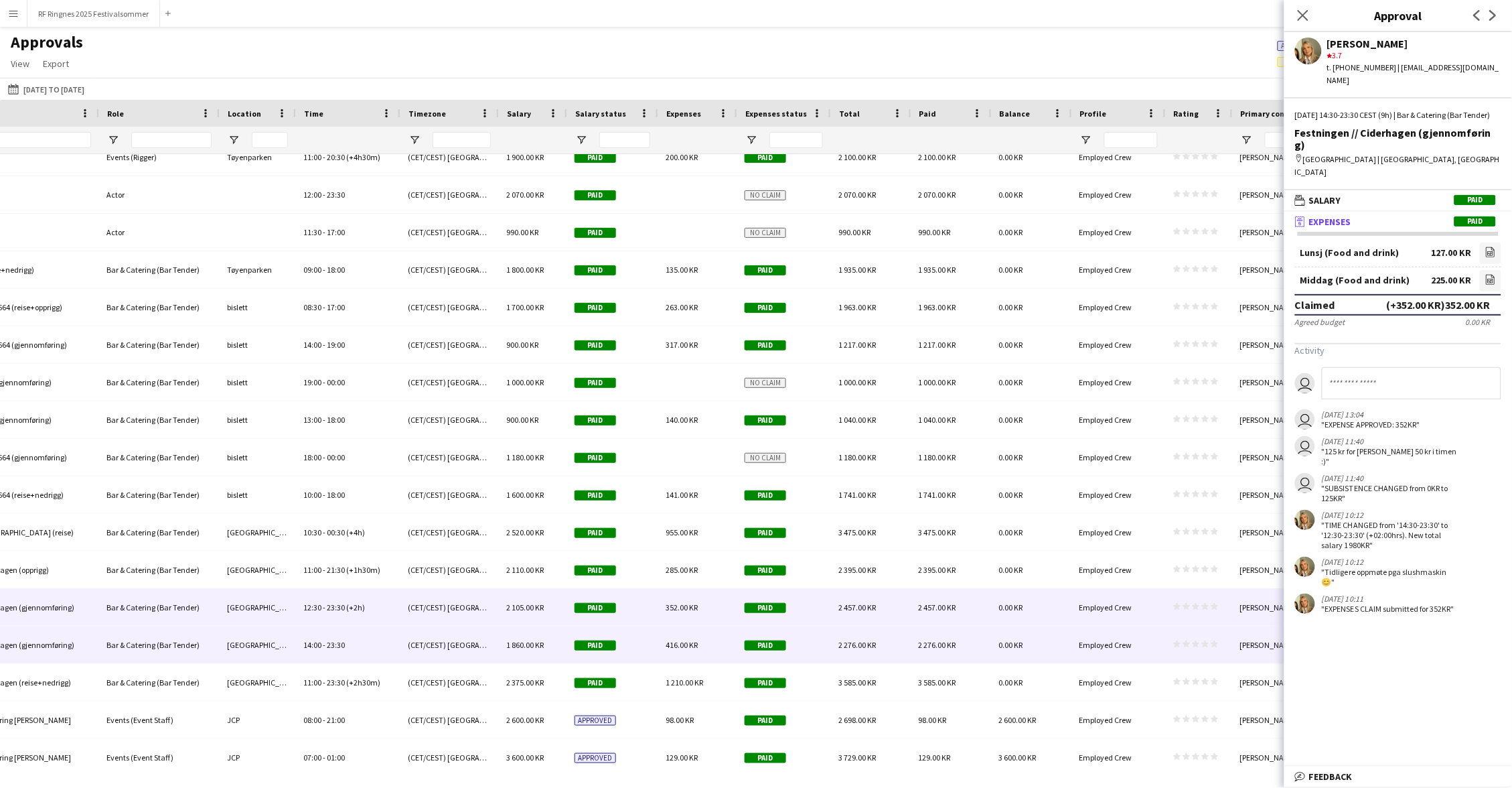
click at [831, 649] on div "2 276.00 KR" at bounding box center [870, 644] width 80 height 37
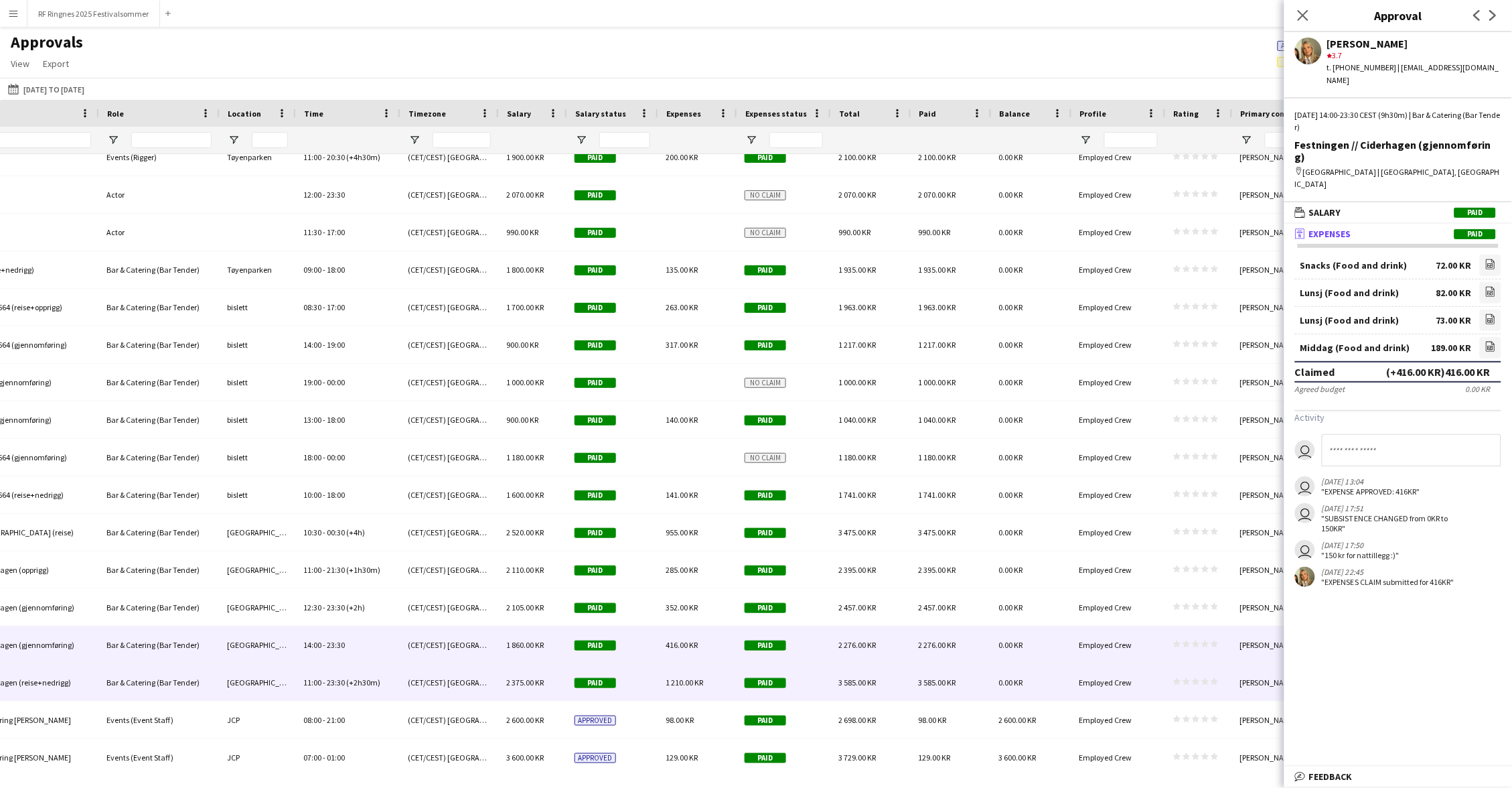
click at [838, 680] on span "3 585.00 KR" at bounding box center [857, 683] width 38 height 10
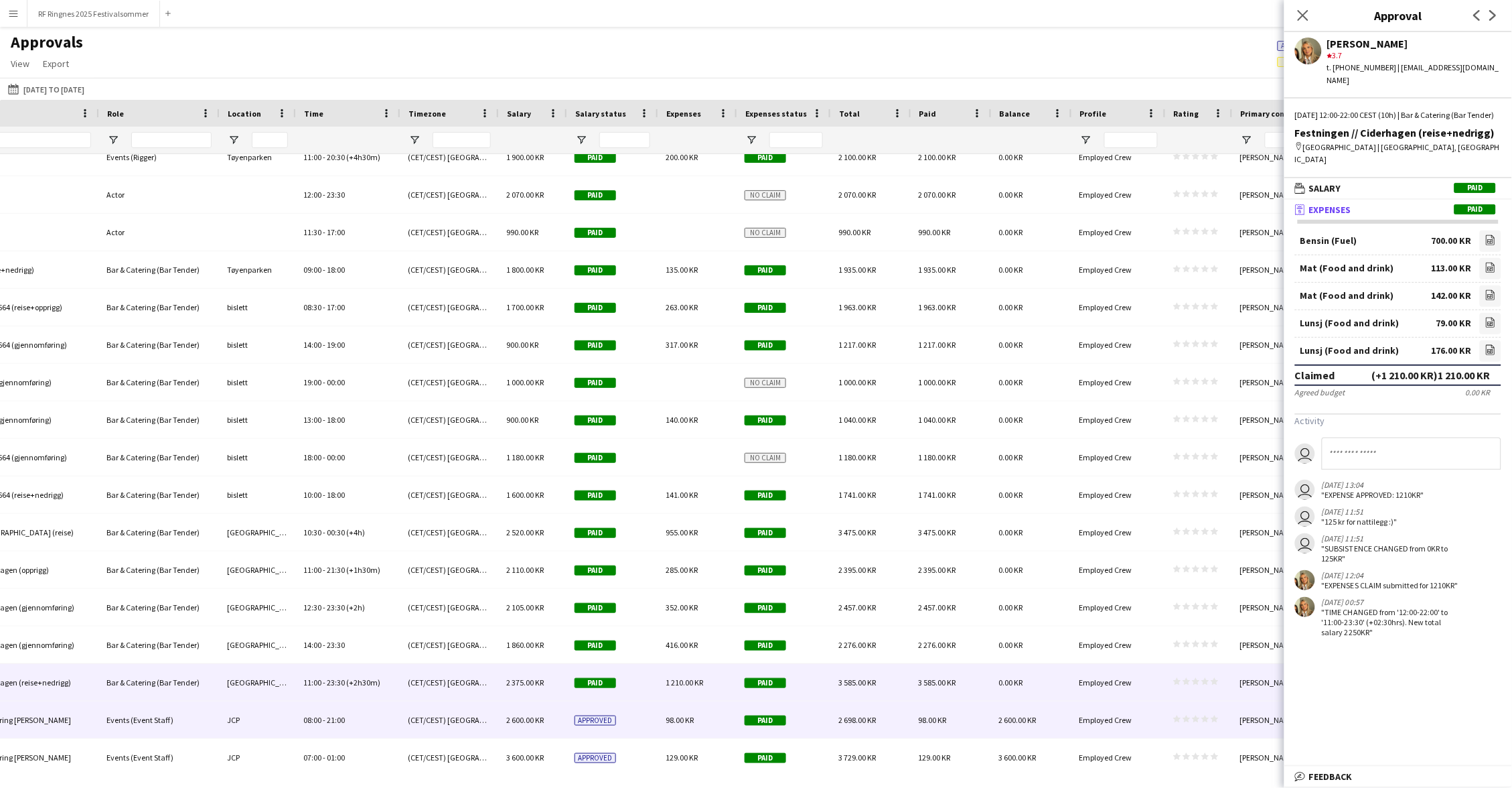
click at [841, 709] on div "2 698.00 KR" at bounding box center [870, 720] width 80 height 37
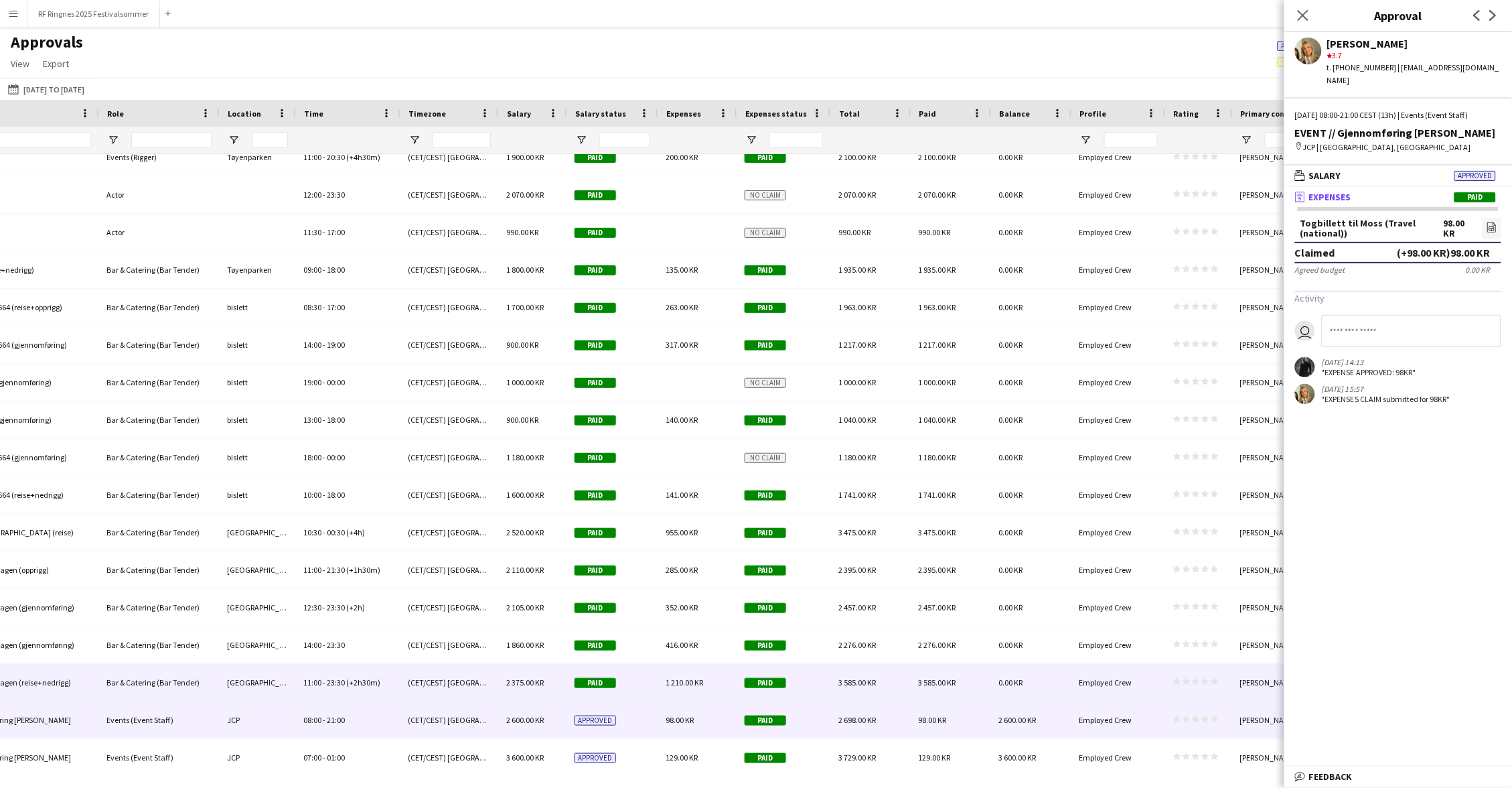
click at [835, 678] on div "3 585.00 KR" at bounding box center [870, 682] width 80 height 37
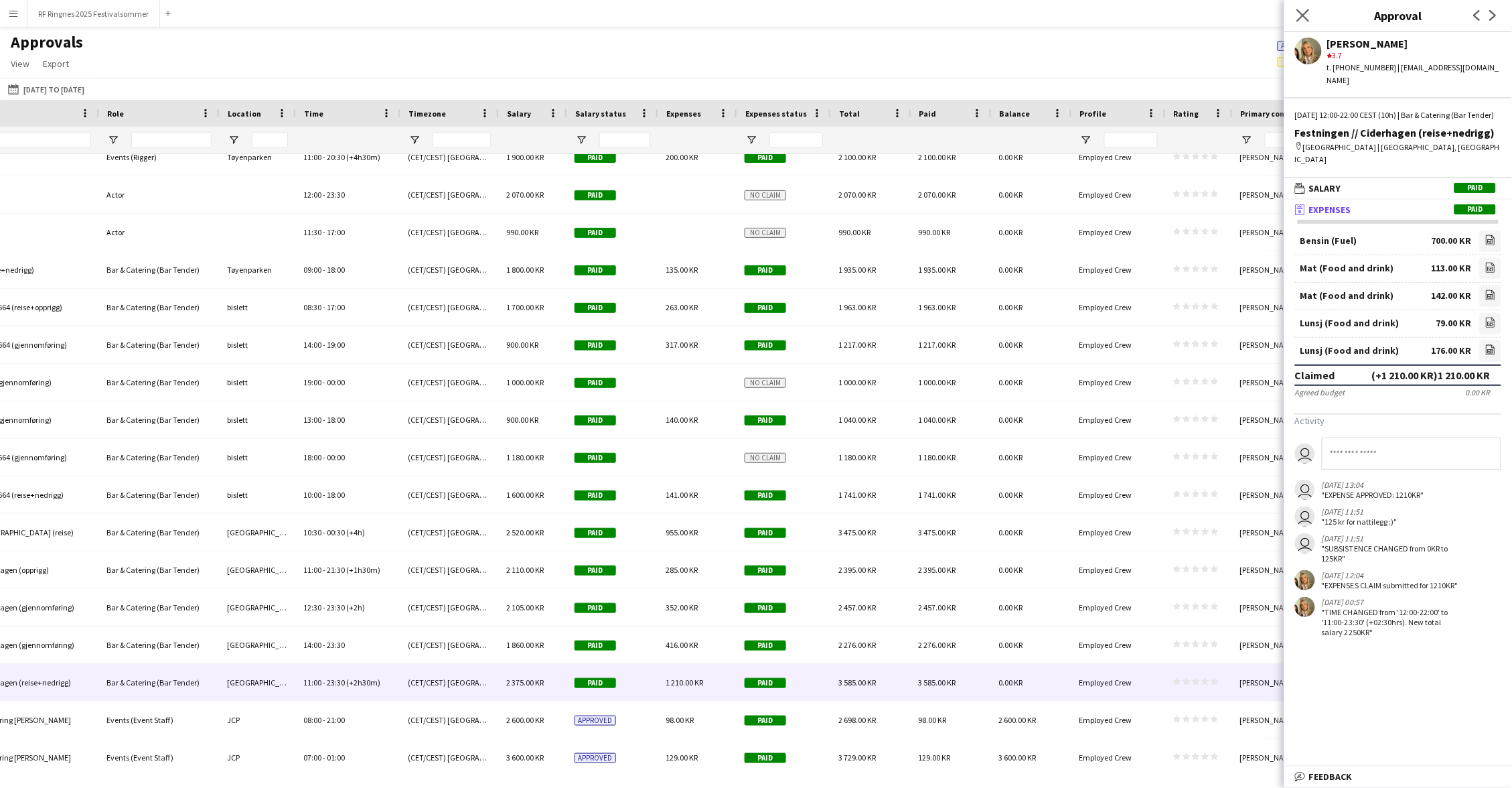
click at [1297, 21] on app-icon "Close pop-in" at bounding box center [1304, 15] width 20 height 20
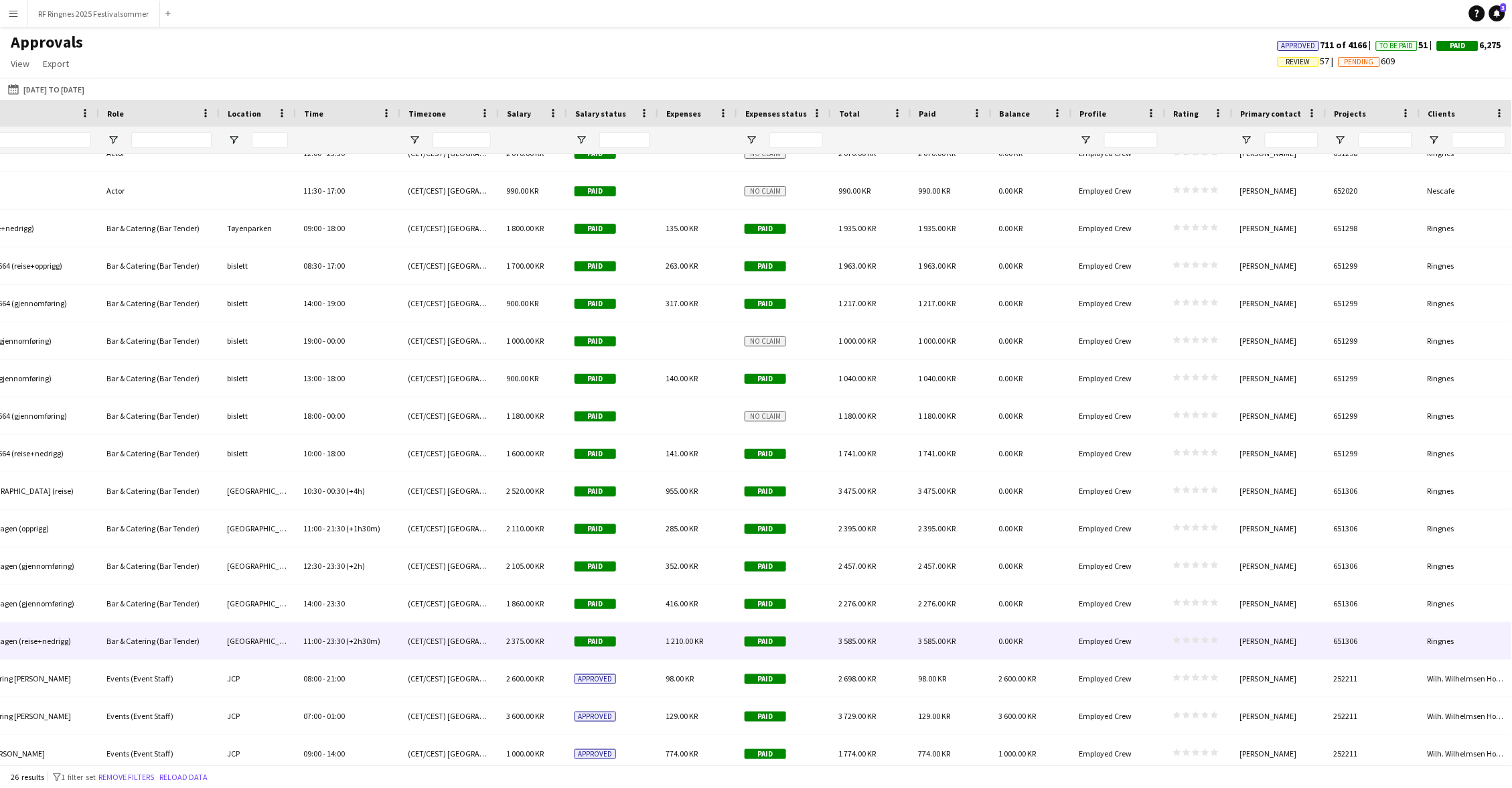
click at [1292, 643] on div "[PERSON_NAME]" at bounding box center [1279, 640] width 94 height 37
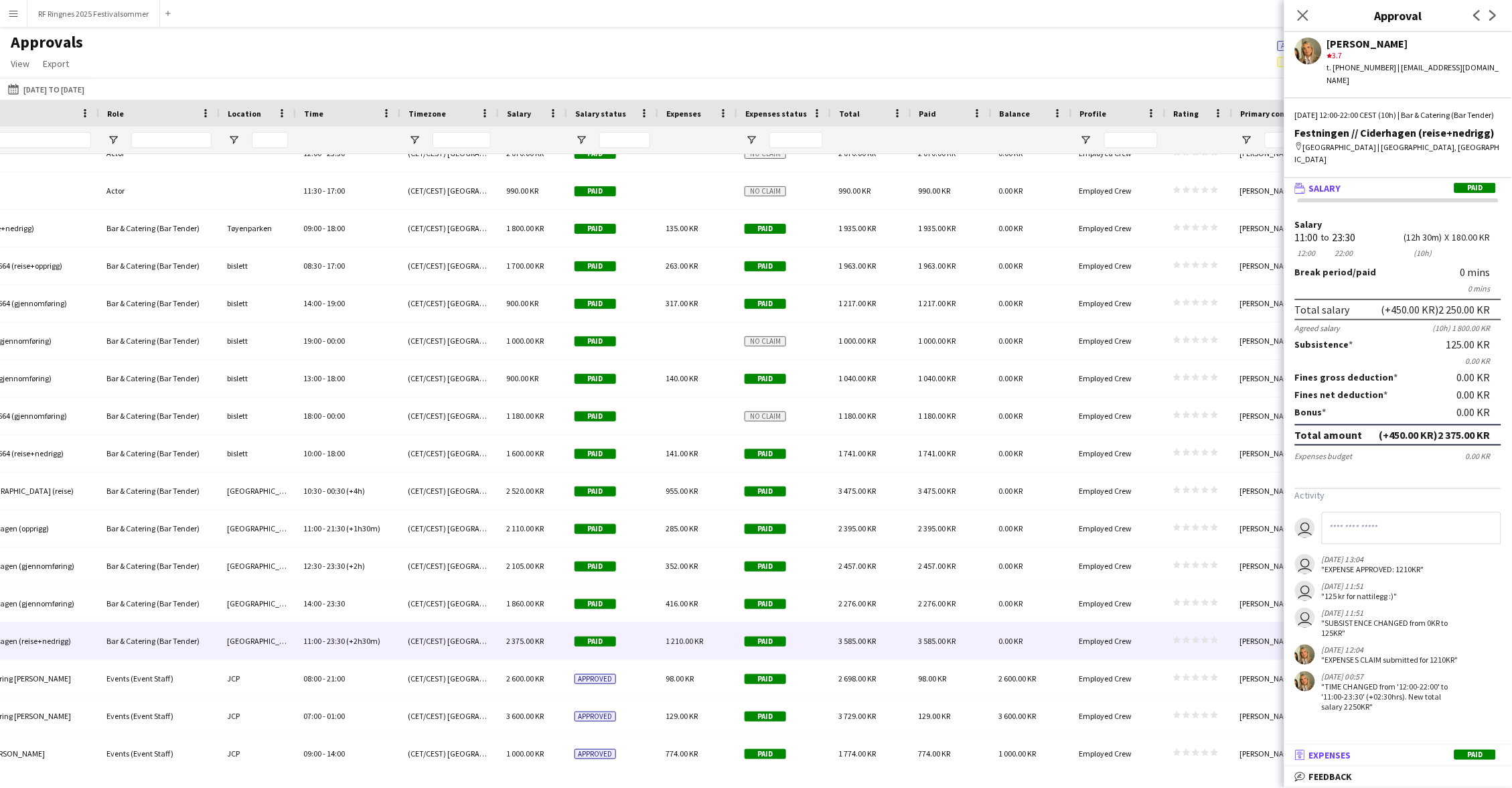
click at [1421, 753] on mat-panel-title "receipt Expenses Paid" at bounding box center [1396, 755] width 222 height 12
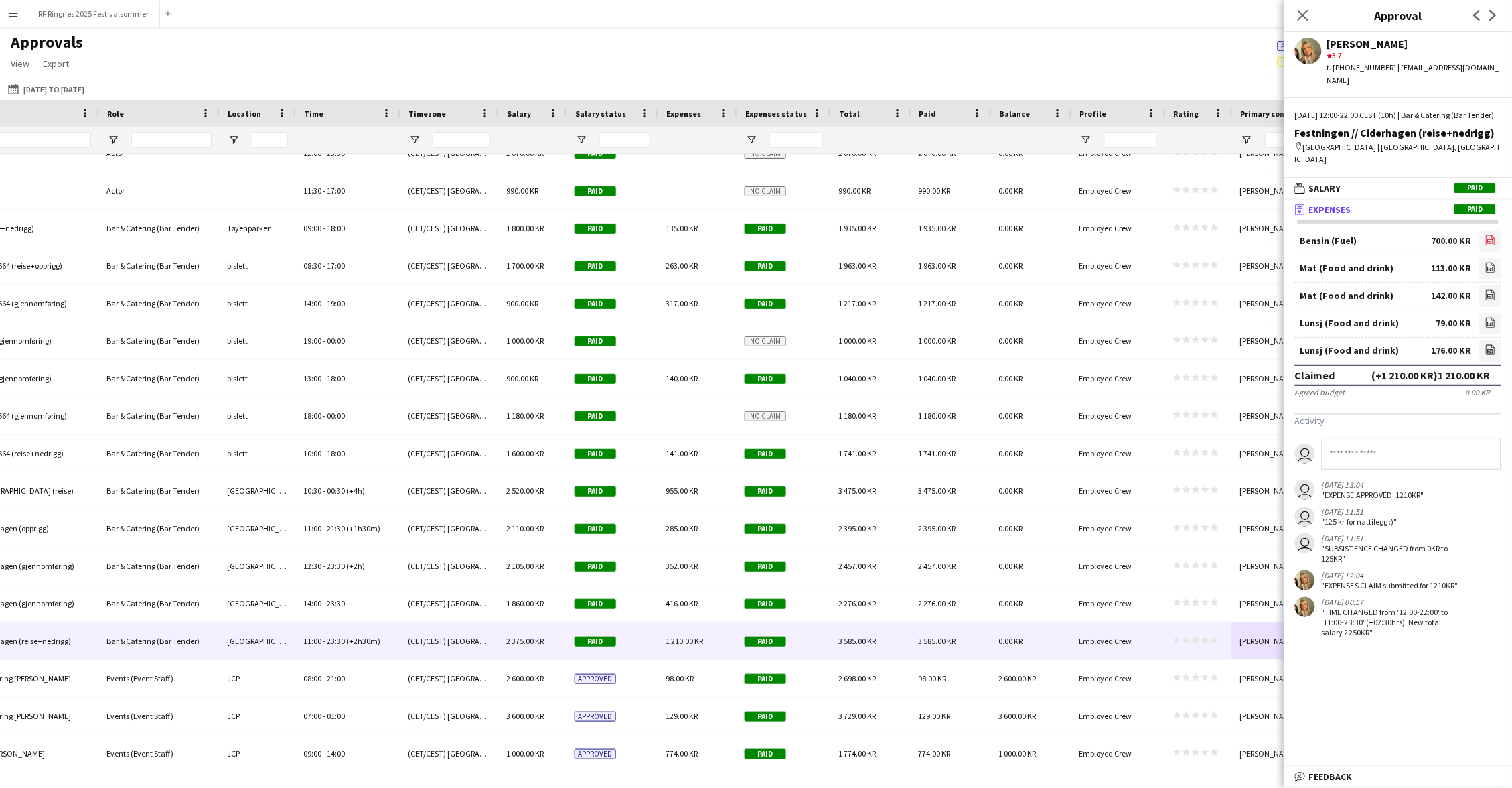
click at [1486, 234] on icon "file-image" at bounding box center [1491, 239] width 11 height 11
click at [1487, 262] on icon at bounding box center [1491, 268] width 9 height 10
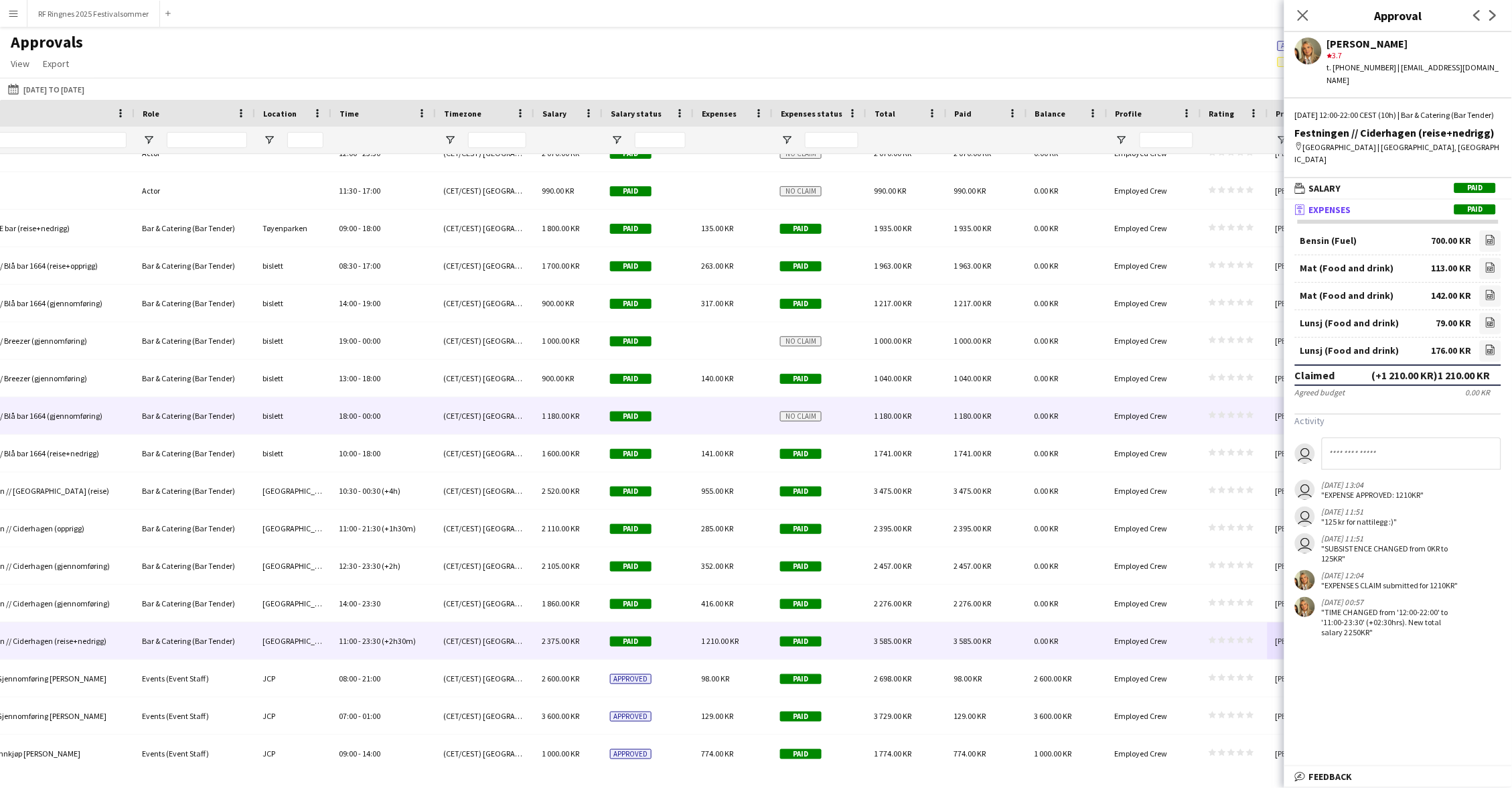
scroll to position [0, 738]
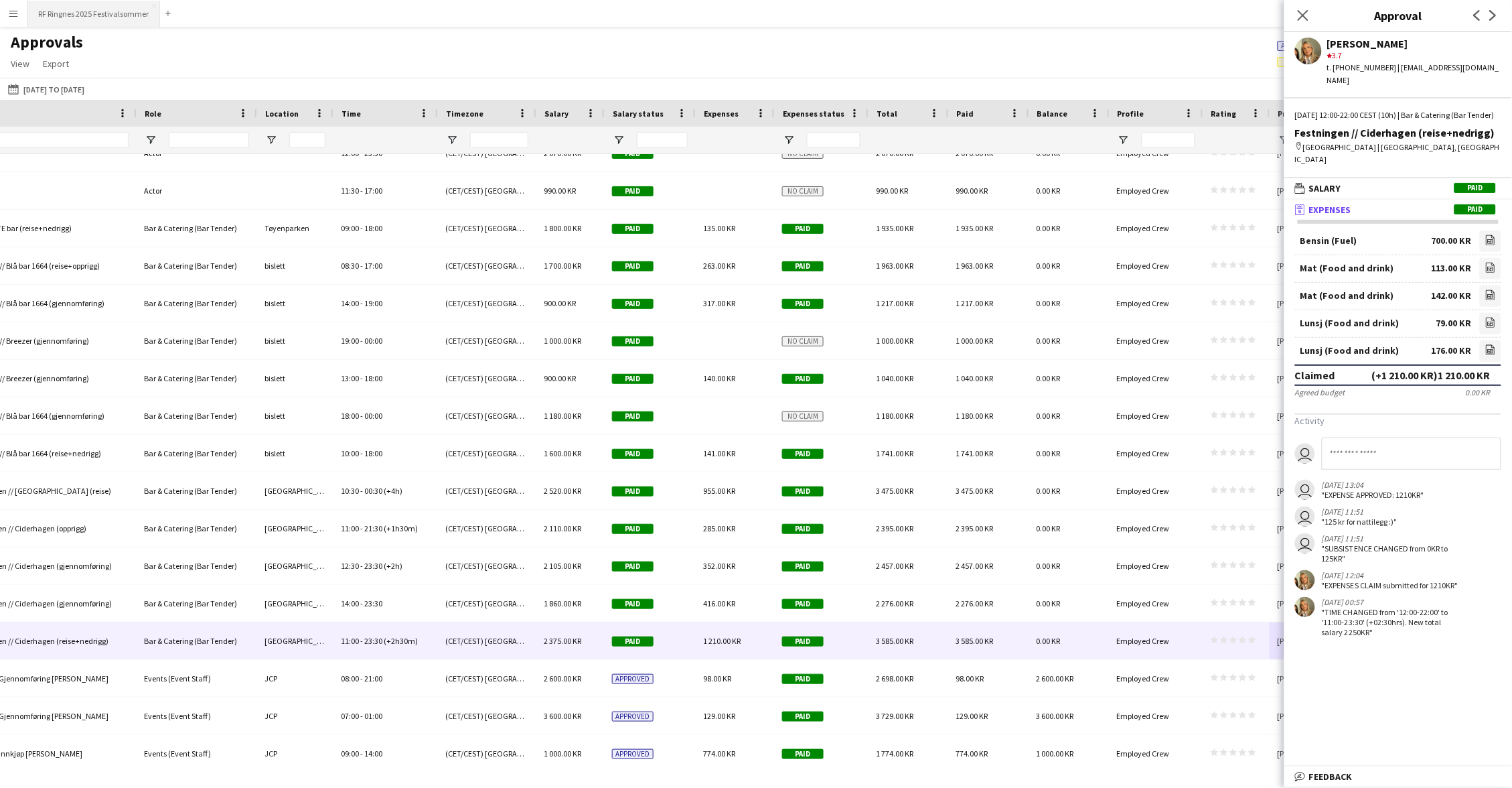
click at [99, 7] on button "RF Ringnes 2025 Festivalsommer Close" at bounding box center [93, 14] width 132 height 26
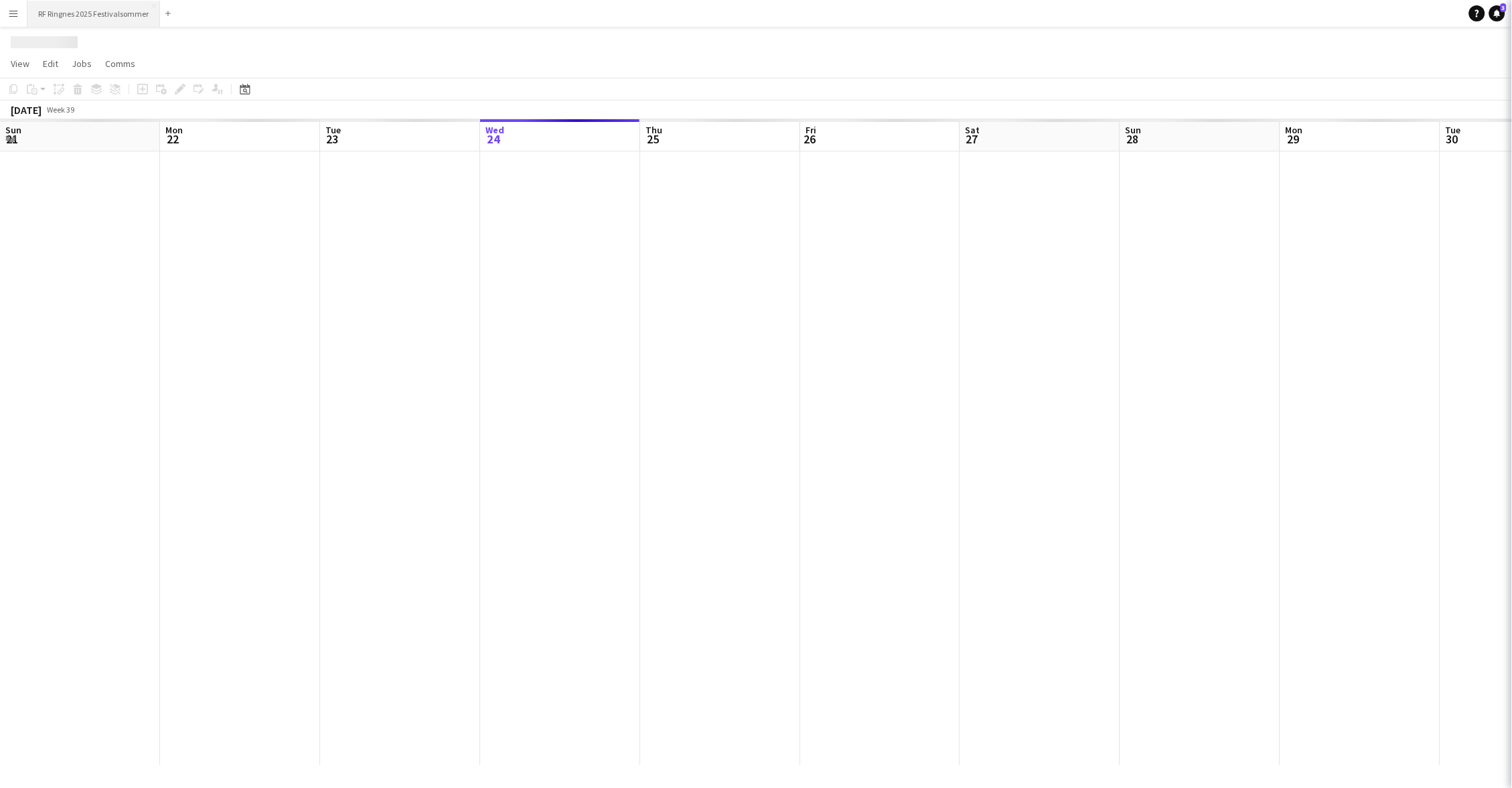
scroll to position [0, 319]
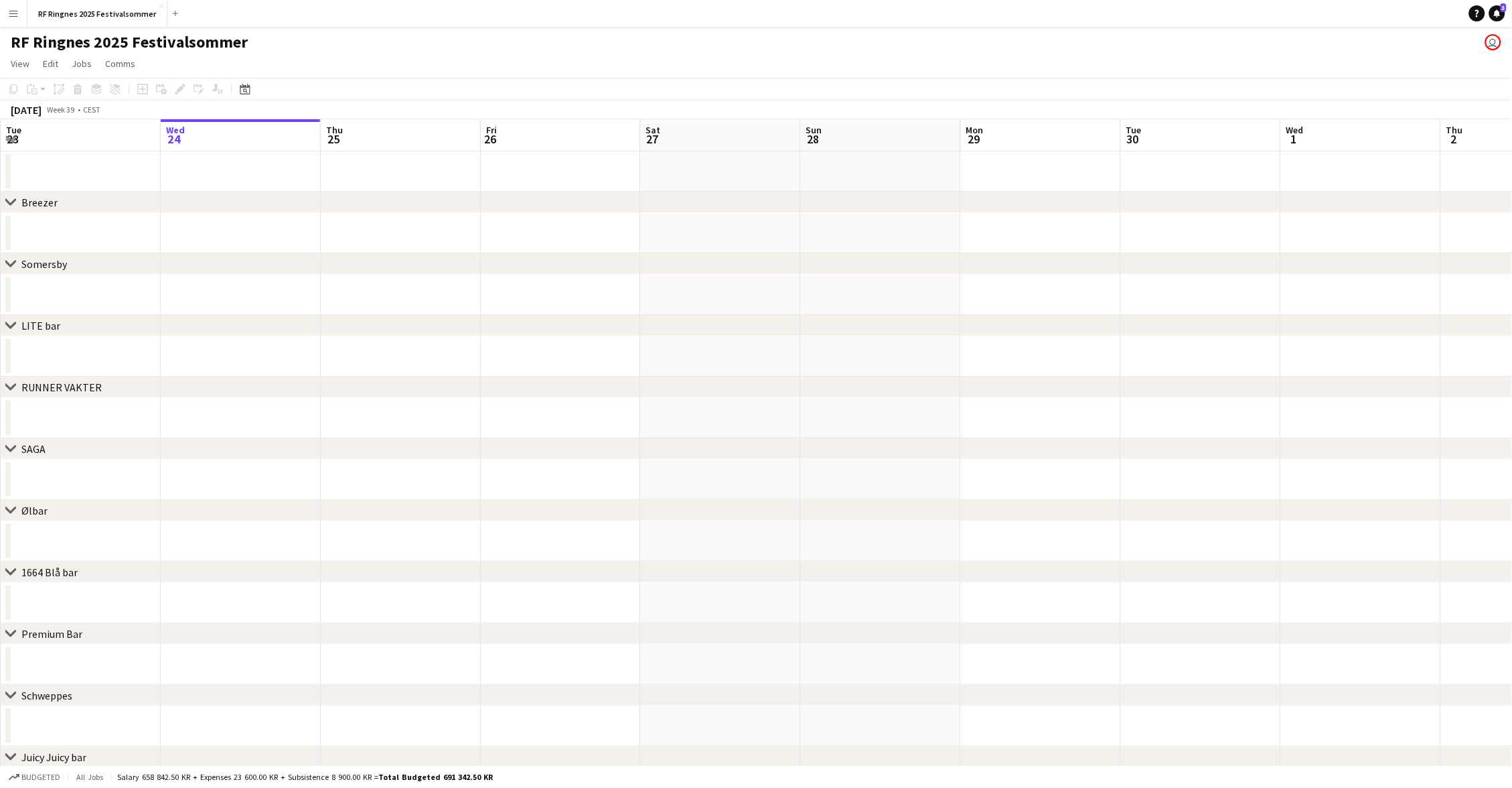
click at [350, 250] on app-date-cell at bounding box center [400, 232] width 160 height 40
click at [312, 108] on div "[DATE] Week 39 • CEST" at bounding box center [756, 110] width 1512 height 19
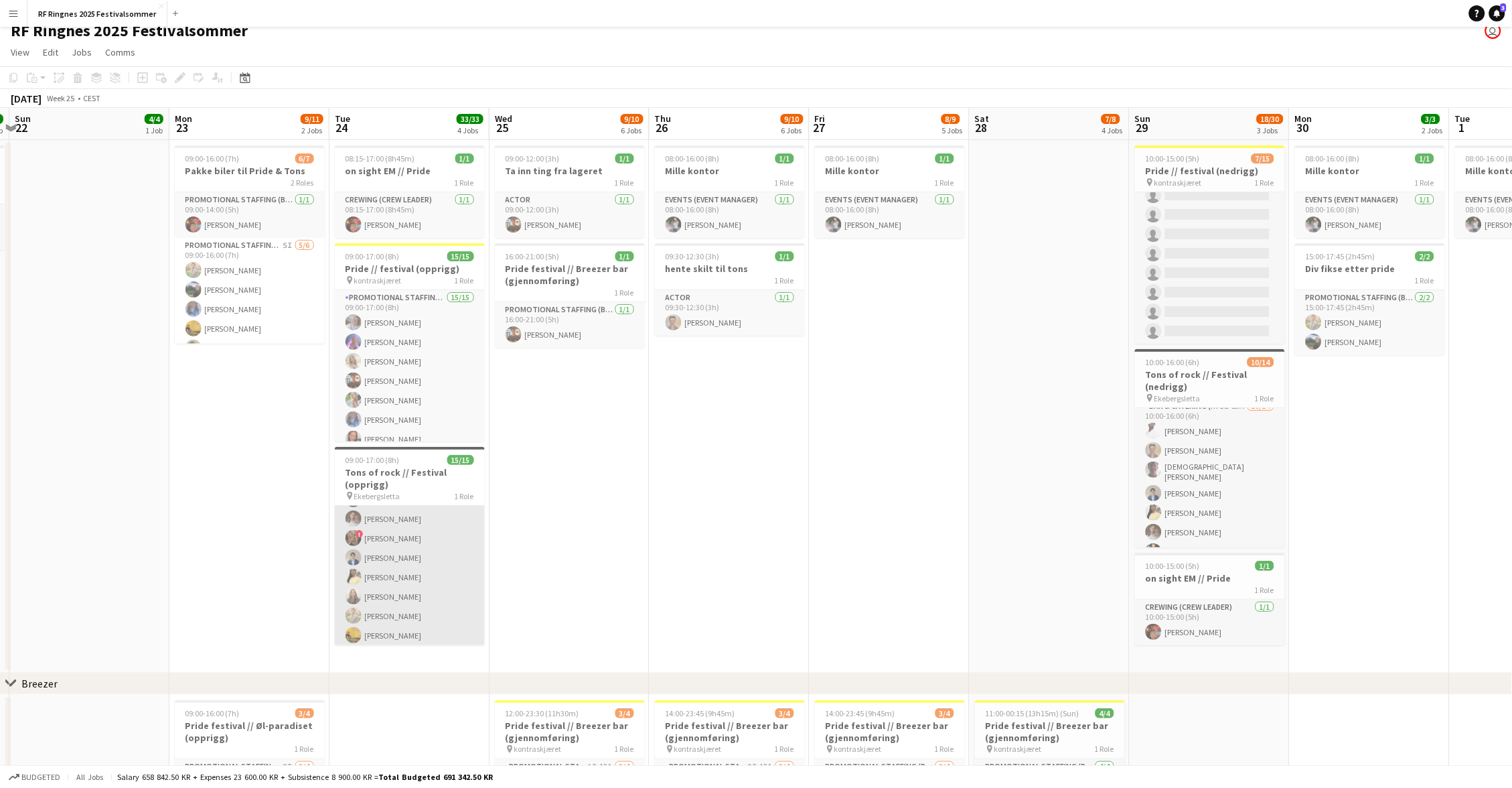
scroll to position [179, 0]
